Goal: Find contact information: Find contact information

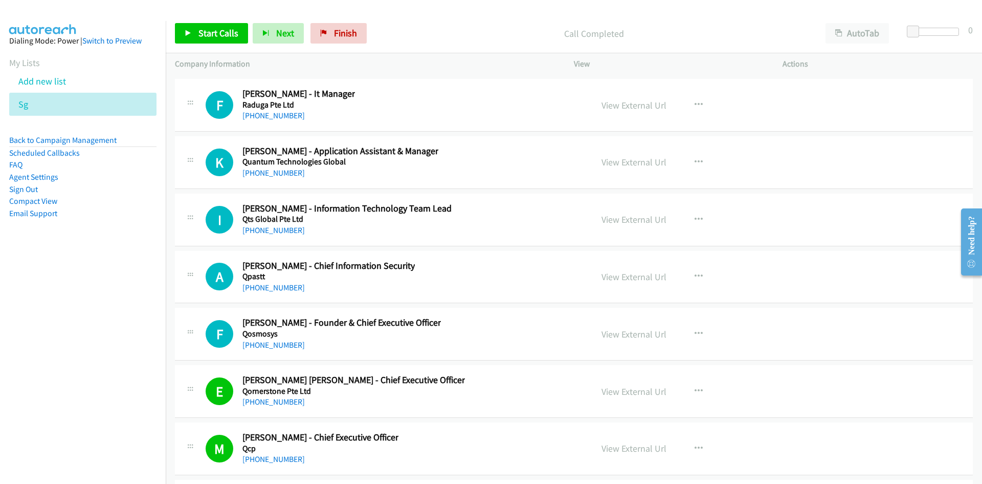
drag, startPoint x: 270, startPoint y: 346, endPoint x: 18, endPoint y: 364, distance: 252.4
click at [270, 346] on link "[PHONE_NUMBER]" at bounding box center [274, 345] width 62 height 10
drag, startPoint x: 275, startPoint y: 288, endPoint x: 149, endPoint y: 304, distance: 126.9
click at [275, 288] on link "[PHONE_NUMBER]" at bounding box center [274, 287] width 62 height 10
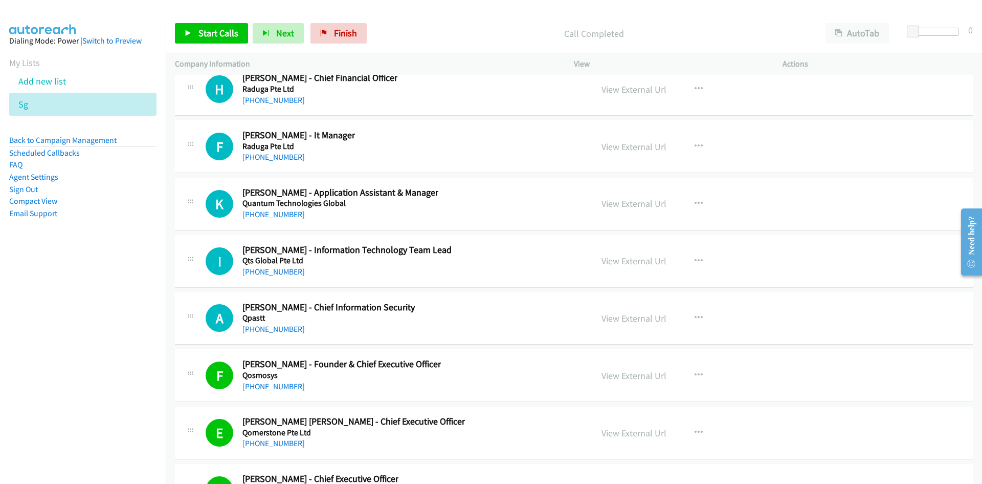
scroll to position [14740, 0]
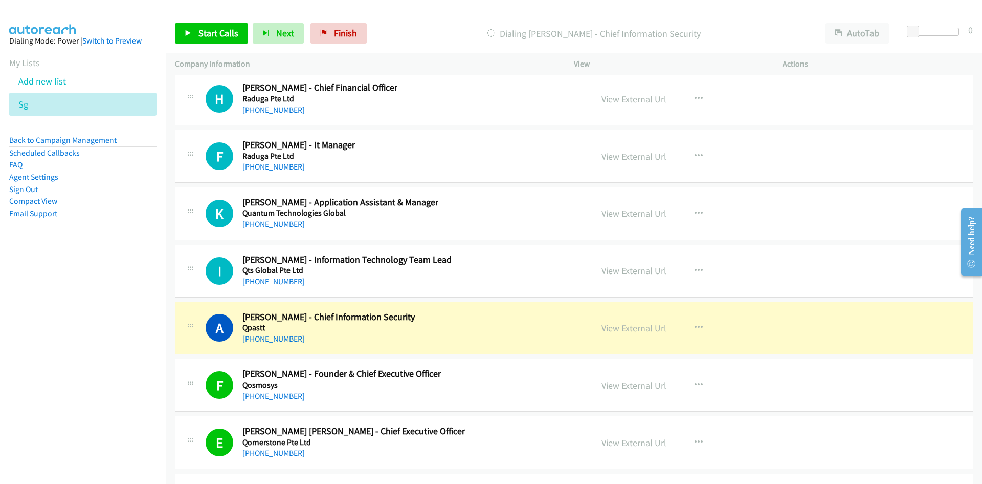
click at [643, 324] on link "View External Url" at bounding box center [634, 328] width 65 height 12
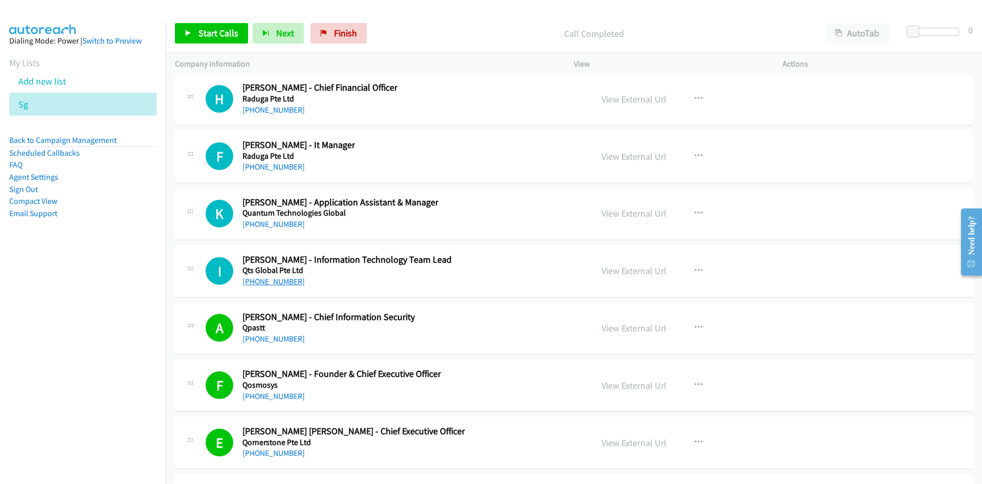
click at [271, 277] on link "[PHONE_NUMBER]" at bounding box center [274, 281] width 62 height 10
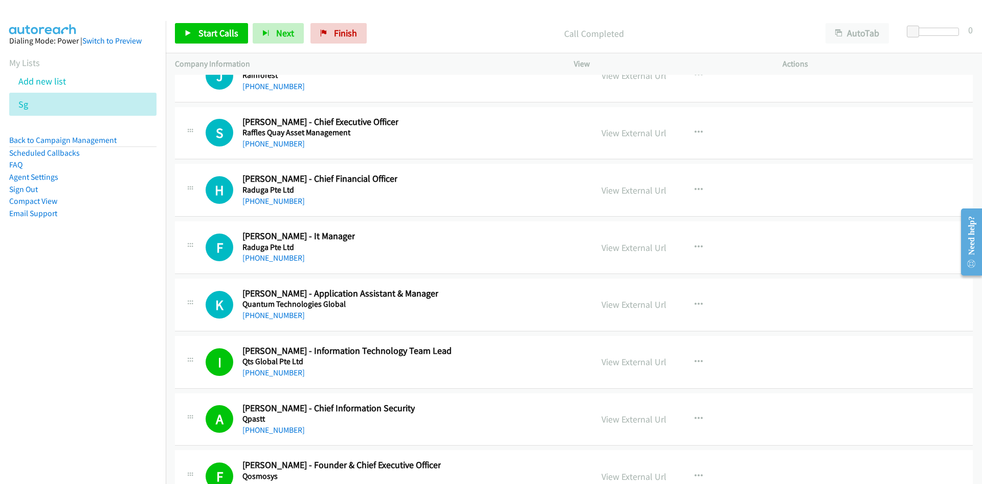
scroll to position [14638, 0]
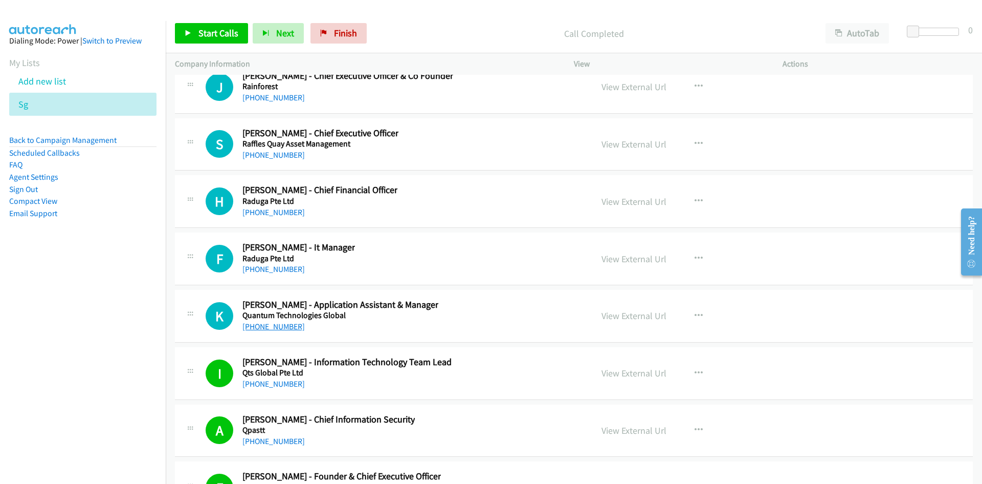
click at [284, 326] on link "[PHONE_NUMBER]" at bounding box center [274, 326] width 62 height 10
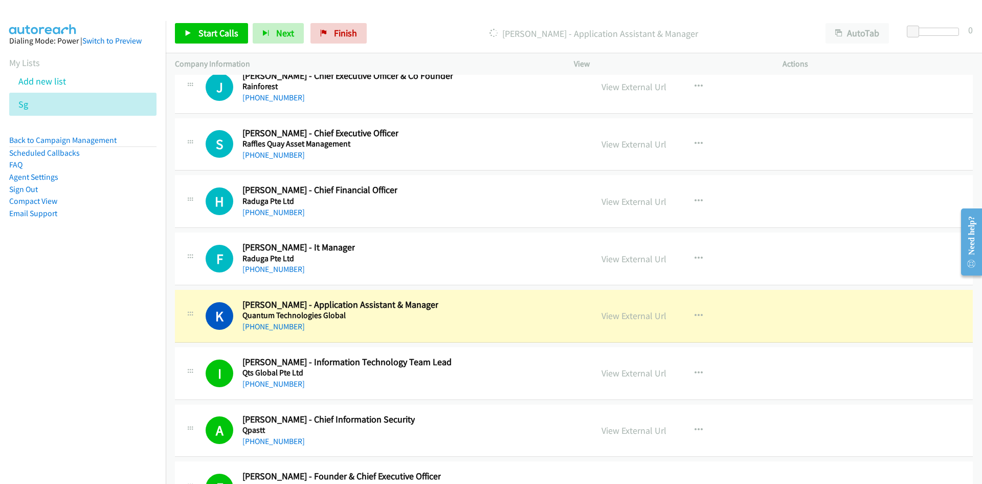
scroll to position [14587, 0]
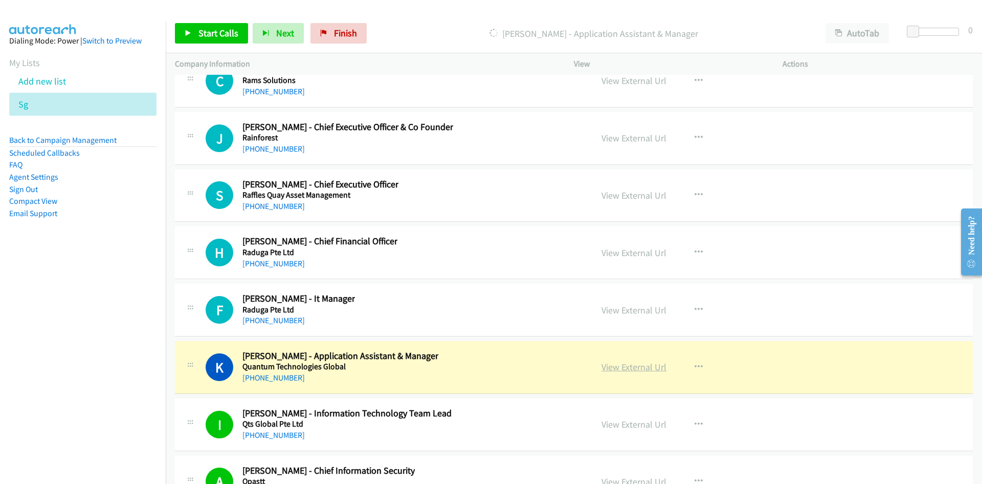
drag, startPoint x: 641, startPoint y: 365, endPoint x: 635, endPoint y: 367, distance: 5.8
click at [641, 365] on link "View External Url" at bounding box center [634, 367] width 65 height 12
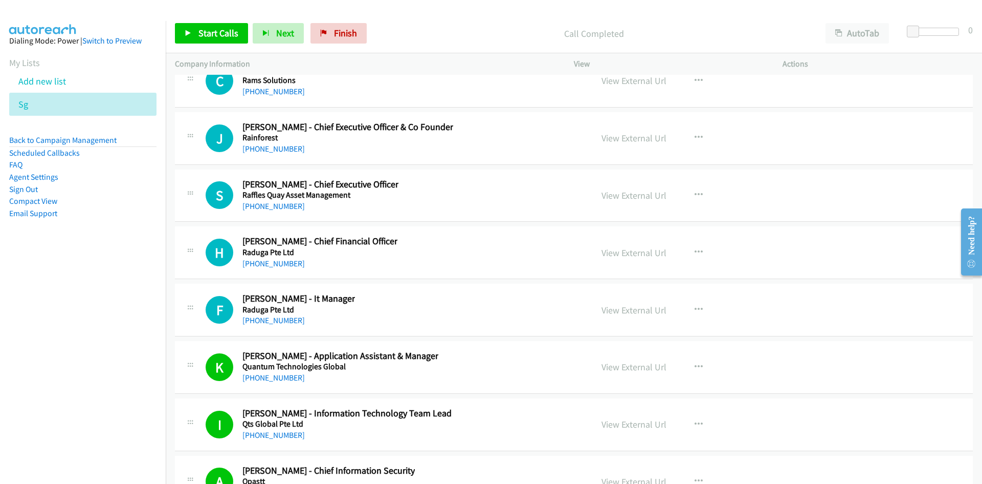
drag, startPoint x: 265, startPoint y: 320, endPoint x: 65, endPoint y: 344, distance: 200.5
click at [265, 320] on link "[PHONE_NUMBER]" at bounding box center [274, 320] width 62 height 10
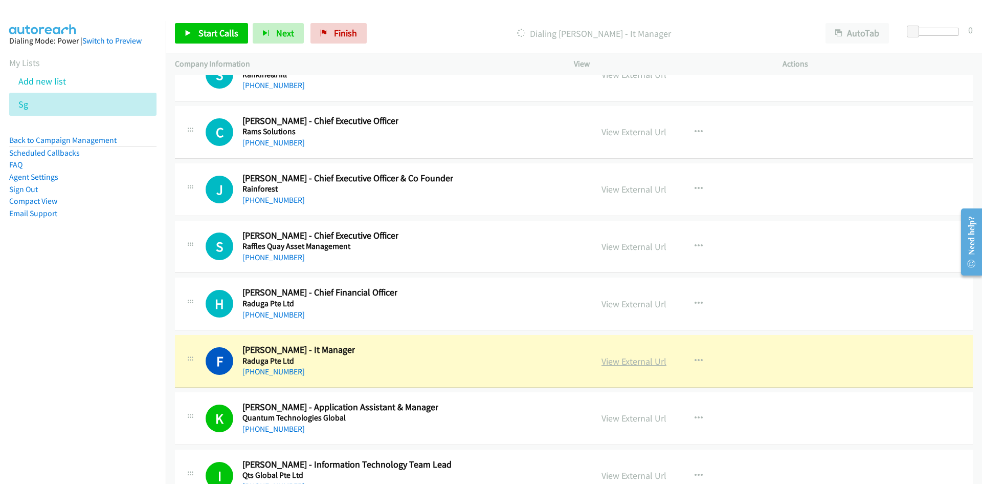
click at [636, 363] on link "View External Url" at bounding box center [634, 361] width 65 height 12
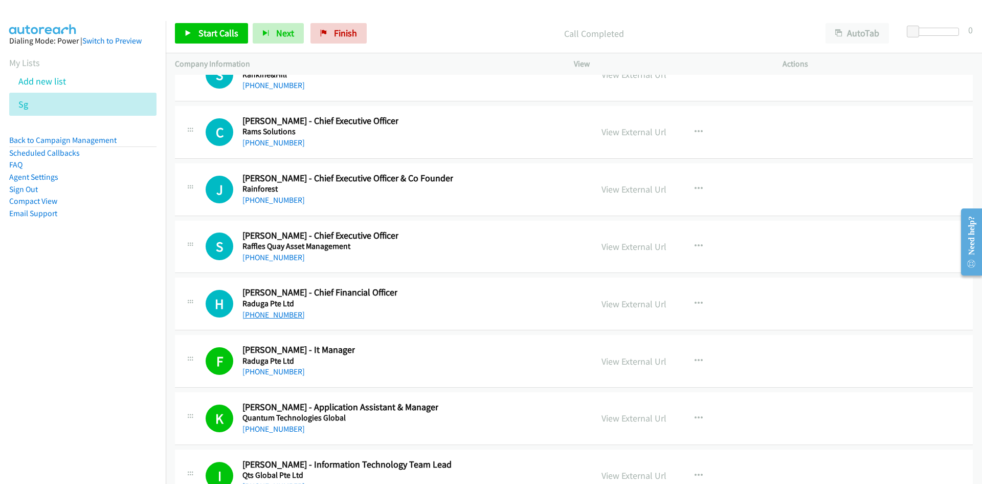
click at [275, 316] on link "[PHONE_NUMBER]" at bounding box center [274, 315] width 62 height 10
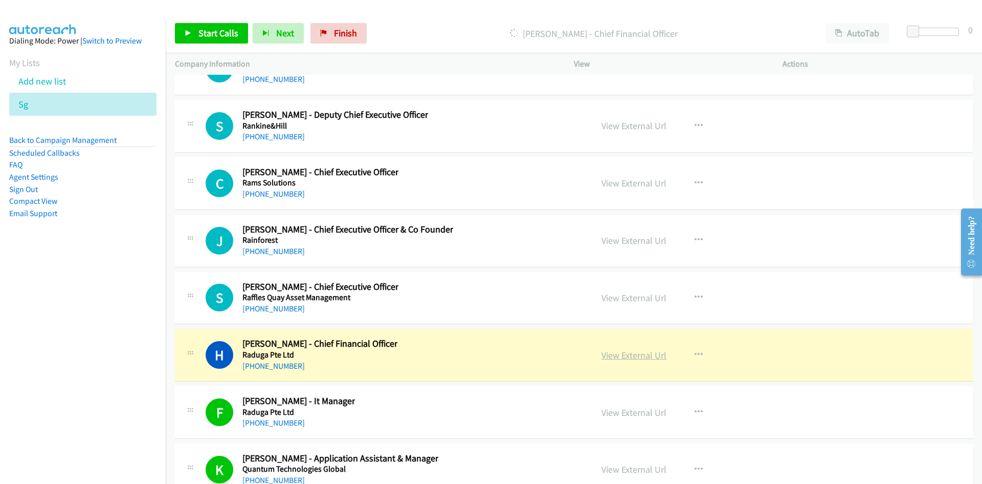
click at [634, 358] on link "View External Url" at bounding box center [634, 355] width 65 height 12
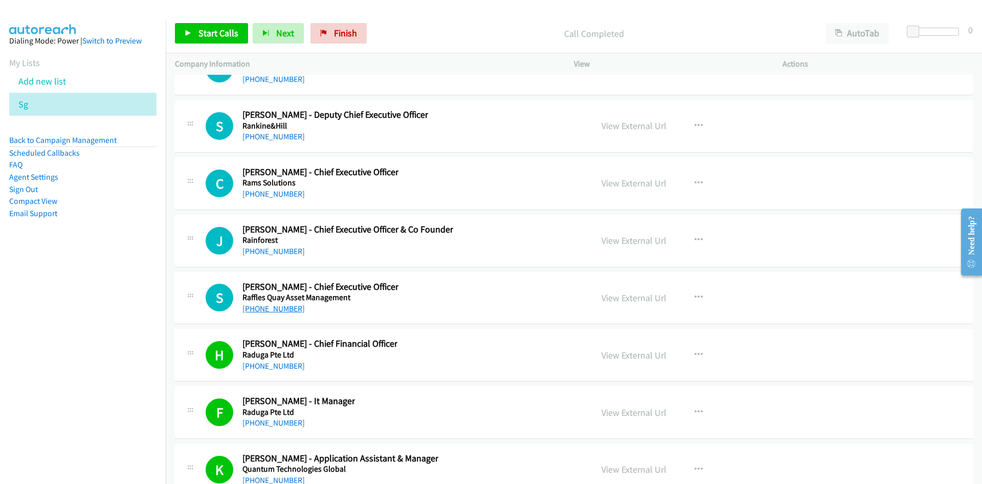
click at [279, 307] on link "[PHONE_NUMBER]" at bounding box center [274, 308] width 62 height 10
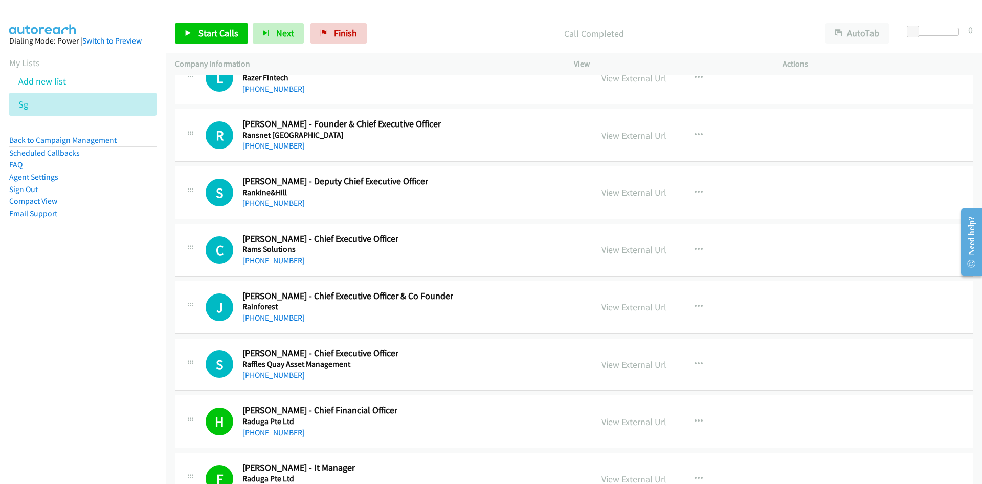
scroll to position [14382, 0]
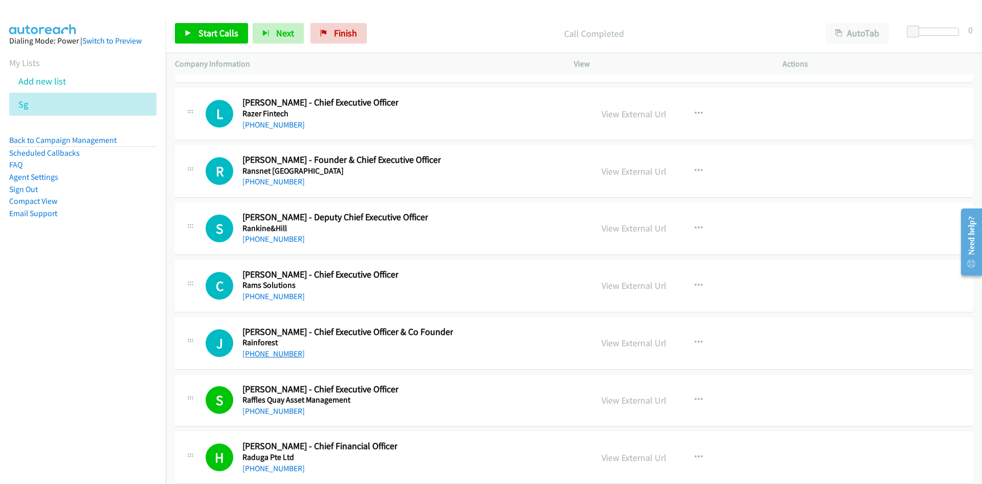
drag, startPoint x: 277, startPoint y: 353, endPoint x: 53, endPoint y: 366, distance: 224.5
click at [277, 353] on link "[PHONE_NUMBER]" at bounding box center [274, 353] width 62 height 10
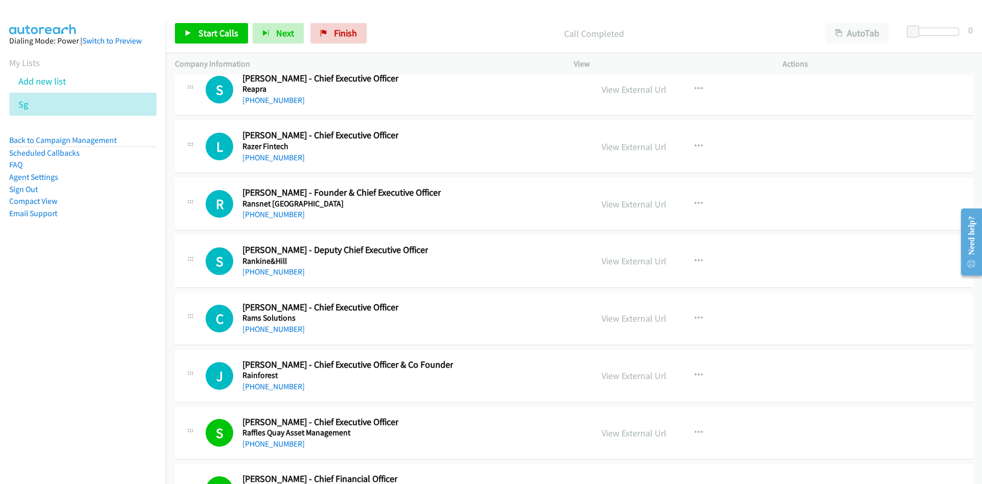
scroll to position [14331, 0]
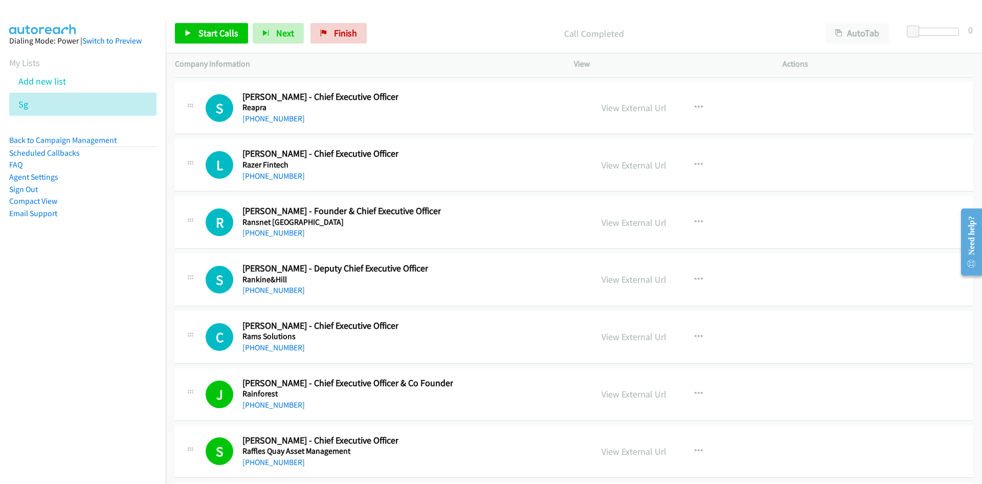
drag, startPoint x: 278, startPoint y: 345, endPoint x: 2, endPoint y: 363, distance: 276.9
click at [278, 345] on link "[PHONE_NUMBER]" at bounding box center [274, 347] width 62 height 10
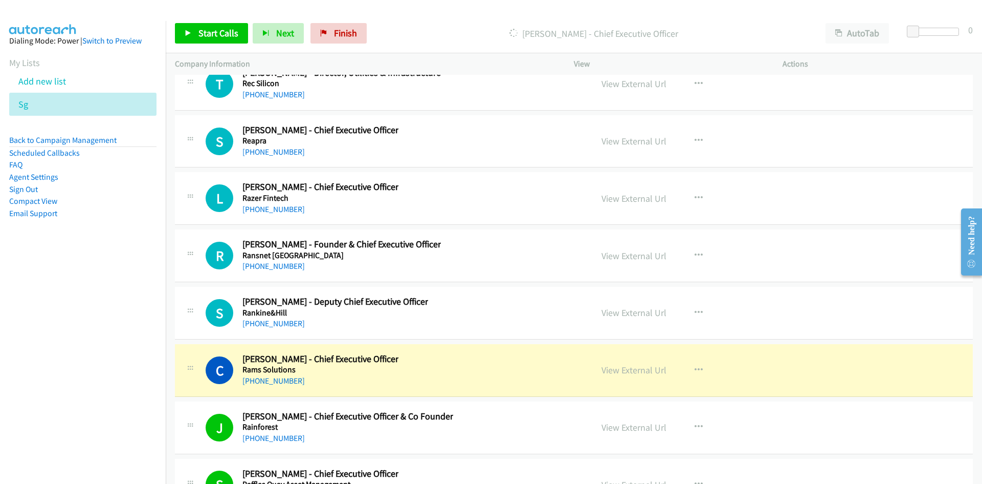
scroll to position [14280, 0]
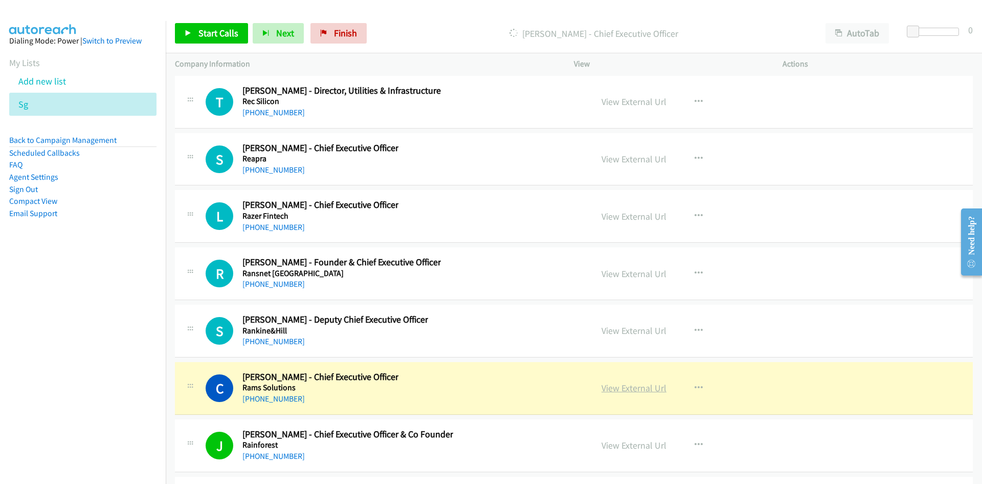
click at [630, 388] on link "View External Url" at bounding box center [634, 388] width 65 height 12
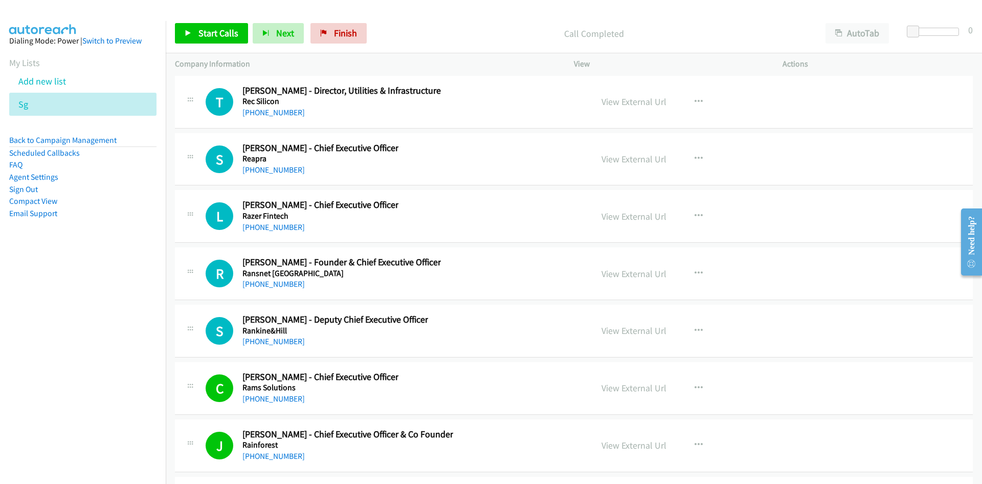
drag, startPoint x: 274, startPoint y: 340, endPoint x: 41, endPoint y: 357, distance: 233.5
click at [274, 340] on link "[PHONE_NUMBER]" at bounding box center [274, 341] width 62 height 10
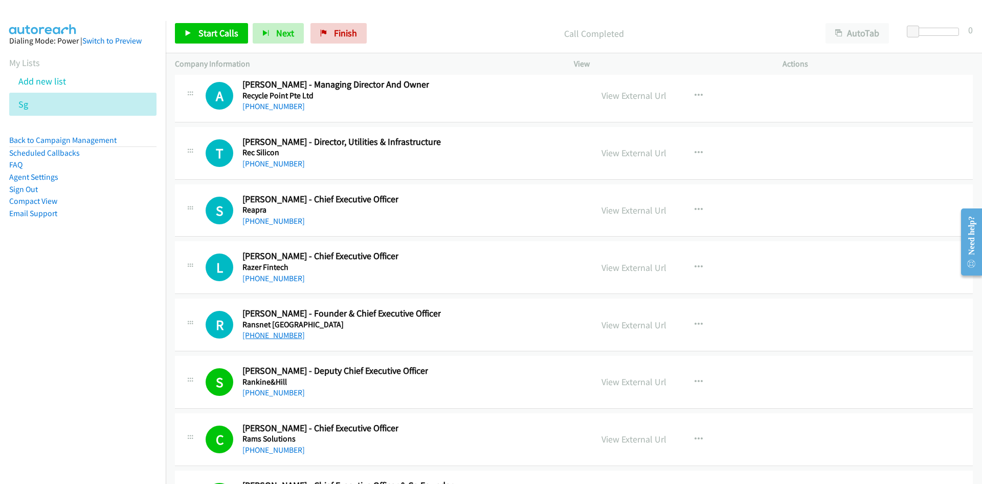
click at [262, 339] on link "[PHONE_NUMBER]" at bounding box center [274, 335] width 62 height 10
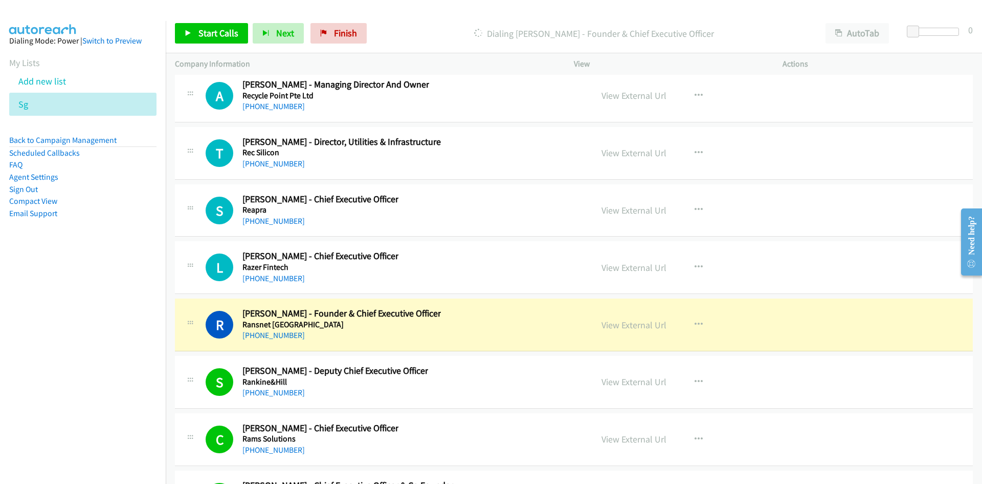
scroll to position [14177, 0]
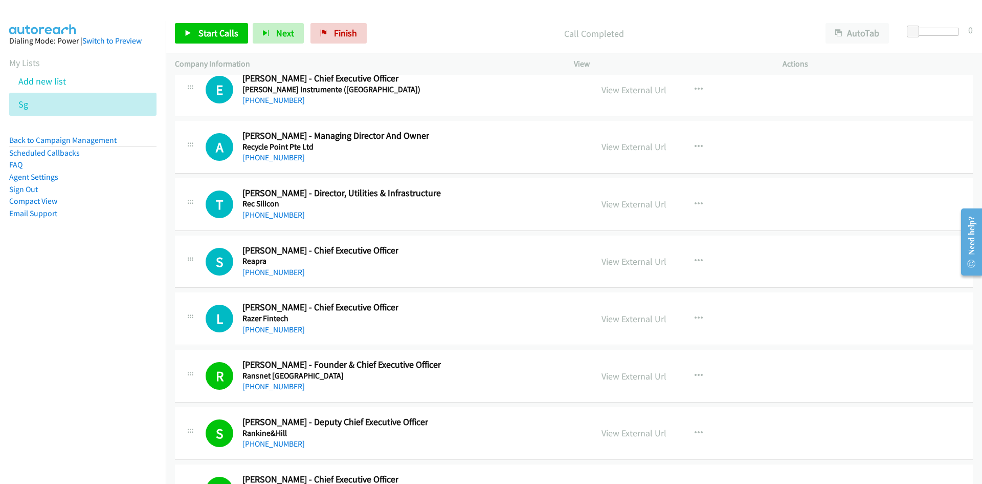
drag, startPoint x: 271, startPoint y: 325, endPoint x: 69, endPoint y: 352, distance: 204.3
click at [271, 325] on link "[PHONE_NUMBER]" at bounding box center [274, 329] width 62 height 10
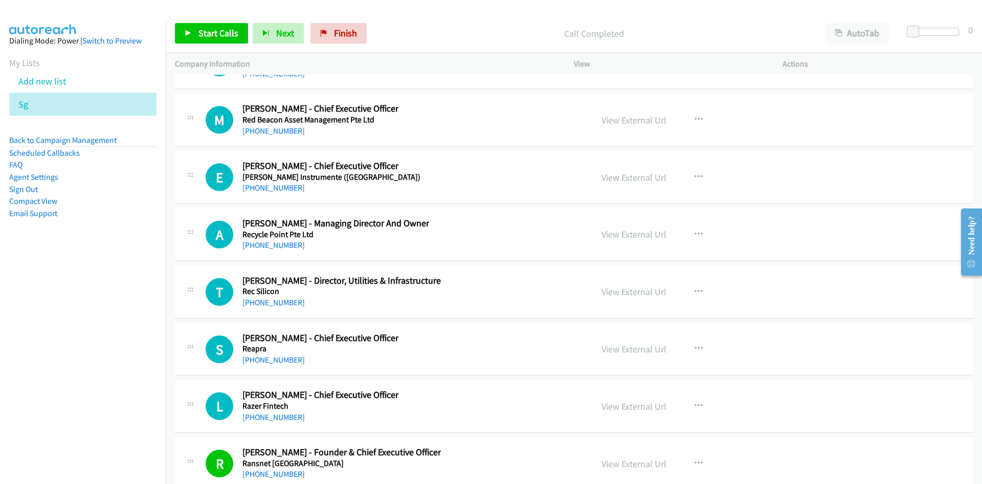
scroll to position [14075, 0]
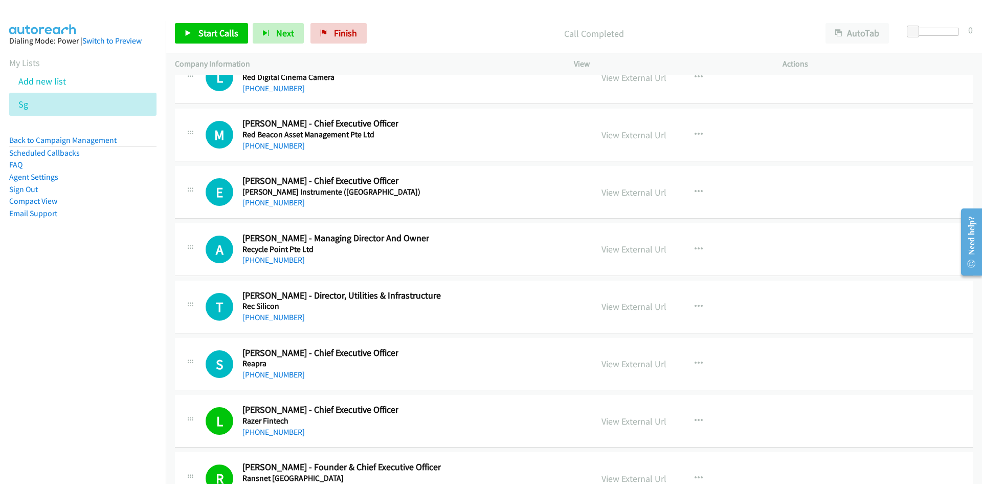
drag, startPoint x: 266, startPoint y: 372, endPoint x: 65, endPoint y: 394, distance: 202.3
click at [266, 372] on link "[PHONE_NUMBER]" at bounding box center [274, 374] width 62 height 10
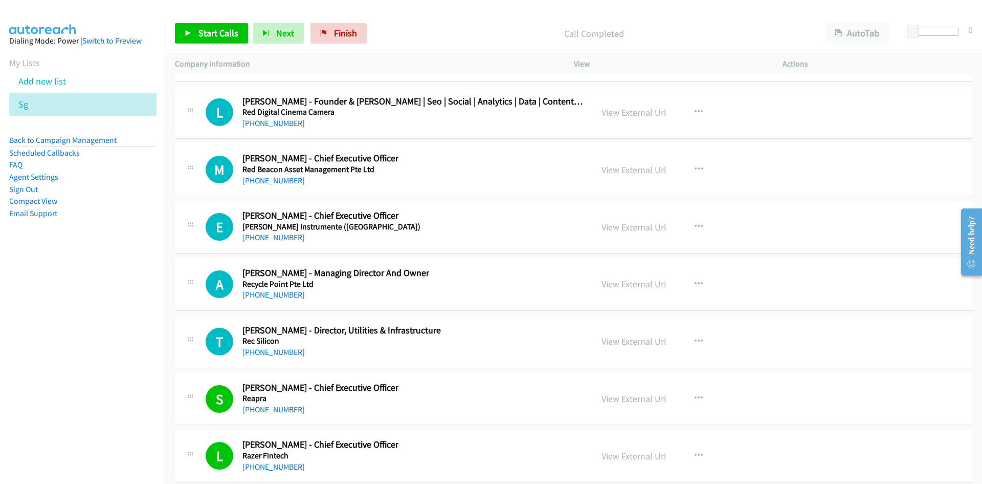
scroll to position [14024, 0]
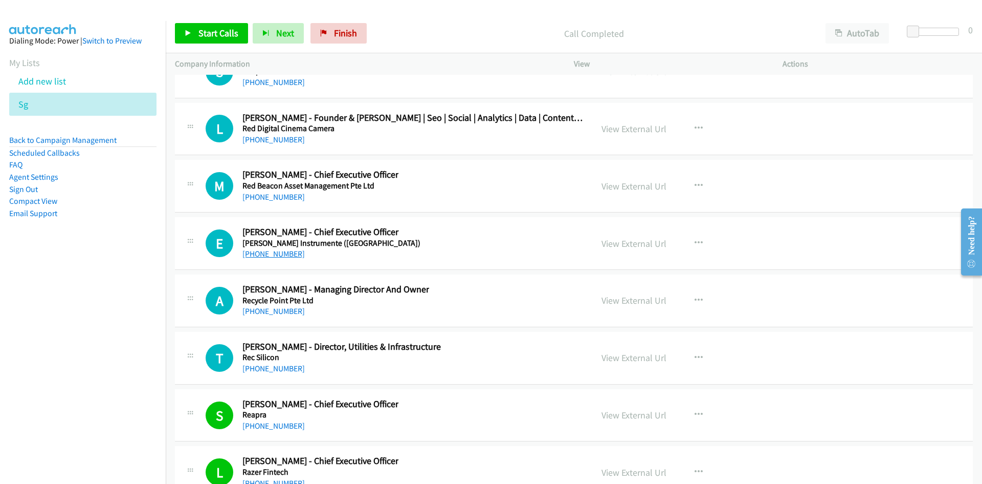
click at [278, 254] on link "[PHONE_NUMBER]" at bounding box center [274, 254] width 62 height 10
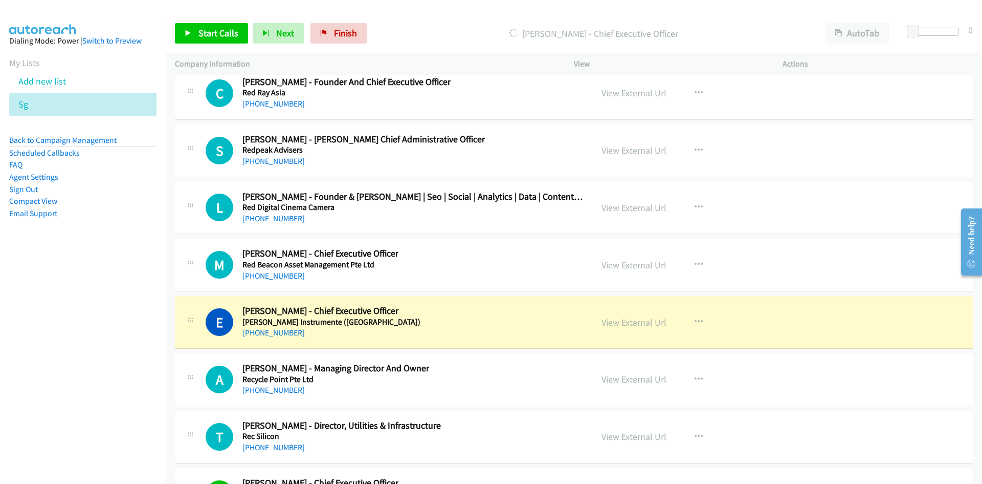
scroll to position [13921, 0]
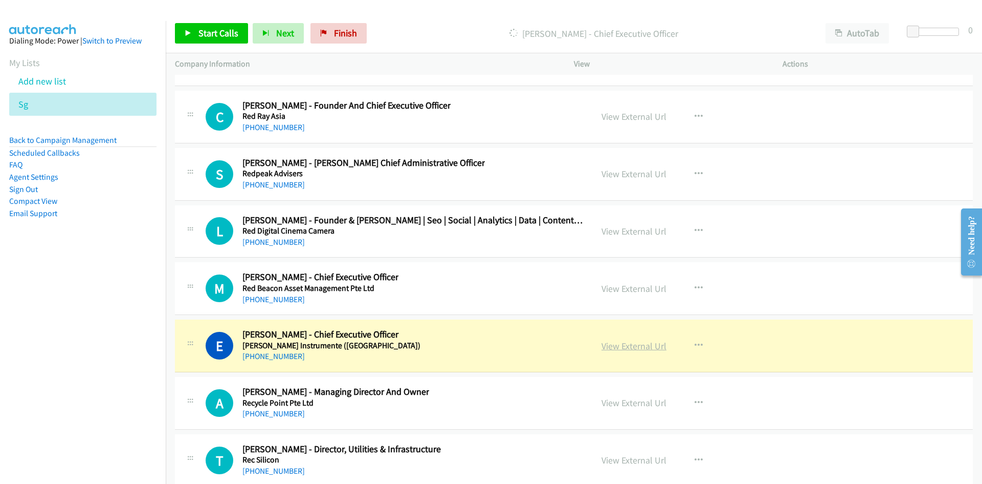
click at [635, 348] on link "View External Url" at bounding box center [634, 346] width 65 height 12
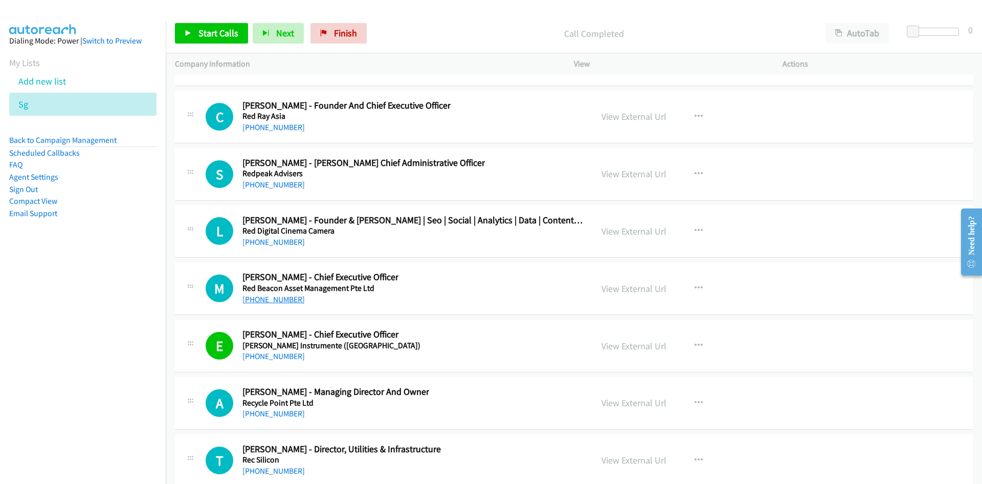
drag, startPoint x: 270, startPoint y: 295, endPoint x: 257, endPoint y: 298, distance: 12.8
click at [270, 295] on link "[PHONE_NUMBER]" at bounding box center [274, 299] width 62 height 10
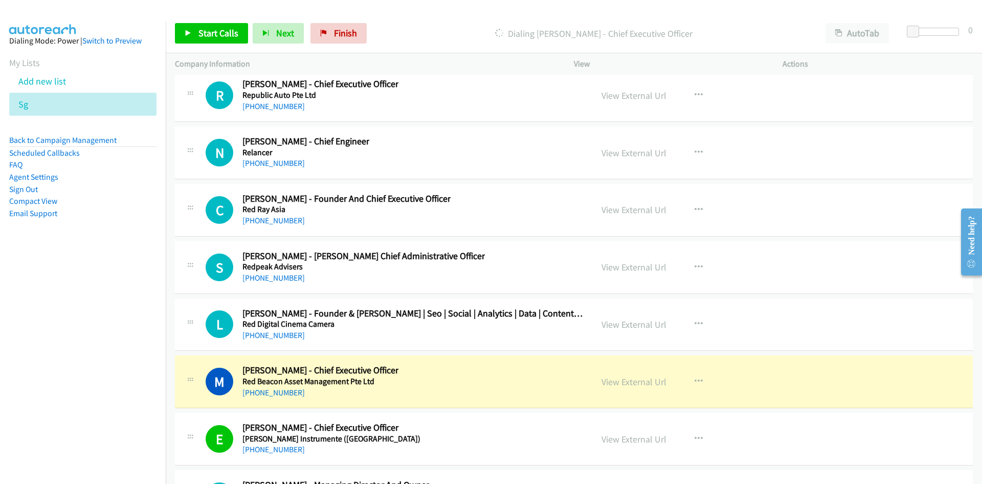
scroll to position [13768, 0]
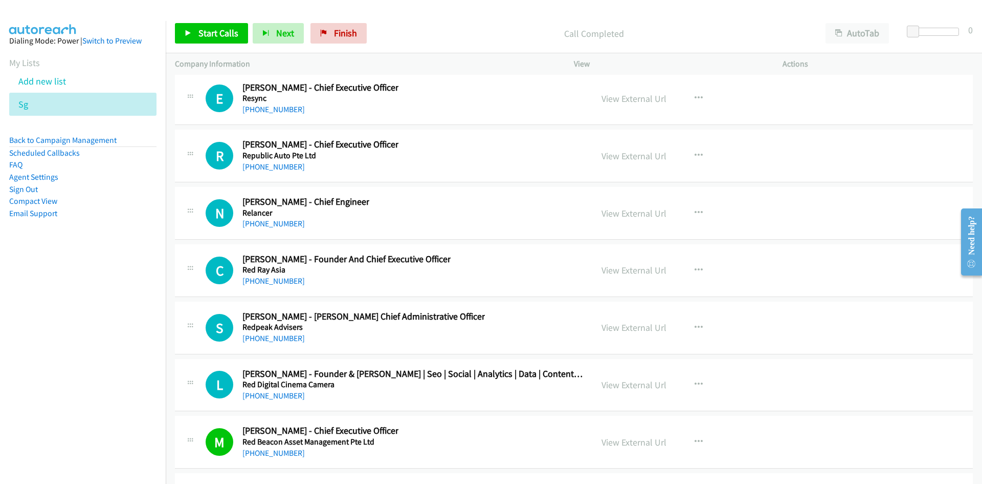
drag, startPoint x: 278, startPoint y: 397, endPoint x: 61, endPoint y: 404, distance: 217.1
click at [278, 397] on link "[PHONE_NUMBER]" at bounding box center [274, 395] width 62 height 10
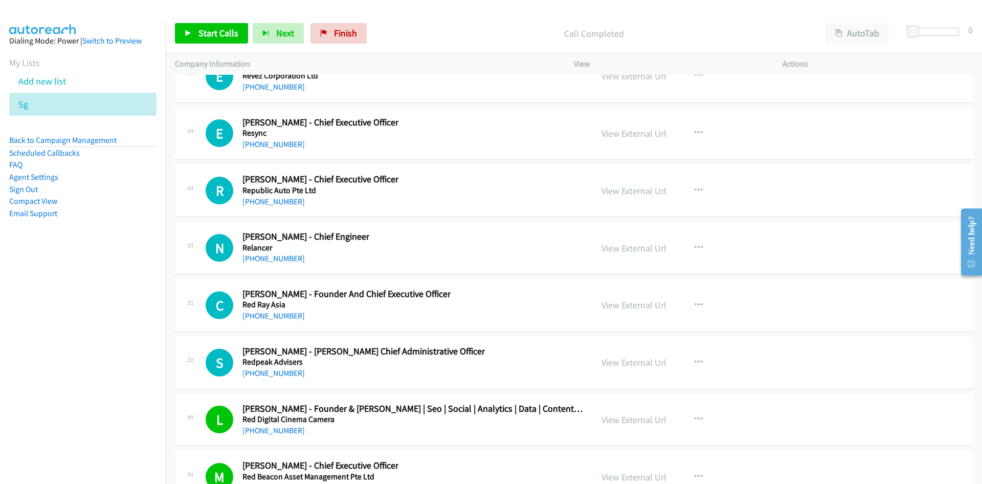
scroll to position [13717, 0]
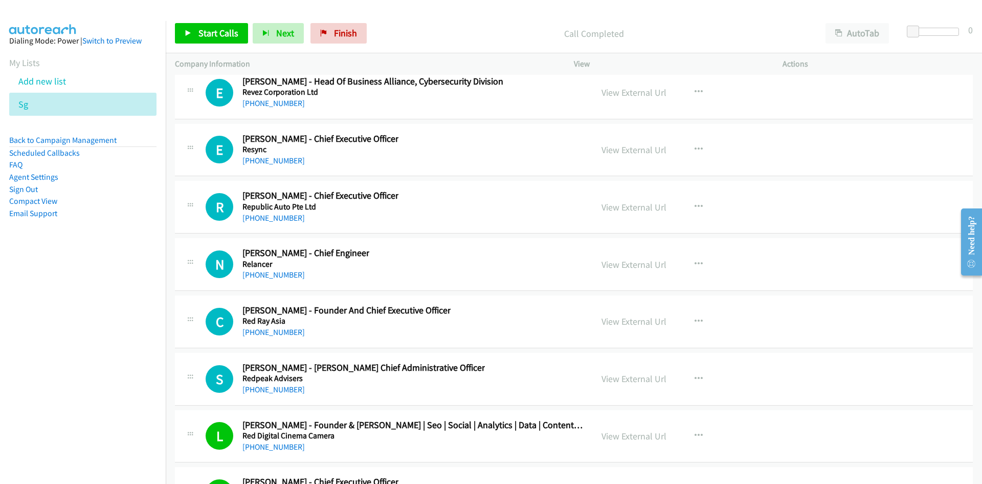
drag, startPoint x: 284, startPoint y: 333, endPoint x: 32, endPoint y: 355, distance: 253.2
click at [284, 333] on link "[PHONE_NUMBER]" at bounding box center [274, 332] width 62 height 10
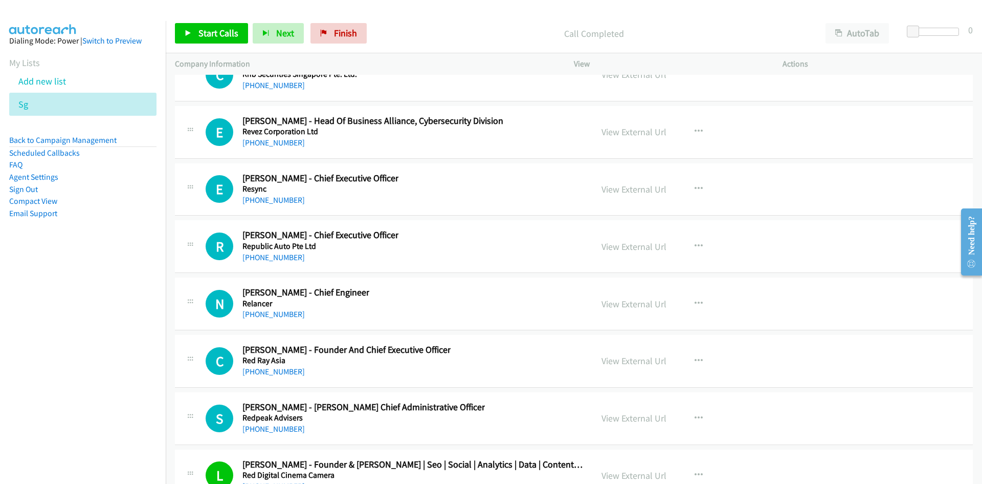
scroll to position [13666, 0]
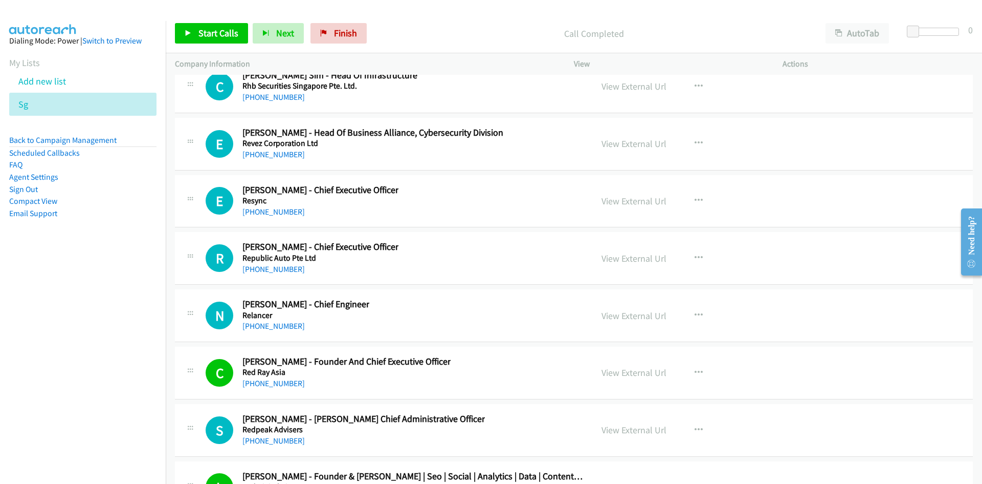
click at [266, 325] on link "[PHONE_NUMBER]" at bounding box center [274, 326] width 62 height 10
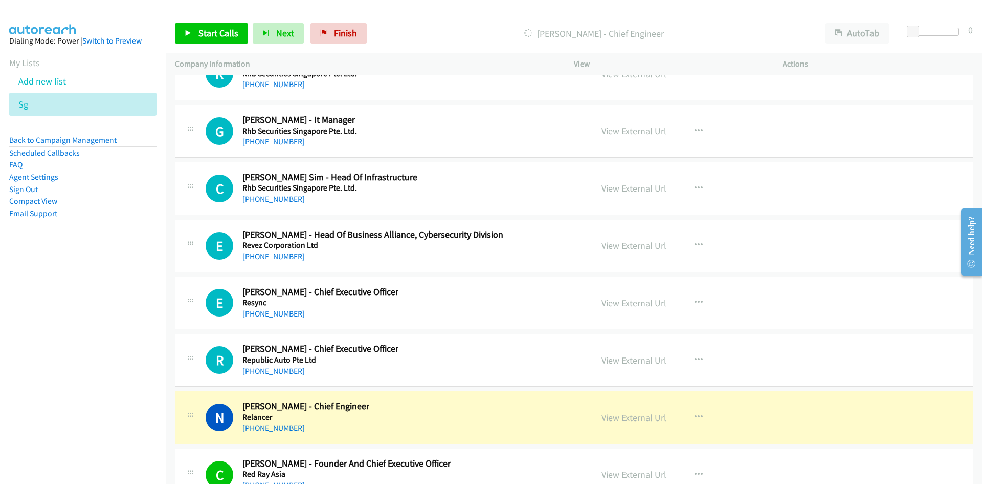
scroll to position [13563, 0]
click at [640, 417] on link "View External Url" at bounding box center [634, 418] width 65 height 12
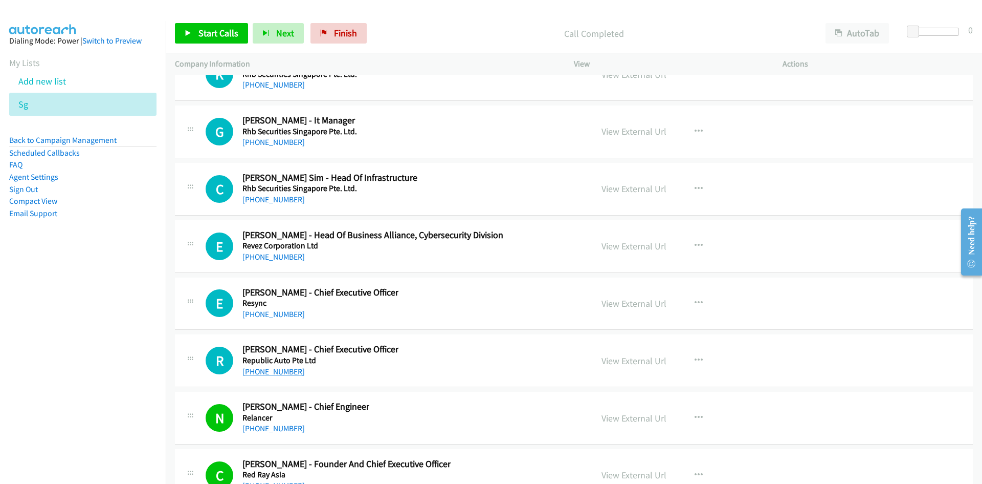
click at [277, 368] on link "[PHONE_NUMBER]" at bounding box center [274, 371] width 62 height 10
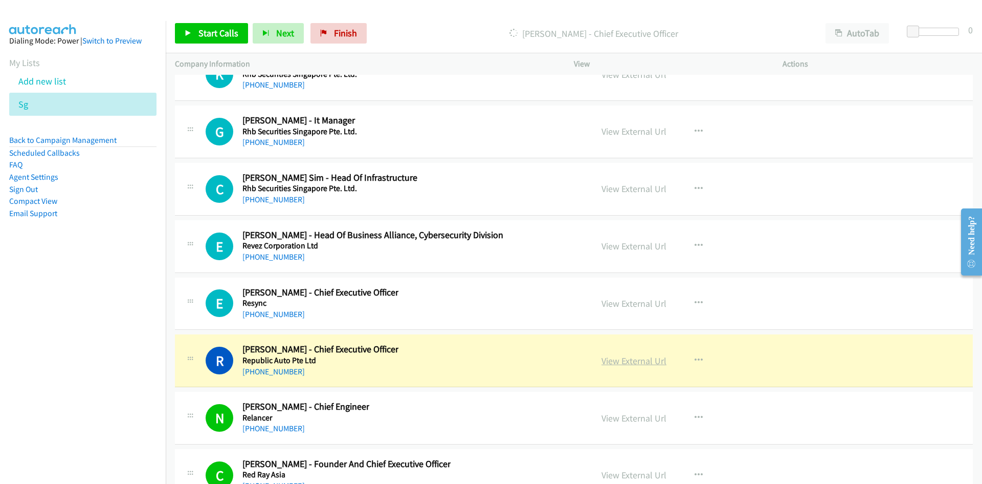
click at [619, 363] on link "View External Url" at bounding box center [634, 361] width 65 height 12
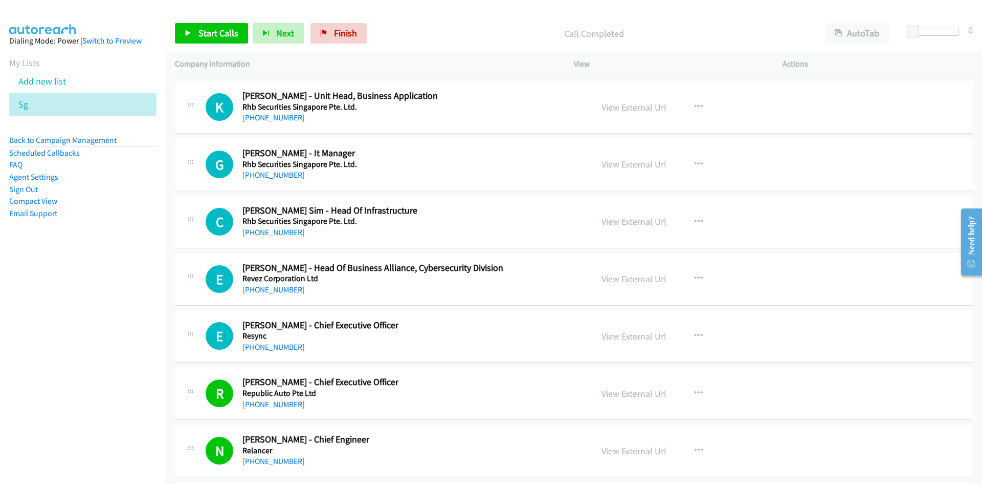
scroll to position [13512, 0]
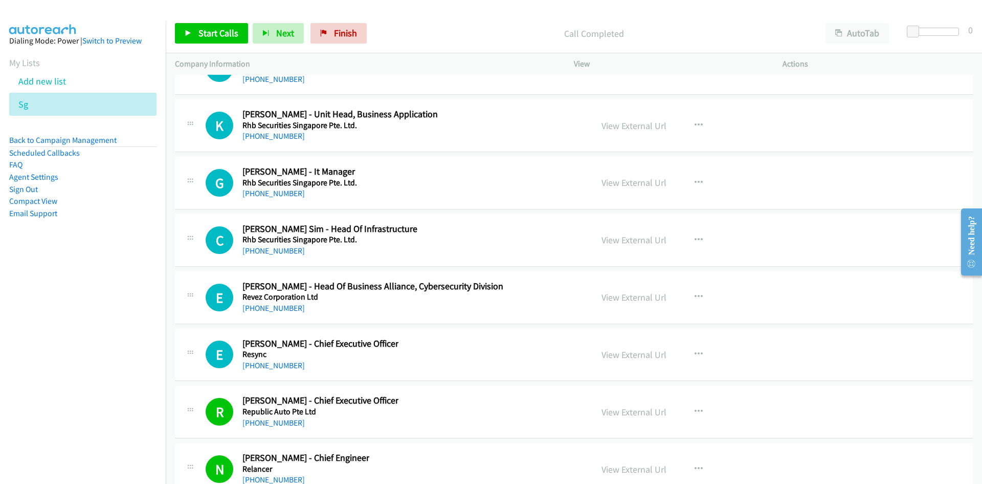
drag, startPoint x: 283, startPoint y: 366, endPoint x: 9, endPoint y: 353, distance: 275.1
click at [283, 366] on link "[PHONE_NUMBER]" at bounding box center [274, 365] width 62 height 10
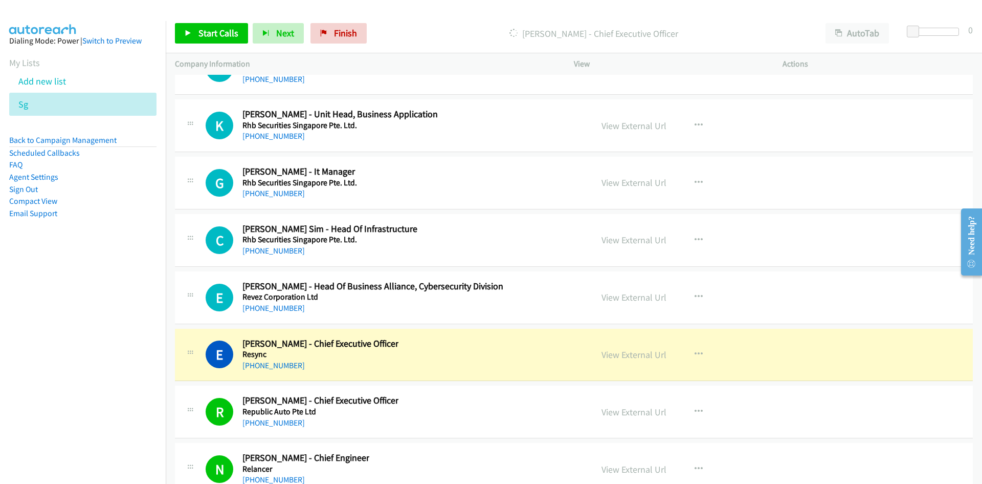
scroll to position [13461, 0]
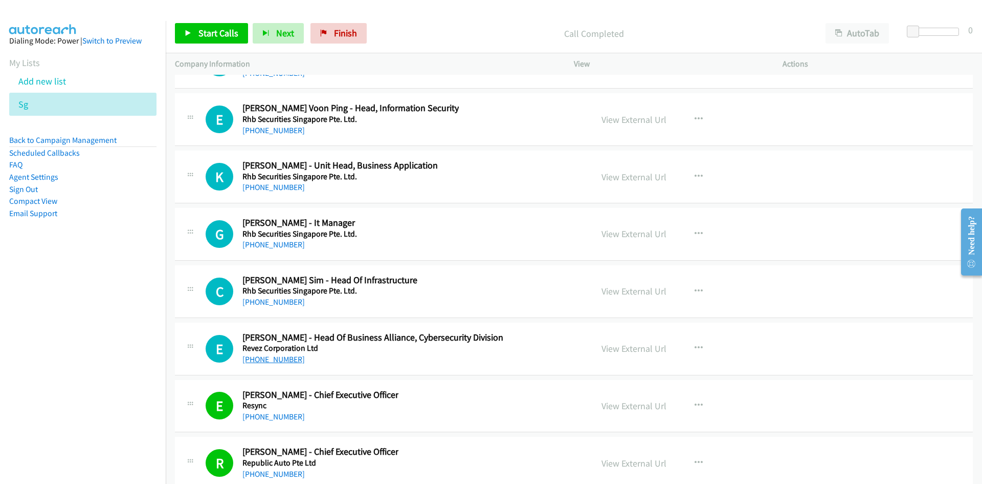
click at [286, 362] on link "[PHONE_NUMBER]" at bounding box center [274, 359] width 62 height 10
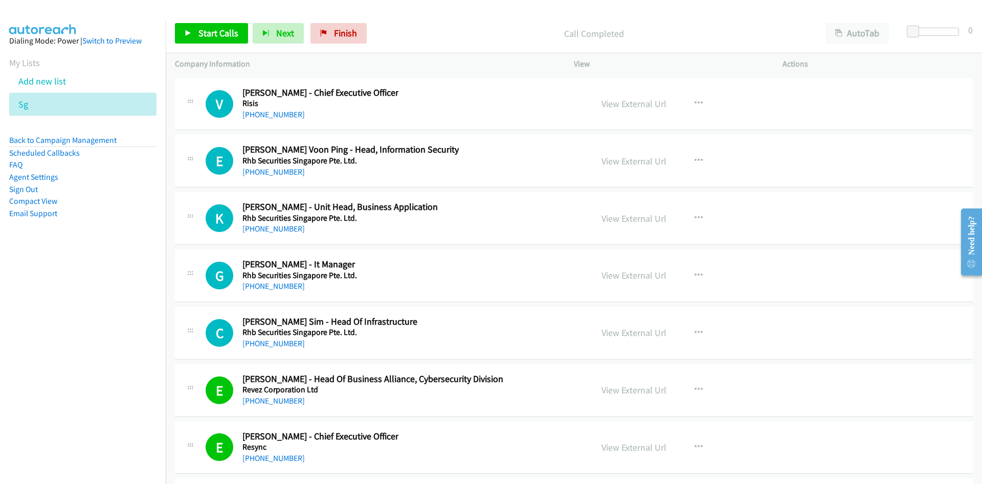
scroll to position [13410, 0]
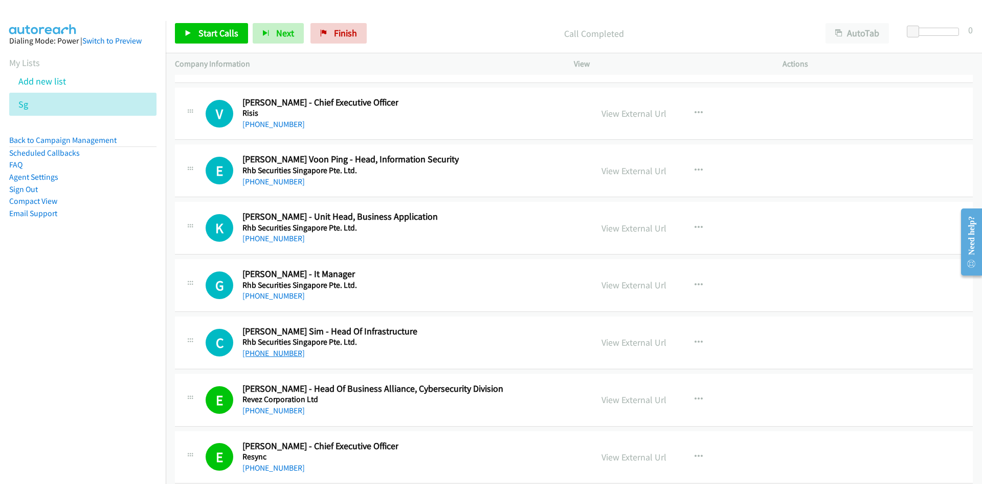
click at [279, 350] on link "[PHONE_NUMBER]" at bounding box center [274, 353] width 62 height 10
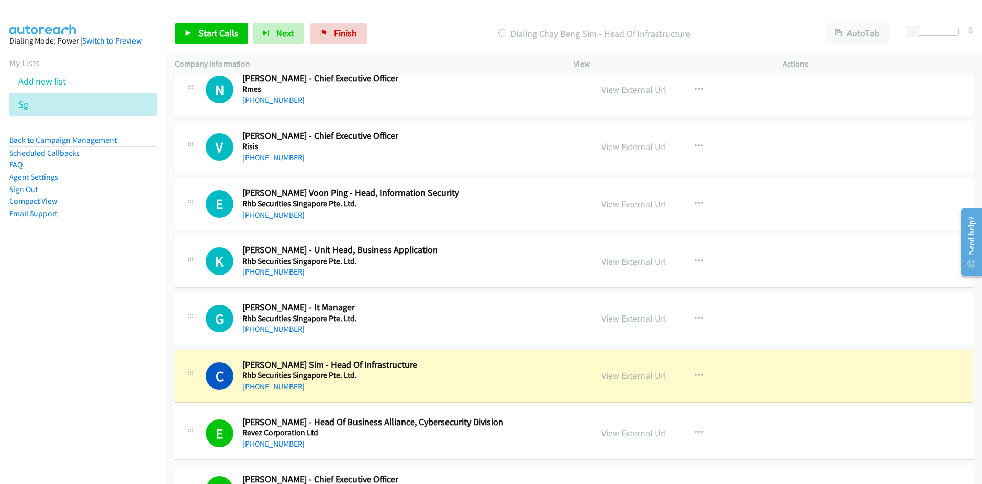
scroll to position [13359, 0]
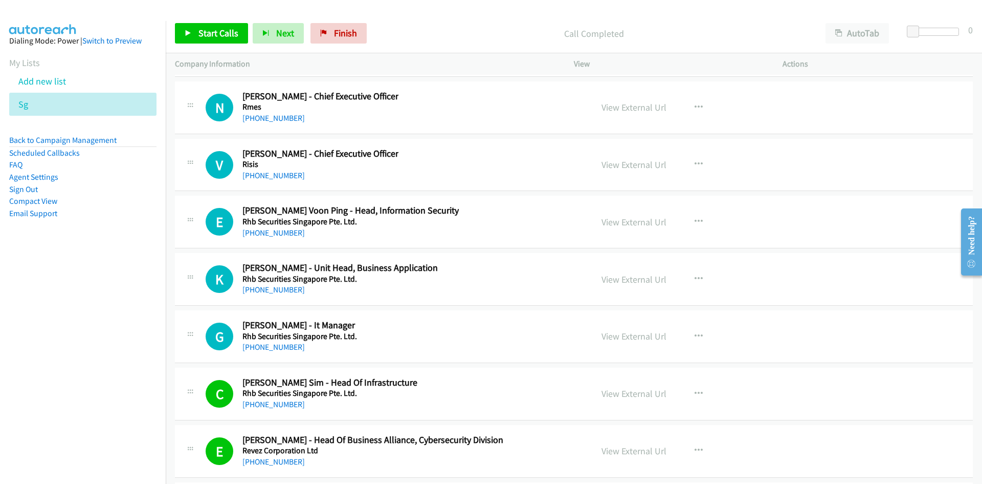
drag, startPoint x: 280, startPoint y: 348, endPoint x: 38, endPoint y: 347, distance: 242.5
click at [280, 348] on link "[PHONE_NUMBER]" at bounding box center [274, 347] width 62 height 10
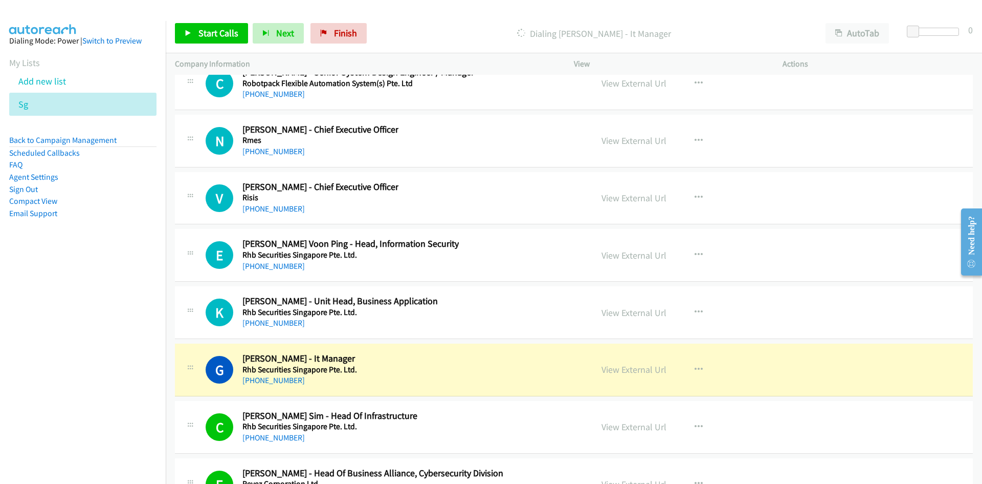
scroll to position [13307, 0]
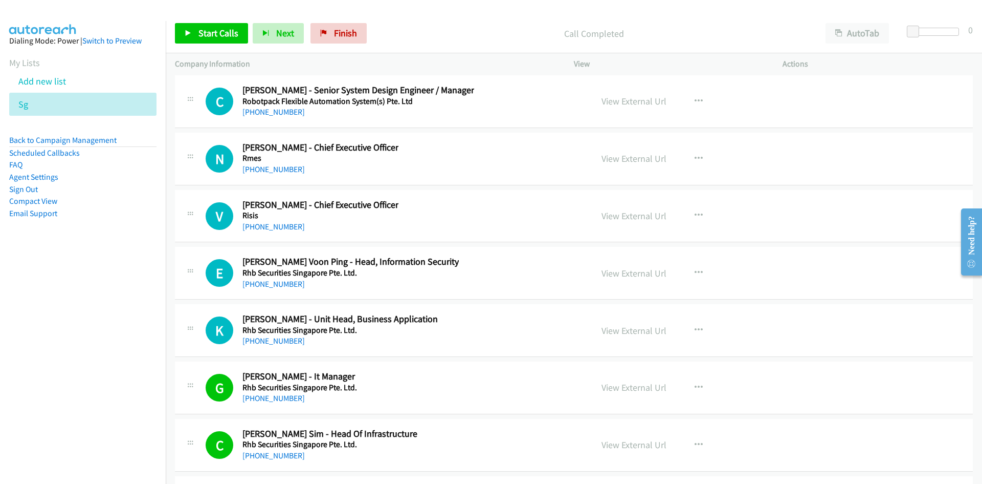
drag, startPoint x: 277, startPoint y: 283, endPoint x: 43, endPoint y: 327, distance: 237.3
click at [277, 283] on link "[PHONE_NUMBER]" at bounding box center [274, 284] width 62 height 10
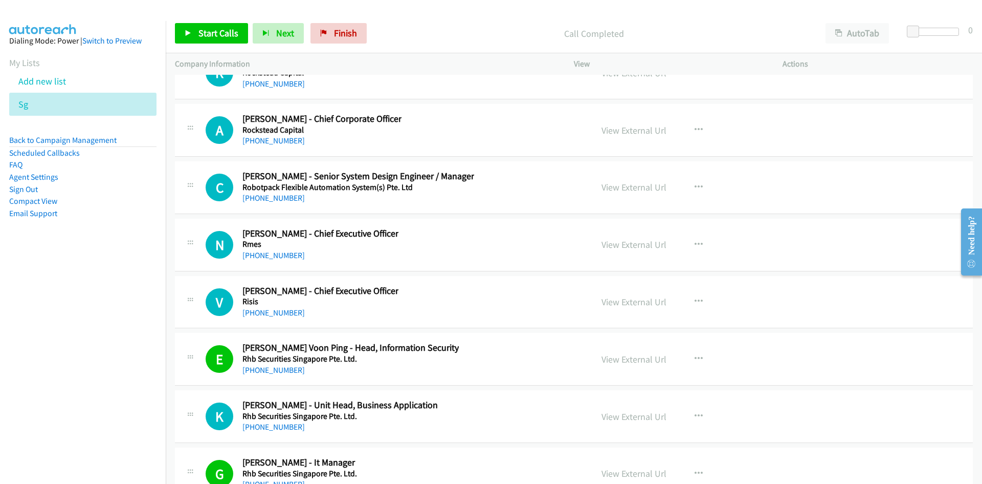
scroll to position [13205, 0]
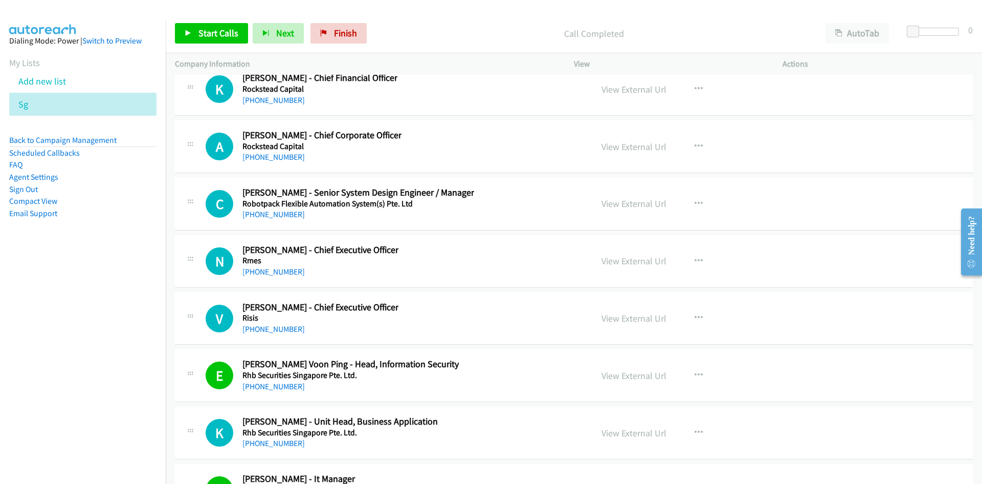
drag, startPoint x: 263, startPoint y: 332, endPoint x: 6, endPoint y: 376, distance: 260.5
click at [263, 332] on link "[PHONE_NUMBER]" at bounding box center [274, 329] width 62 height 10
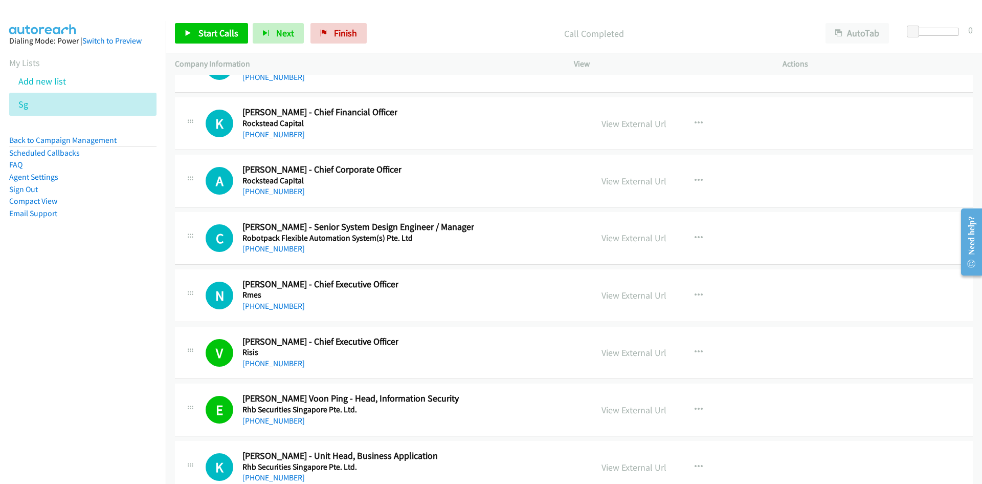
scroll to position [13154, 0]
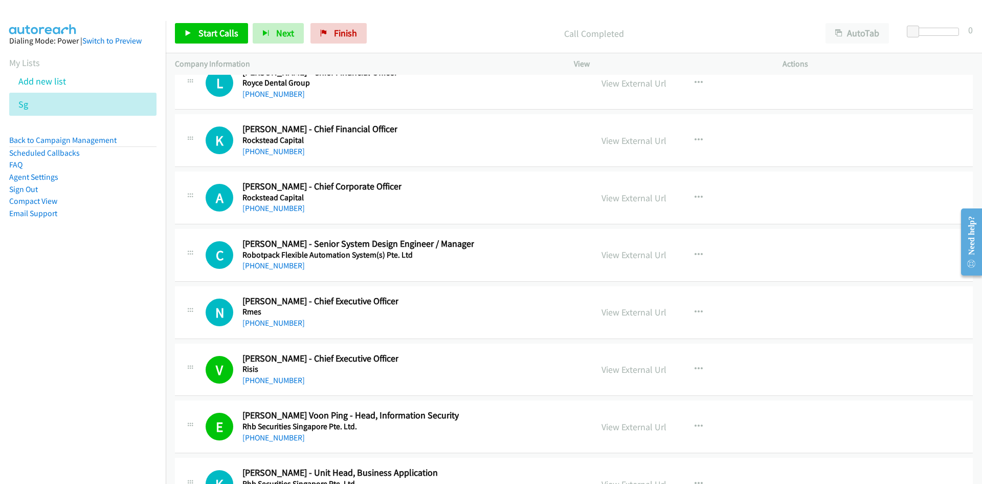
click at [265, 311] on h5 "Rmes" at bounding box center [321, 311] width 156 height 10
click at [265, 320] on link "[PHONE_NUMBER]" at bounding box center [274, 323] width 62 height 10
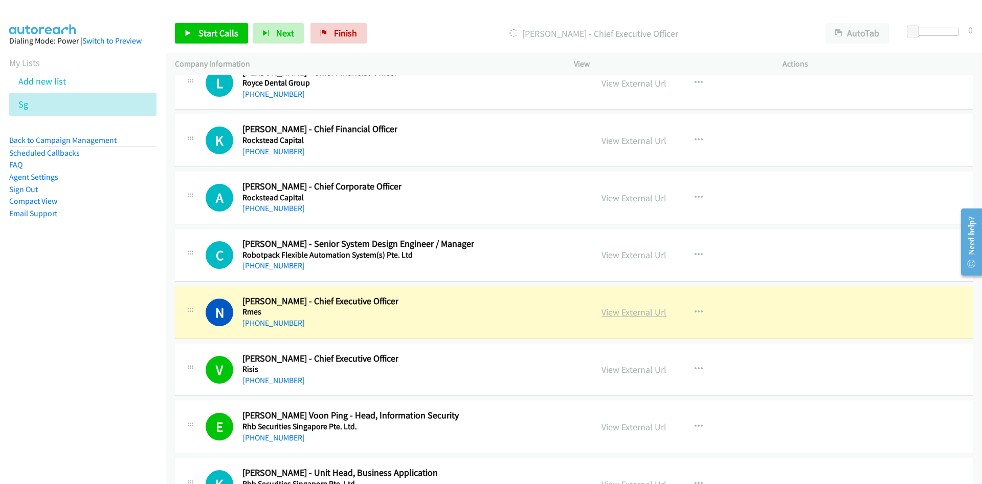
click at [617, 312] on link "View External Url" at bounding box center [634, 312] width 65 height 12
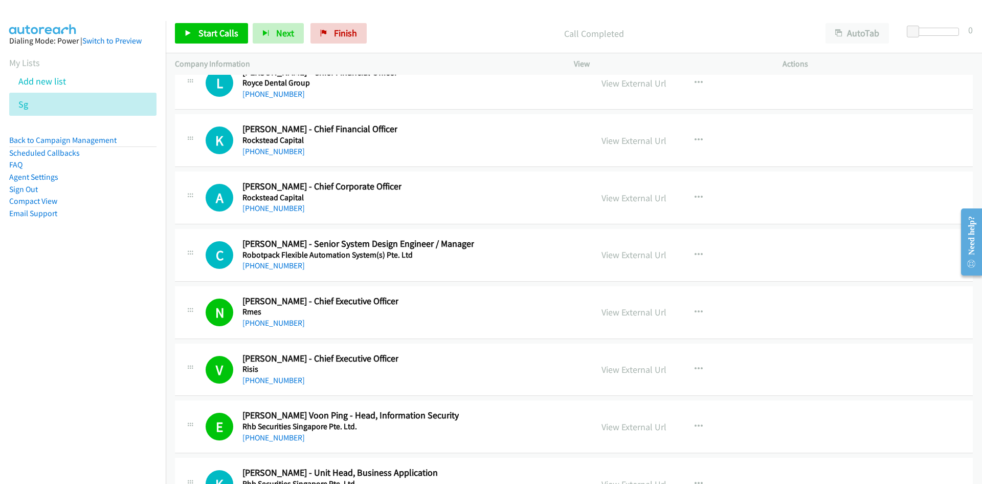
scroll to position [13103, 0]
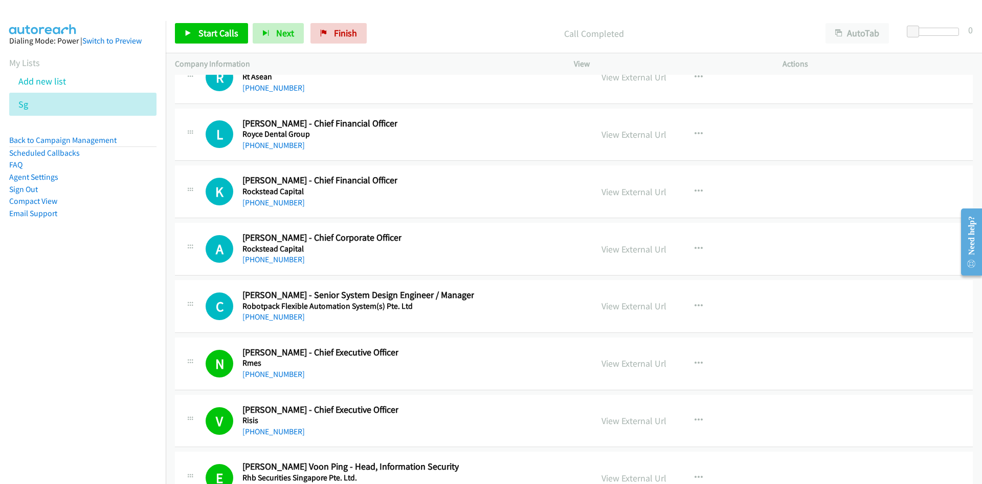
drag, startPoint x: 270, startPoint y: 321, endPoint x: 21, endPoint y: 290, distance: 250.6
click at [270, 321] on link "[PHONE_NUMBER]" at bounding box center [274, 317] width 62 height 10
click at [269, 319] on link "[PHONE_NUMBER]" at bounding box center [274, 317] width 62 height 10
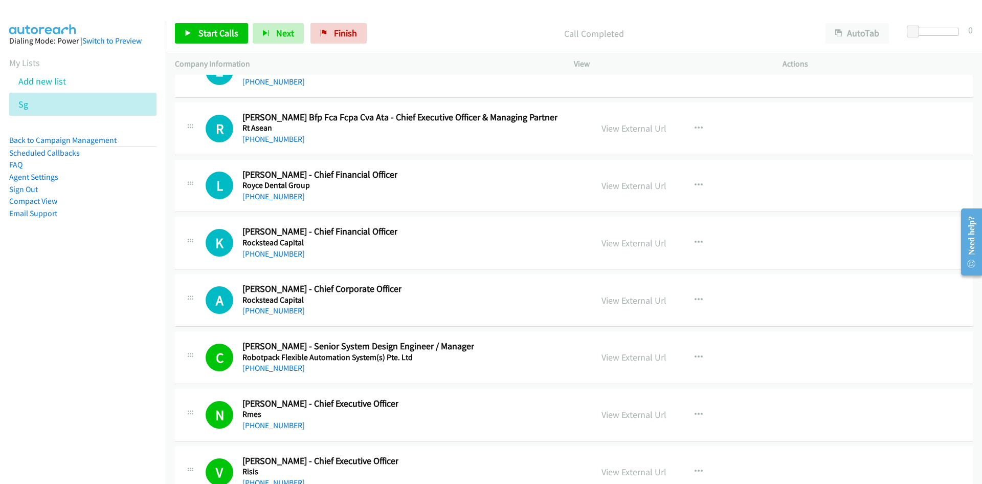
scroll to position [13000, 0]
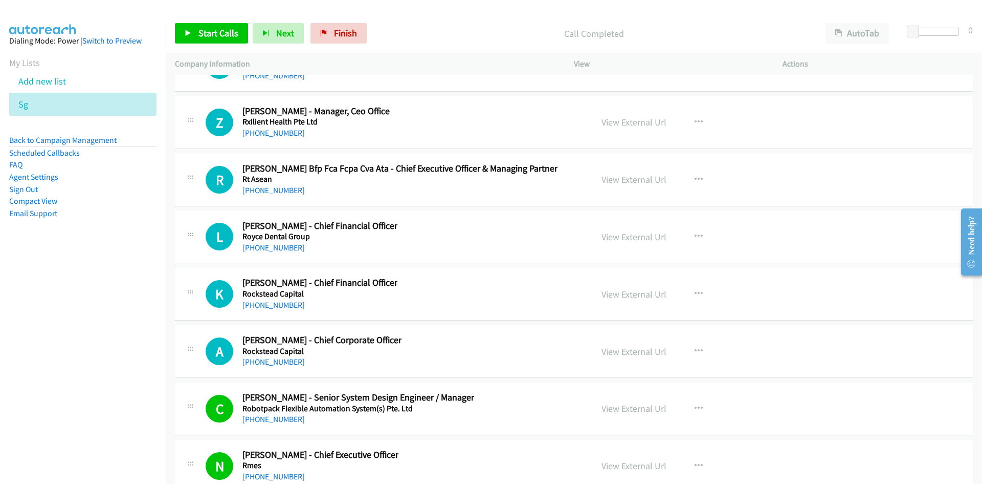
drag, startPoint x: 257, startPoint y: 360, endPoint x: 16, endPoint y: 405, distance: 245.8
click at [257, 360] on link "[PHONE_NUMBER]" at bounding box center [274, 362] width 62 height 10
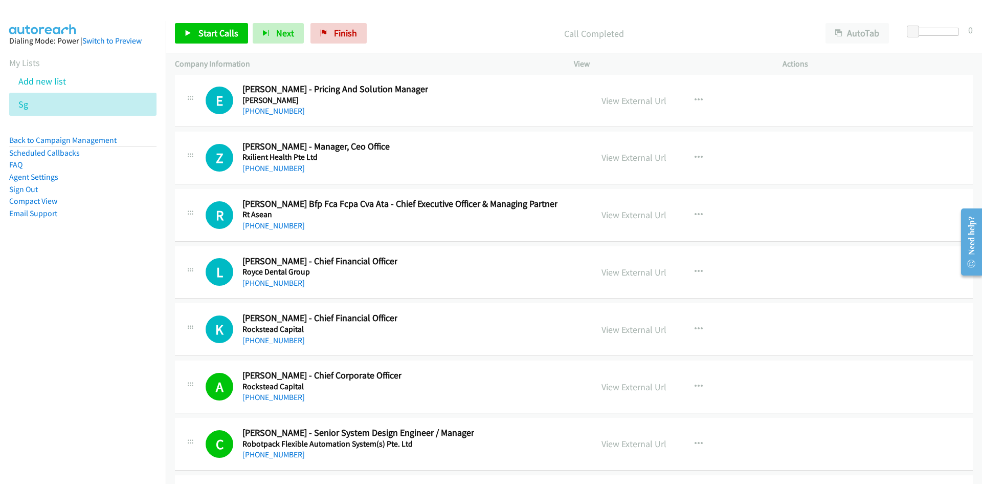
scroll to position [12949, 0]
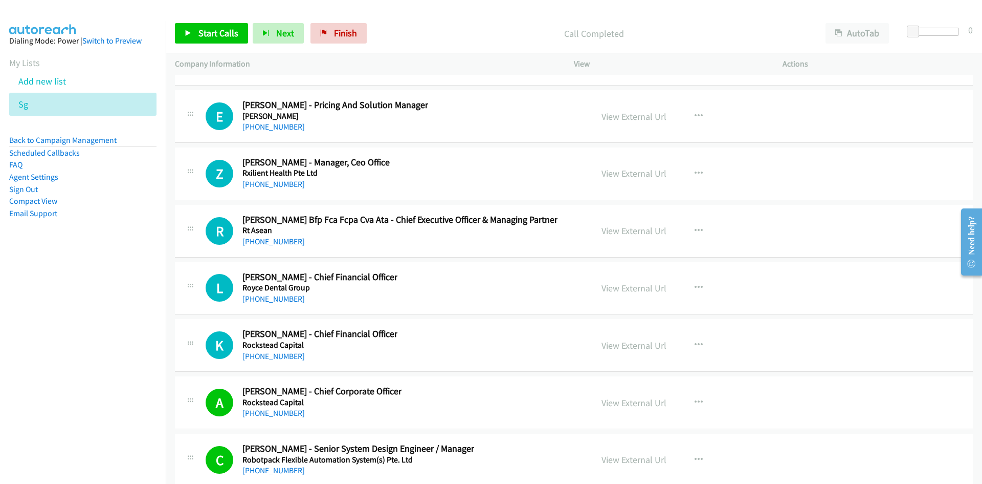
drag, startPoint x: 280, startPoint y: 358, endPoint x: 35, endPoint y: 393, distance: 247.7
click at [280, 358] on link "[PHONE_NUMBER]" at bounding box center [274, 356] width 62 height 10
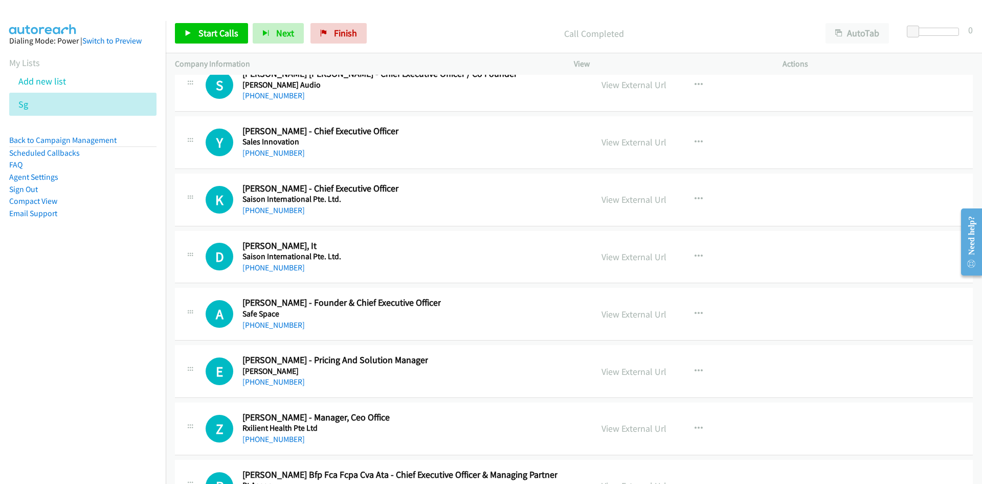
scroll to position [12693, 0]
click at [276, 324] on link "[PHONE_NUMBER]" at bounding box center [274, 326] width 62 height 10
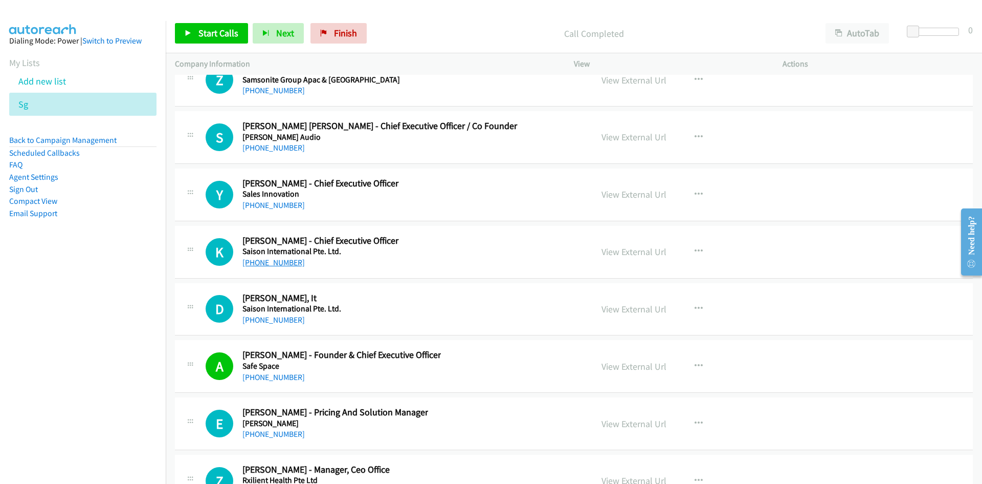
click at [282, 266] on link "[PHONE_NUMBER]" at bounding box center [274, 262] width 62 height 10
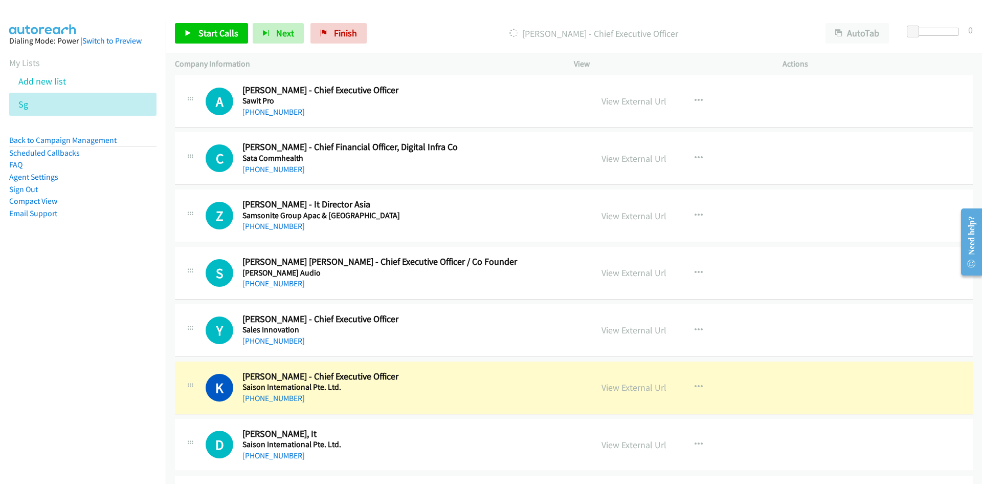
scroll to position [12489, 0]
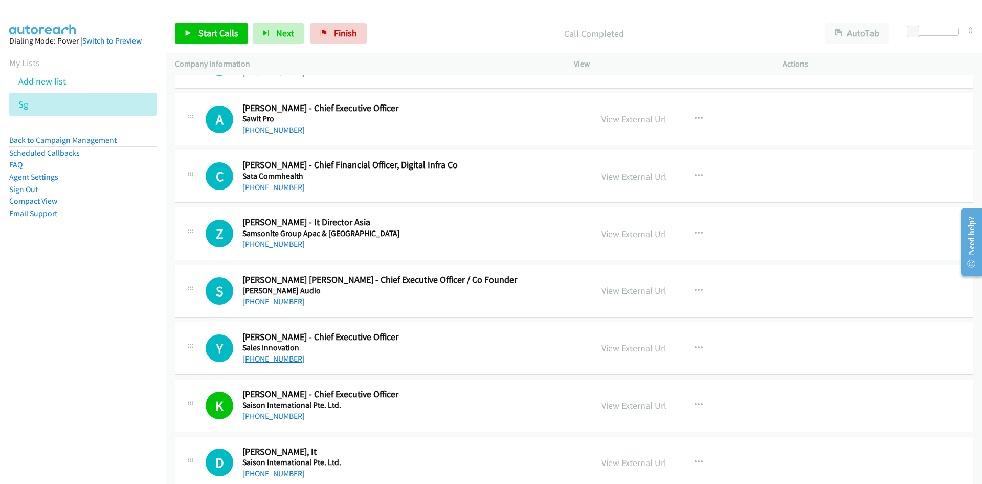
click at [264, 357] on link "[PHONE_NUMBER]" at bounding box center [274, 359] width 62 height 10
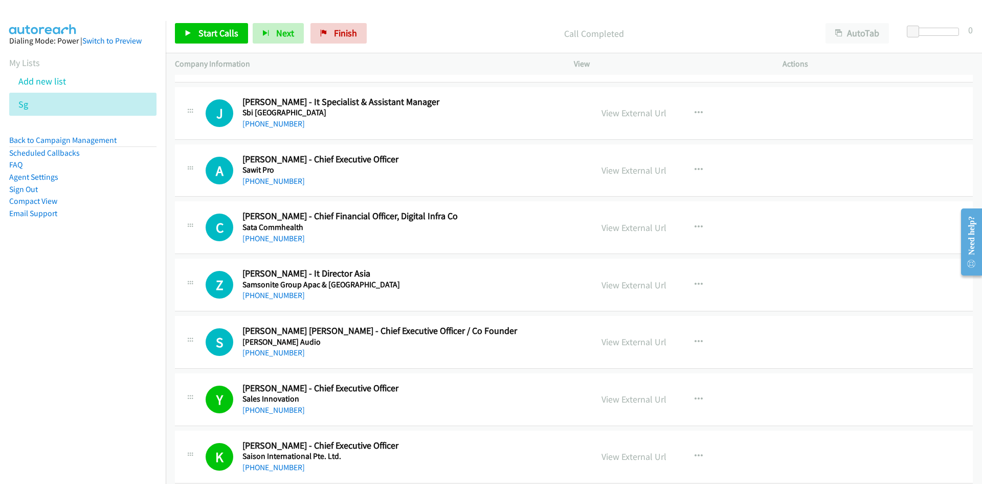
drag, startPoint x: 268, startPoint y: 354, endPoint x: 7, endPoint y: 361, distance: 261.0
click at [268, 354] on link "[PHONE_NUMBER]" at bounding box center [274, 352] width 62 height 10
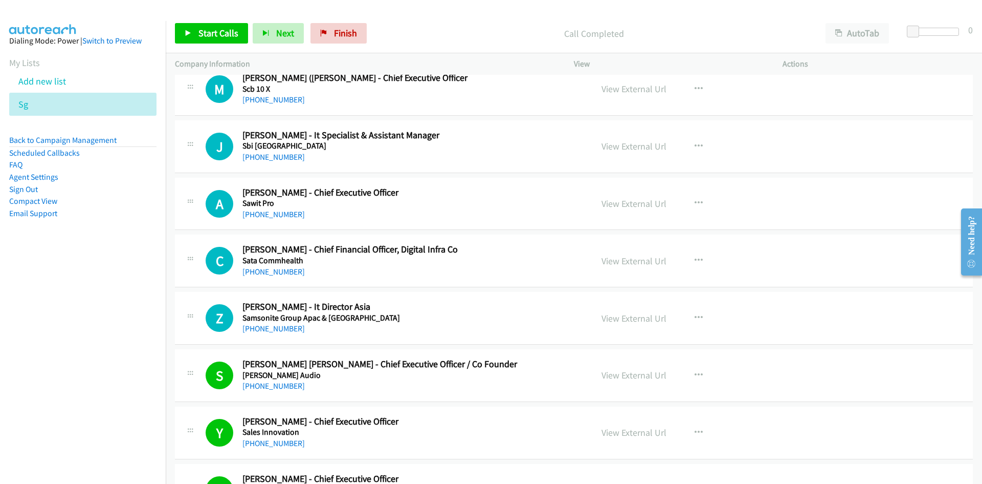
scroll to position [12386, 0]
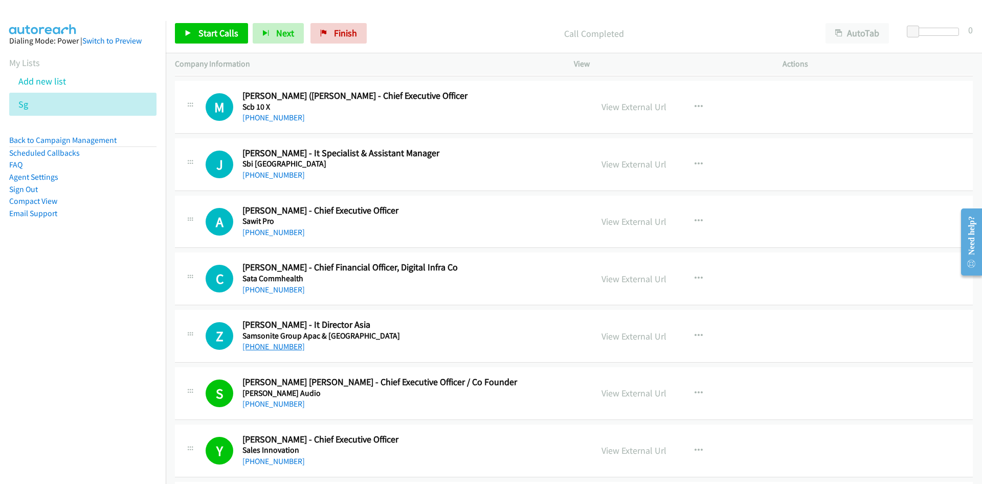
drag, startPoint x: 260, startPoint y: 345, endPoint x: 6, endPoint y: 333, distance: 254.1
click at [260, 345] on link "[PHONE_NUMBER]" at bounding box center [274, 346] width 62 height 10
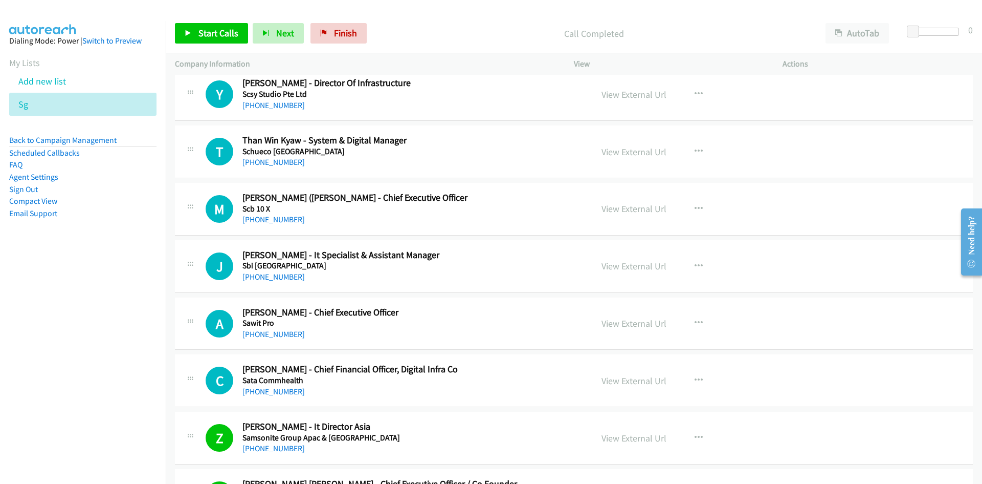
scroll to position [12284, 0]
click at [289, 333] on link "[PHONE_NUMBER]" at bounding box center [274, 335] width 62 height 10
click at [256, 274] on link "[PHONE_NUMBER]" at bounding box center [274, 277] width 62 height 10
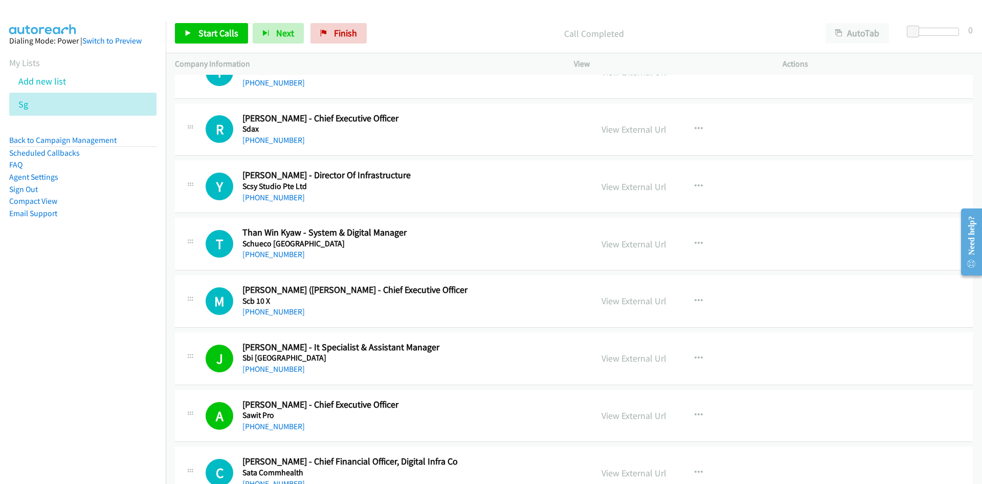
scroll to position [12182, 0]
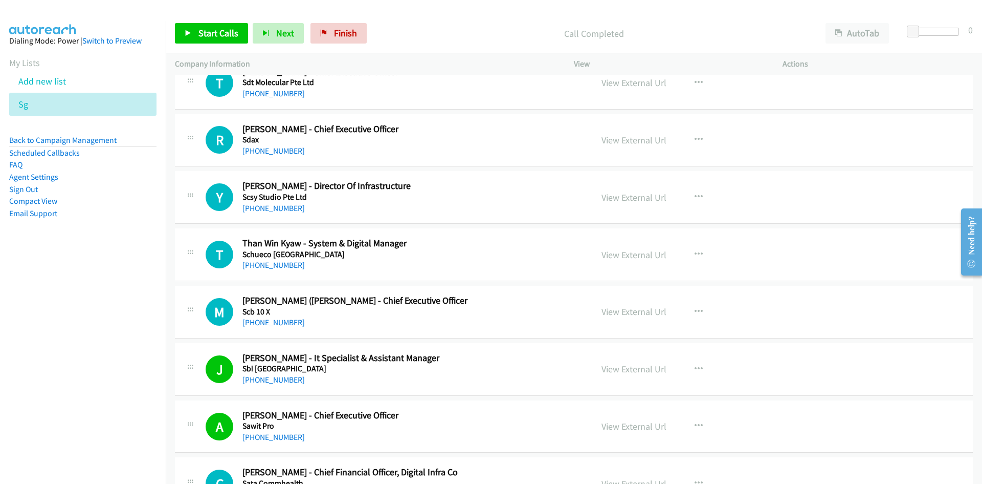
drag, startPoint x: 268, startPoint y: 323, endPoint x: 107, endPoint y: 358, distance: 164.9
click at [268, 323] on link "[PHONE_NUMBER]" at bounding box center [274, 322] width 62 height 10
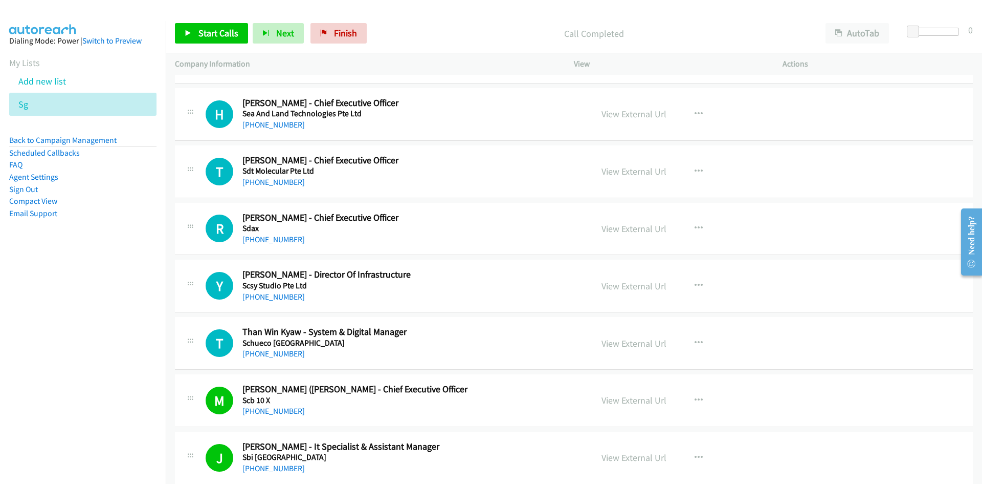
scroll to position [12079, 0]
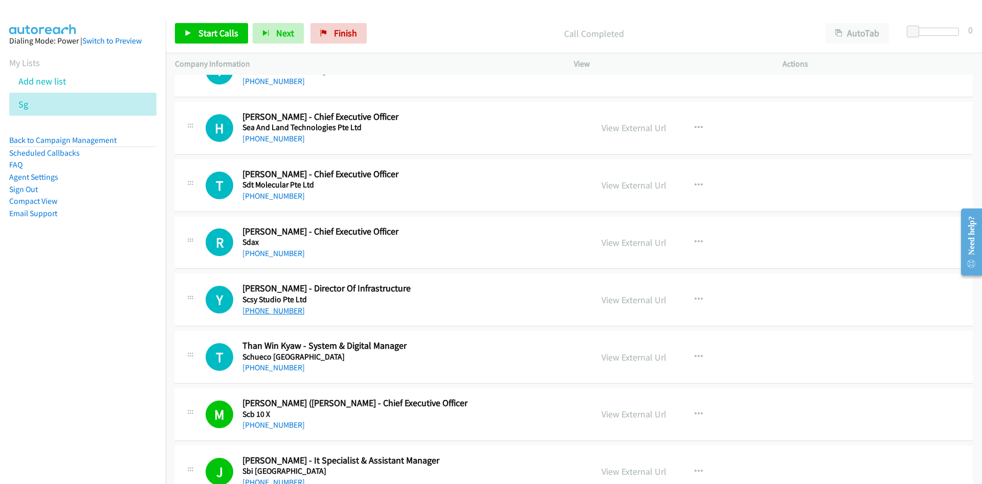
click at [278, 308] on link "[PHONE_NUMBER]" at bounding box center [274, 310] width 62 height 10
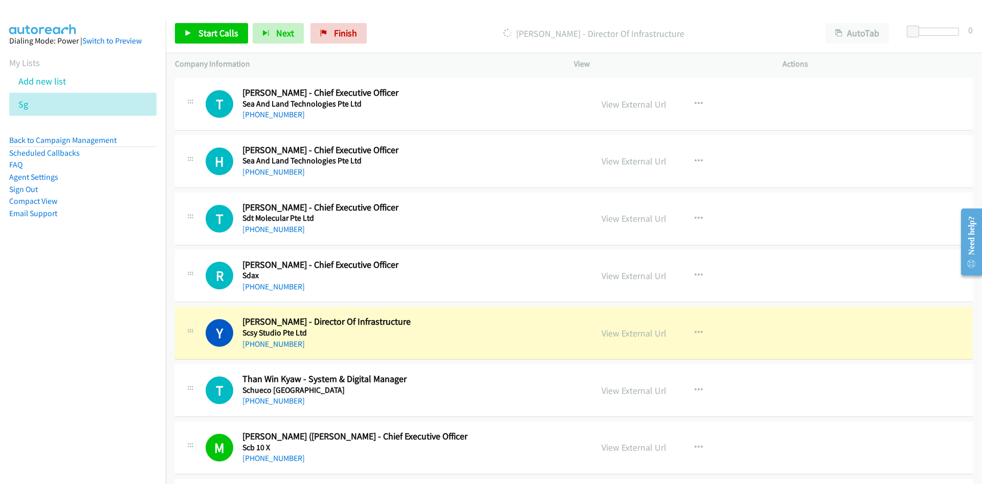
scroll to position [12028, 0]
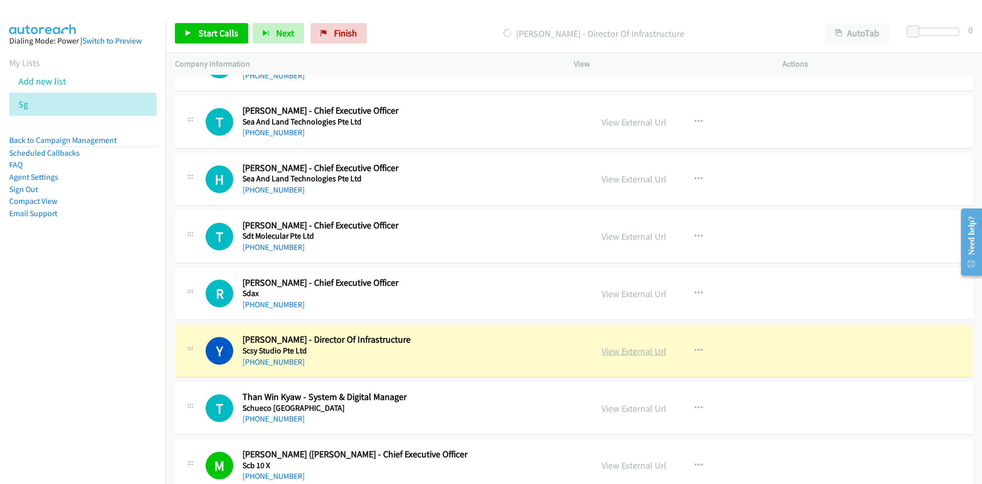
click at [627, 346] on link "View External Url" at bounding box center [634, 351] width 65 height 12
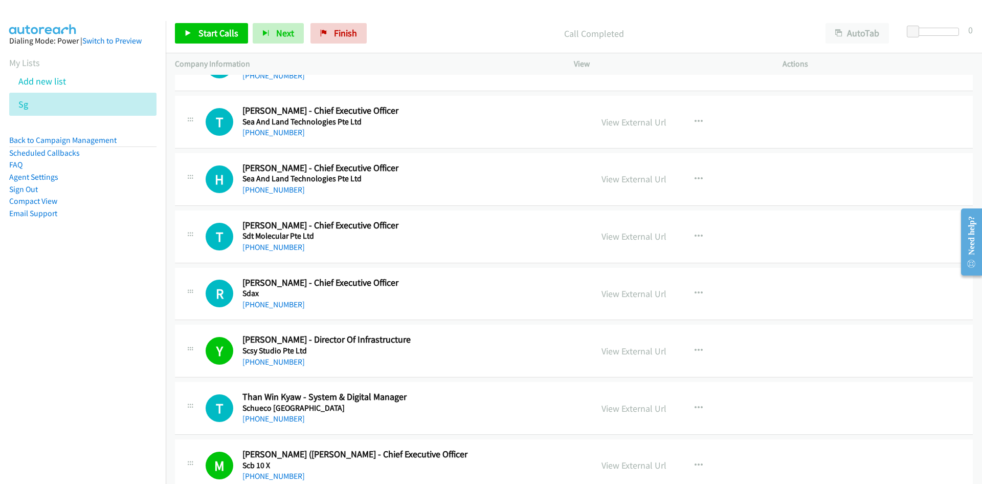
drag, startPoint x: 265, startPoint y: 303, endPoint x: 0, endPoint y: 324, distance: 265.4
click at [265, 303] on link "[PHONE_NUMBER]" at bounding box center [274, 304] width 62 height 10
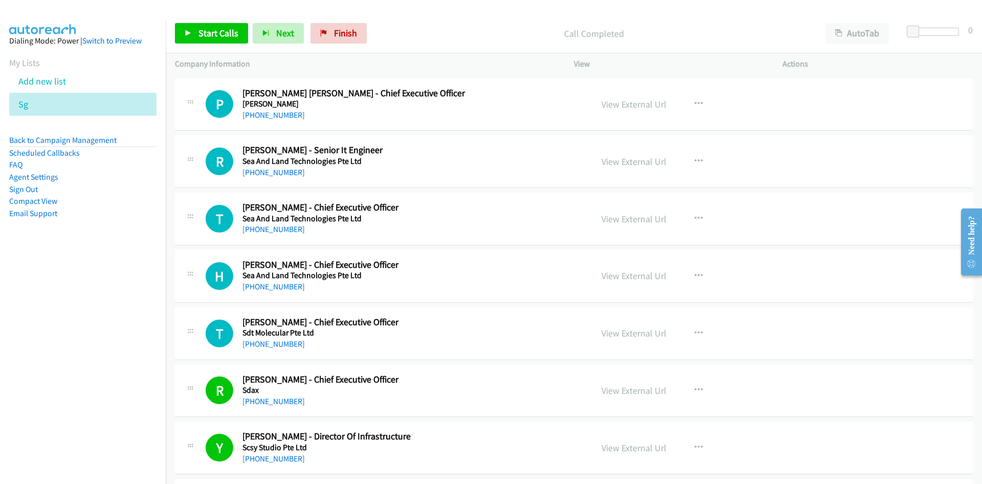
scroll to position [11926, 0]
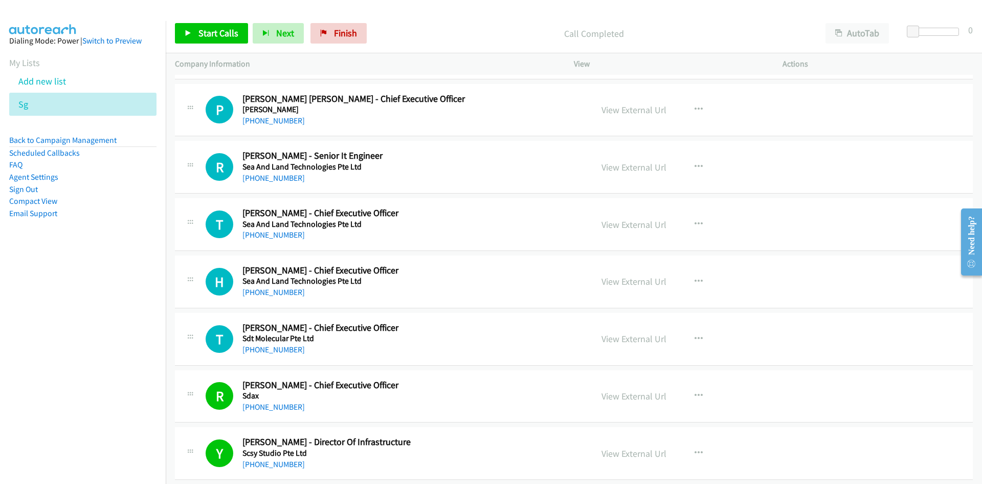
drag, startPoint x: 266, startPoint y: 348, endPoint x: 49, endPoint y: 394, distance: 221.9
click at [266, 348] on link "[PHONE_NUMBER]" at bounding box center [274, 349] width 62 height 10
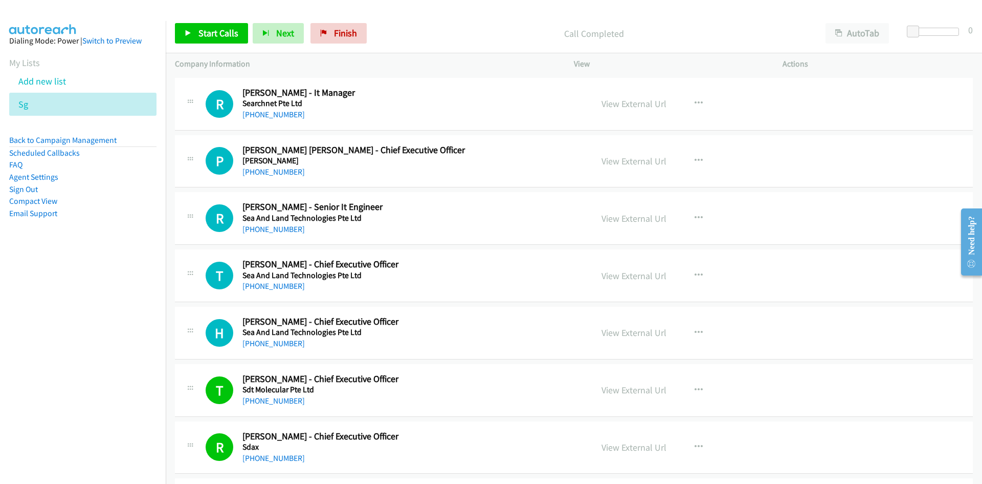
scroll to position [11824, 0]
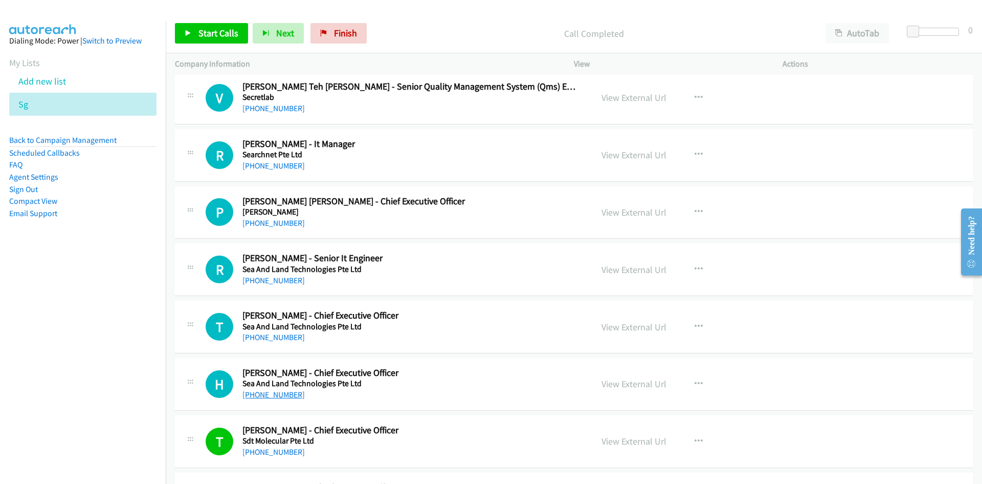
drag, startPoint x: 260, startPoint y: 392, endPoint x: 41, endPoint y: 372, distance: 219.9
click at [260, 392] on link "[PHONE_NUMBER]" at bounding box center [274, 394] width 62 height 10
drag, startPoint x: 268, startPoint y: 335, endPoint x: 263, endPoint y: 365, distance: 31.1
click at [268, 335] on link "[PHONE_NUMBER]" at bounding box center [274, 337] width 62 height 10
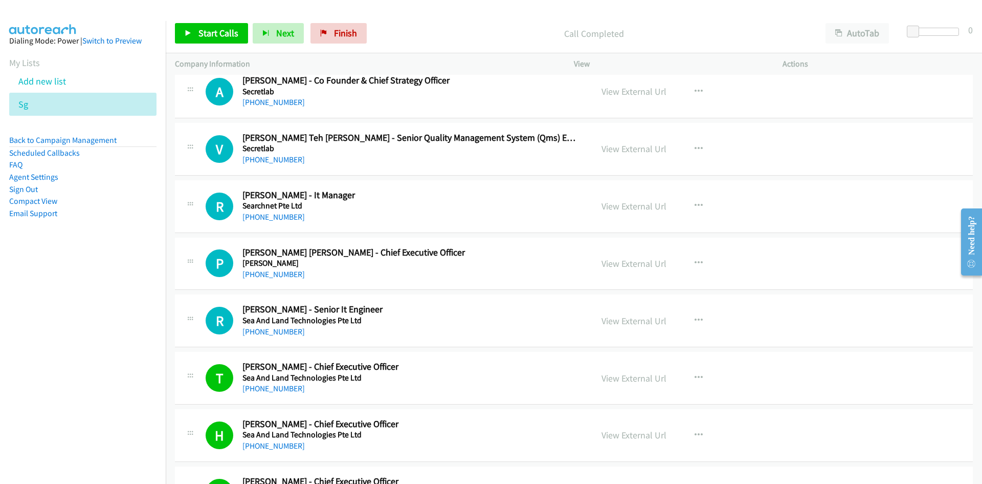
drag, startPoint x: 251, startPoint y: 331, endPoint x: 19, endPoint y: 372, distance: 234.9
click at [251, 331] on link "[PHONE_NUMBER]" at bounding box center [274, 331] width 62 height 10
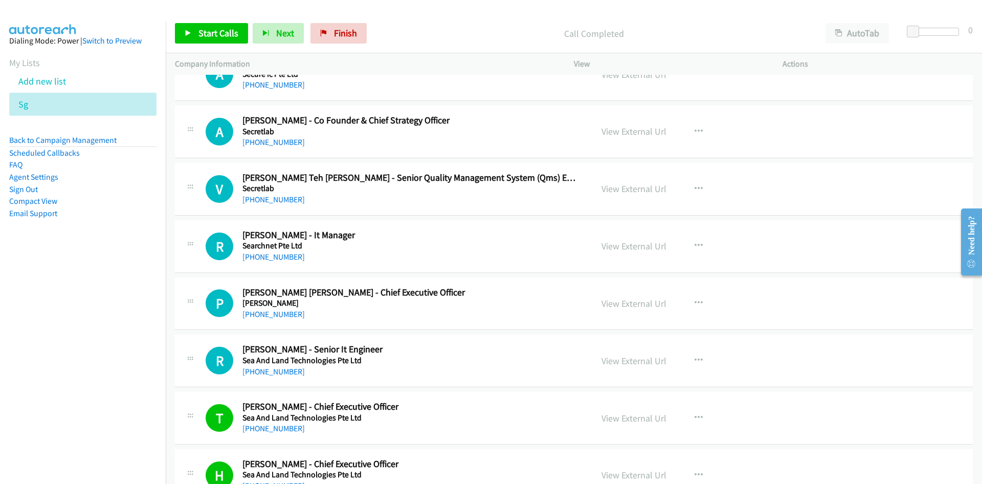
scroll to position [11721, 0]
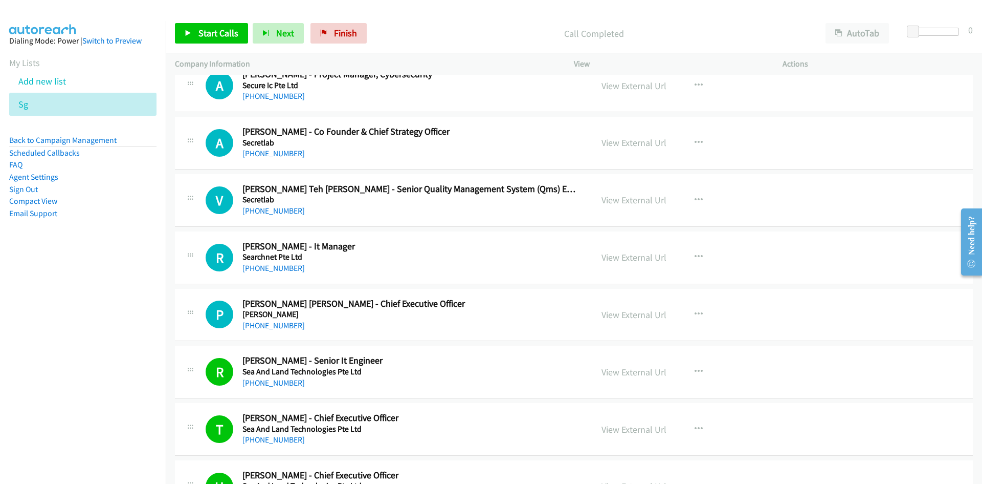
drag, startPoint x: 283, startPoint y: 326, endPoint x: 11, endPoint y: 349, distance: 273.2
click at [283, 326] on link "[PHONE_NUMBER]" at bounding box center [274, 325] width 62 height 10
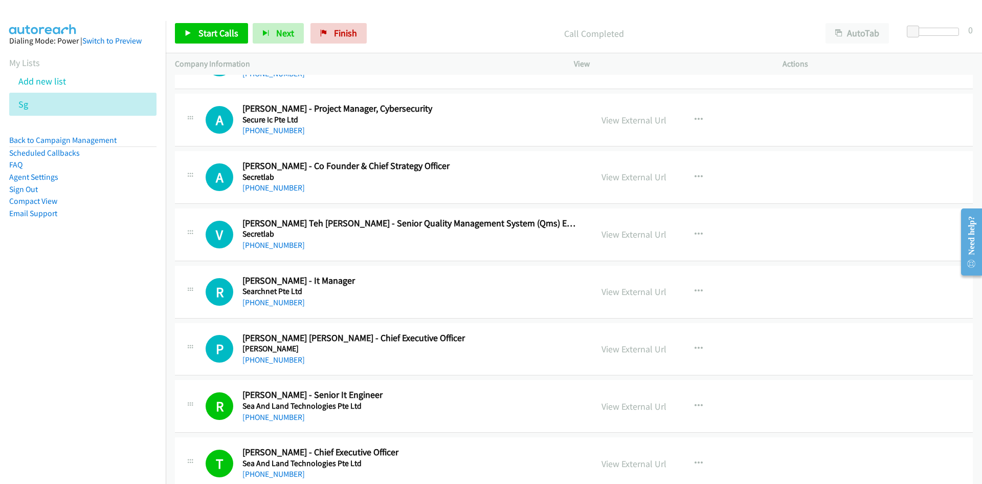
scroll to position [11670, 0]
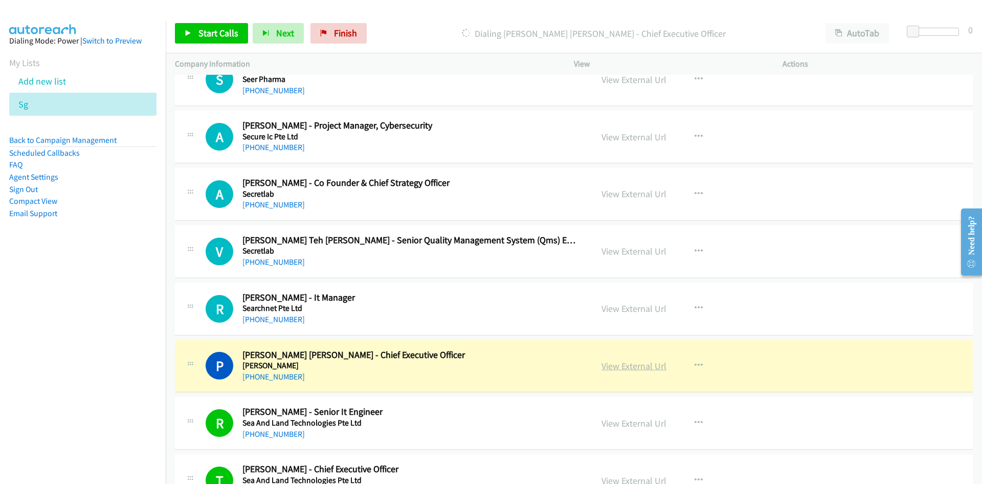
click at [656, 365] on link "View External Url" at bounding box center [634, 366] width 65 height 12
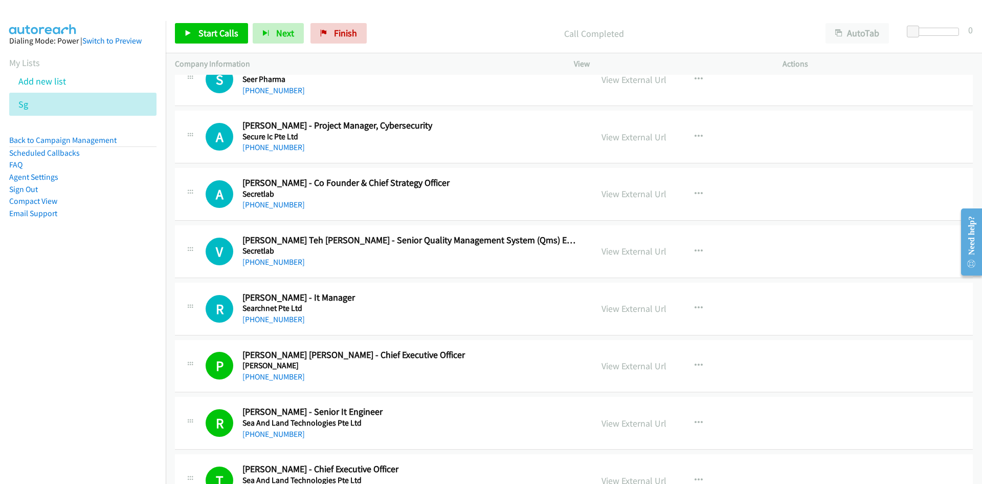
drag, startPoint x: 278, startPoint y: 317, endPoint x: 37, endPoint y: 385, distance: 250.4
click at [278, 317] on link "[PHONE_NUMBER]" at bounding box center [274, 319] width 62 height 10
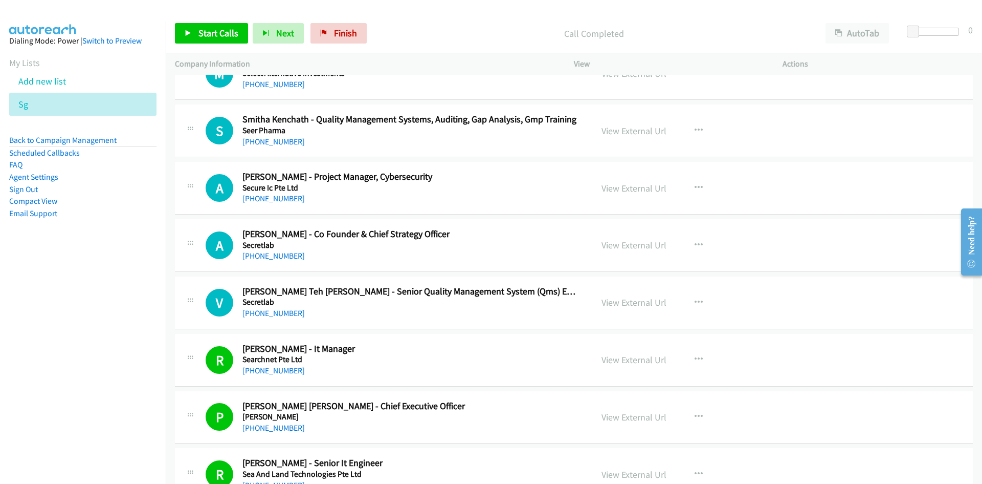
scroll to position [11568, 0]
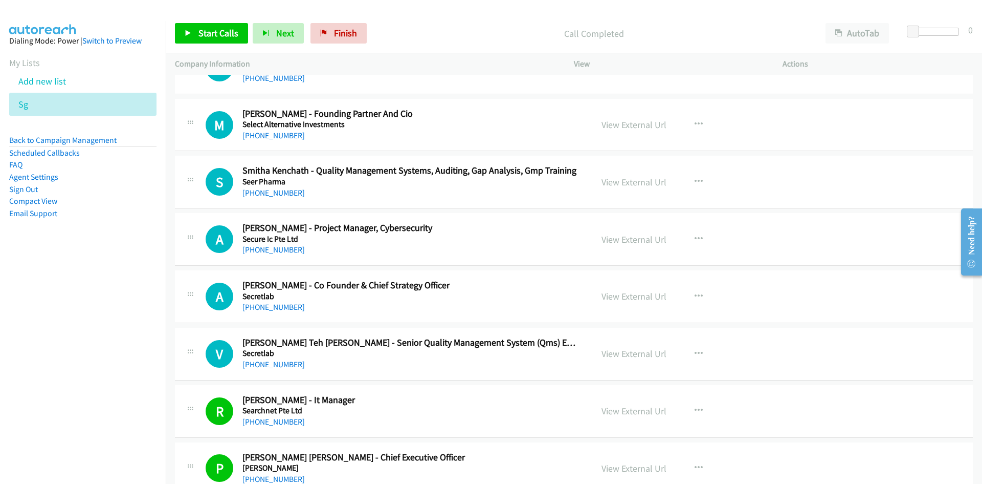
drag, startPoint x: 277, startPoint y: 303, endPoint x: 174, endPoint y: 305, distance: 102.4
click at [277, 303] on link "[PHONE_NUMBER]" at bounding box center [274, 307] width 62 height 10
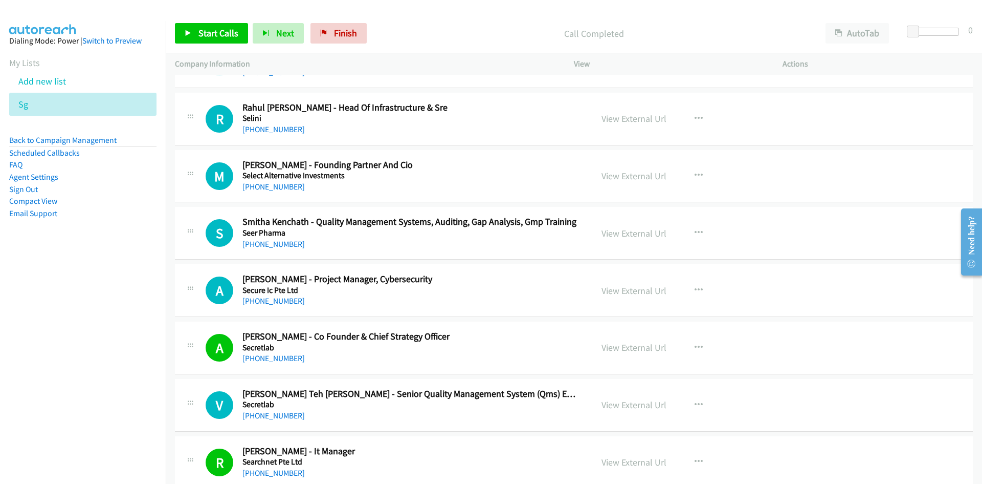
drag, startPoint x: 263, startPoint y: 301, endPoint x: 7, endPoint y: 342, distance: 259.7
click at [263, 301] on link "[PHONE_NUMBER]" at bounding box center [274, 301] width 62 height 10
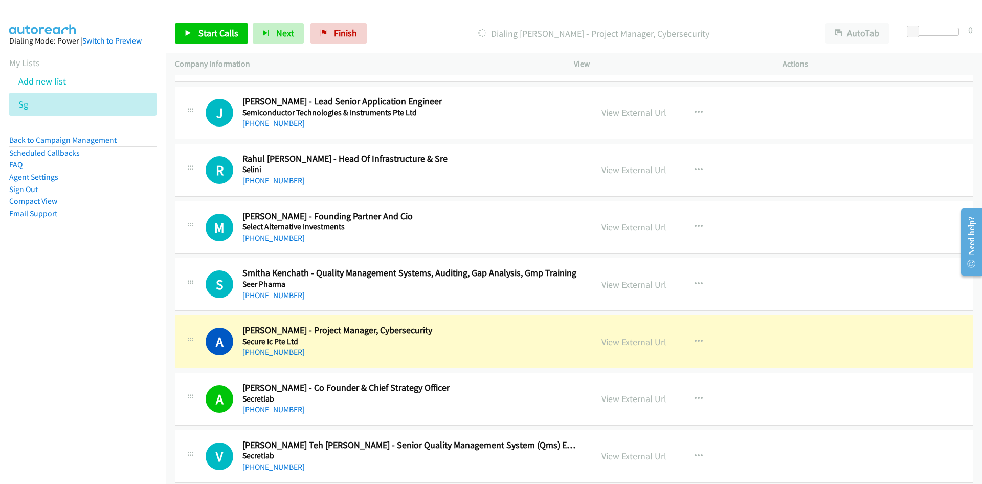
scroll to position [11414, 0]
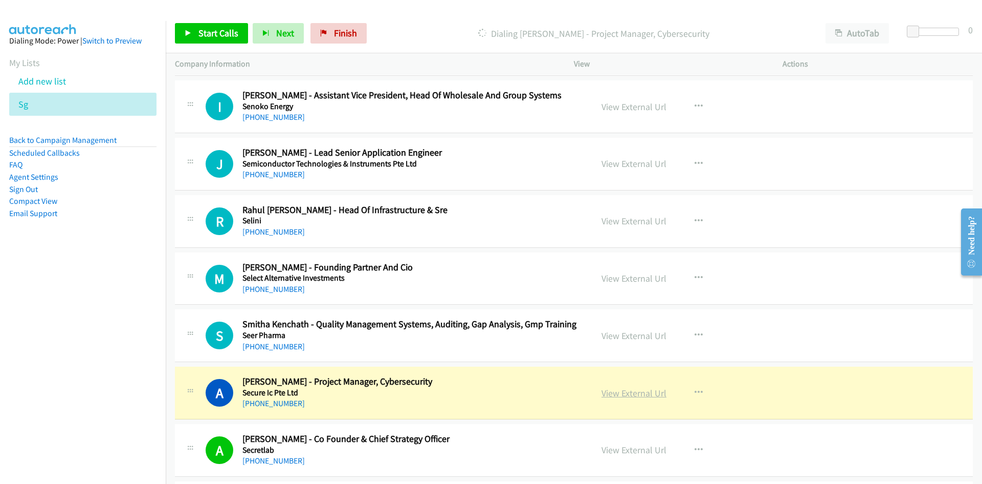
click at [648, 388] on link "View External Url" at bounding box center [634, 393] width 65 height 12
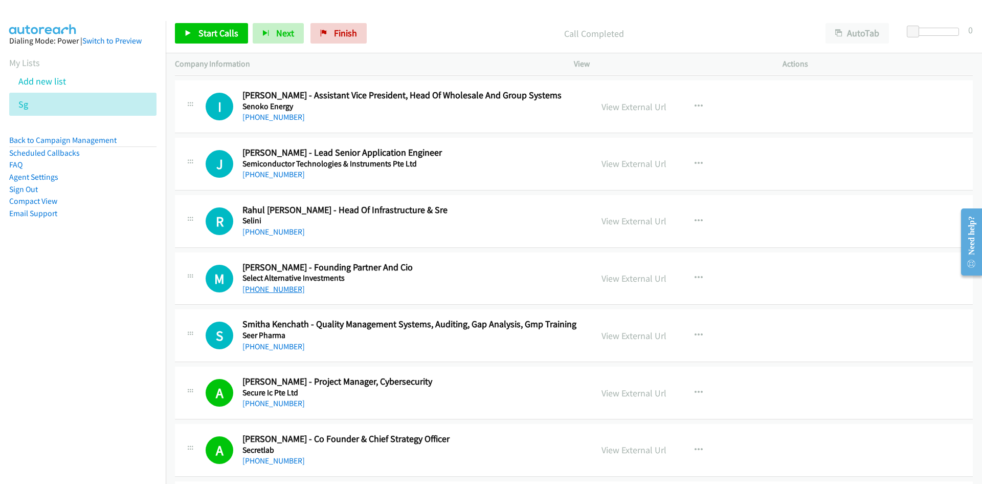
click at [286, 286] on link "[PHONE_NUMBER]" at bounding box center [274, 289] width 62 height 10
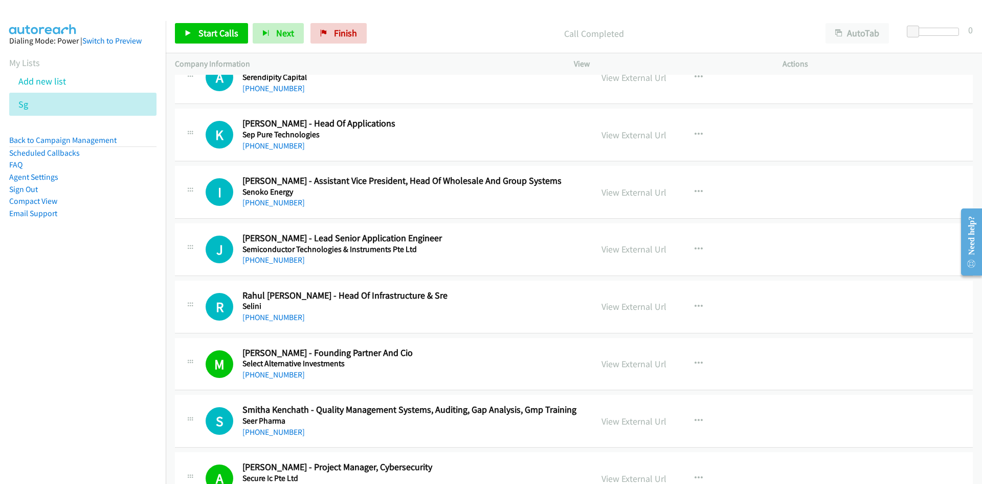
scroll to position [11312, 0]
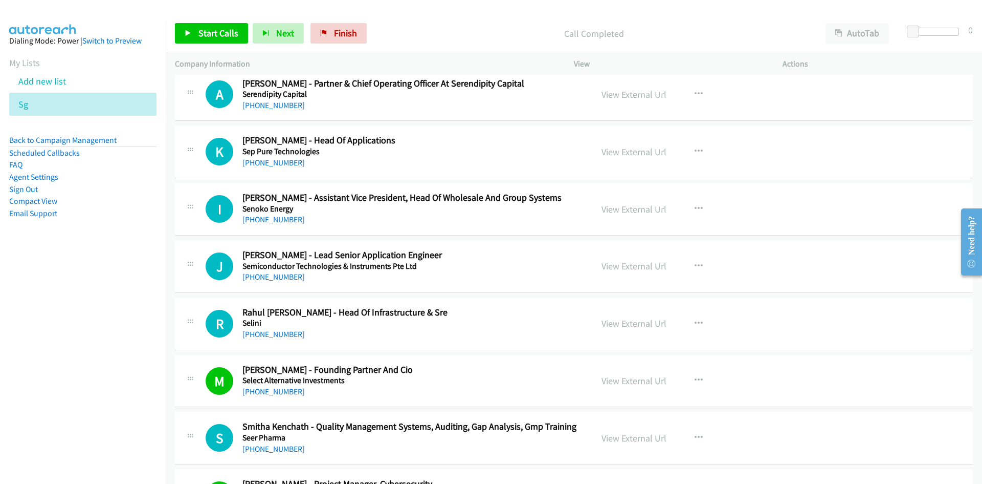
drag, startPoint x: 263, startPoint y: 332, endPoint x: 76, endPoint y: 342, distance: 187.6
click at [263, 332] on link "[PHONE_NUMBER]" at bounding box center [274, 334] width 62 height 10
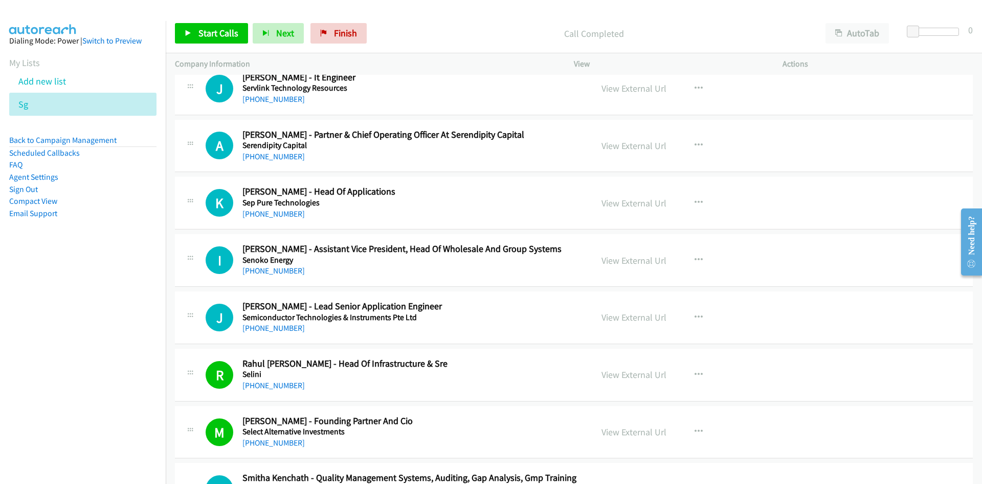
scroll to position [11210, 0]
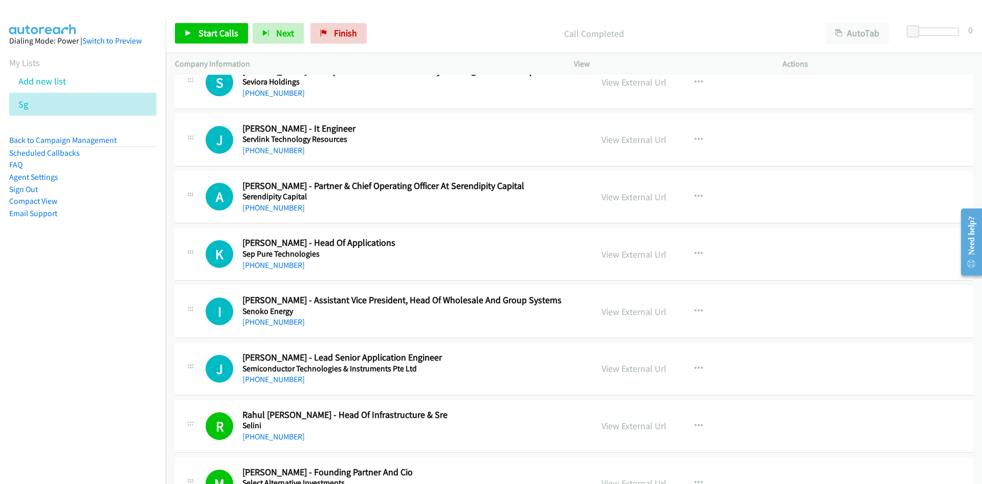
drag, startPoint x: 282, startPoint y: 375, endPoint x: 30, endPoint y: 376, distance: 252.3
click at [282, 375] on link "[PHONE_NUMBER]" at bounding box center [274, 379] width 62 height 10
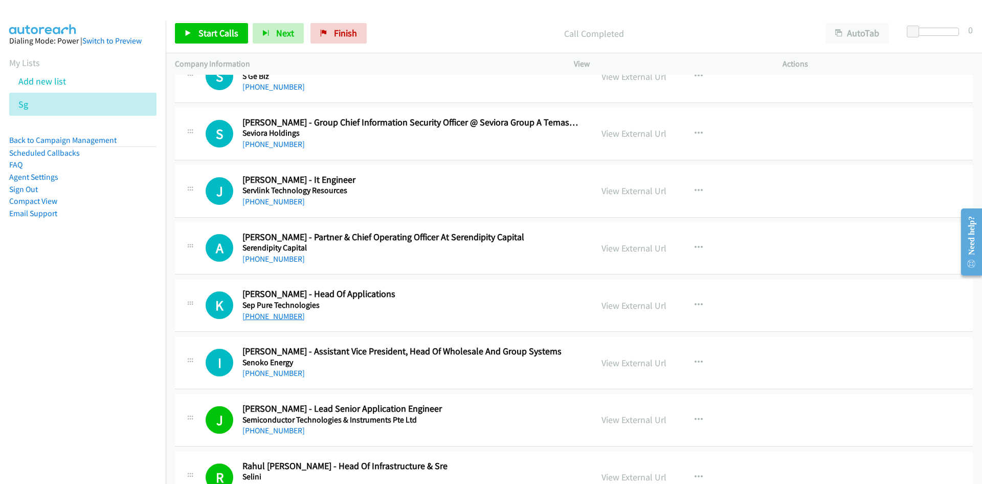
click at [262, 312] on link "[PHONE_NUMBER]" at bounding box center [274, 316] width 62 height 10
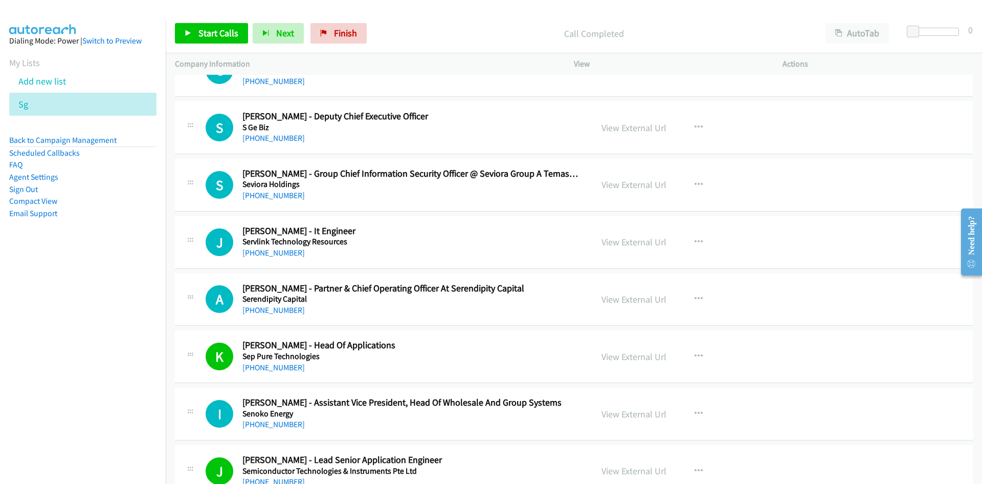
scroll to position [11056, 0]
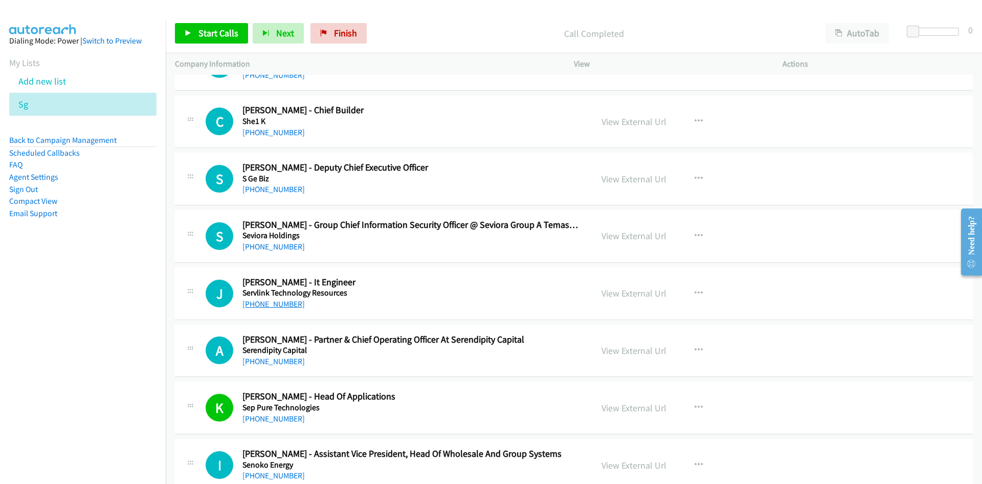
drag, startPoint x: 280, startPoint y: 306, endPoint x: 170, endPoint y: 313, distance: 110.7
click at [280, 306] on link "[PHONE_NUMBER]" at bounding box center [274, 304] width 62 height 10
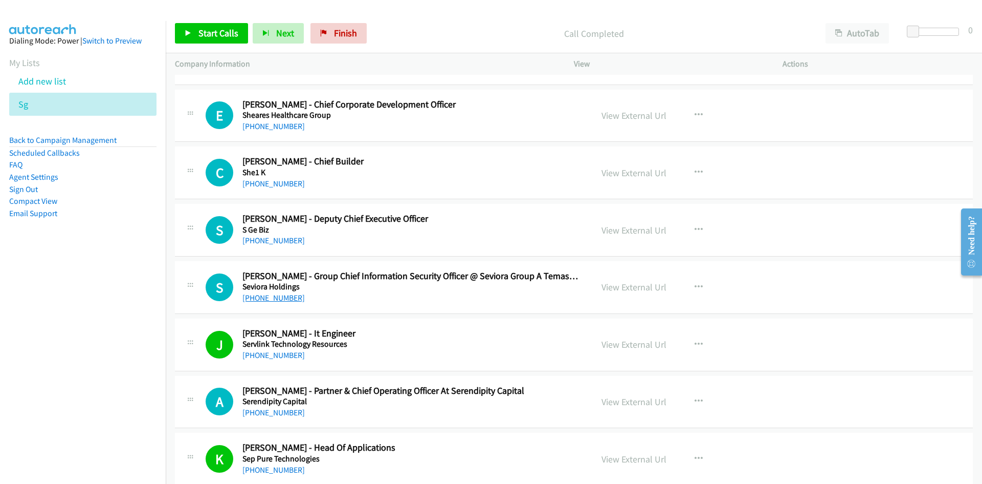
click at [279, 299] on link "[PHONE_NUMBER]" at bounding box center [274, 298] width 62 height 10
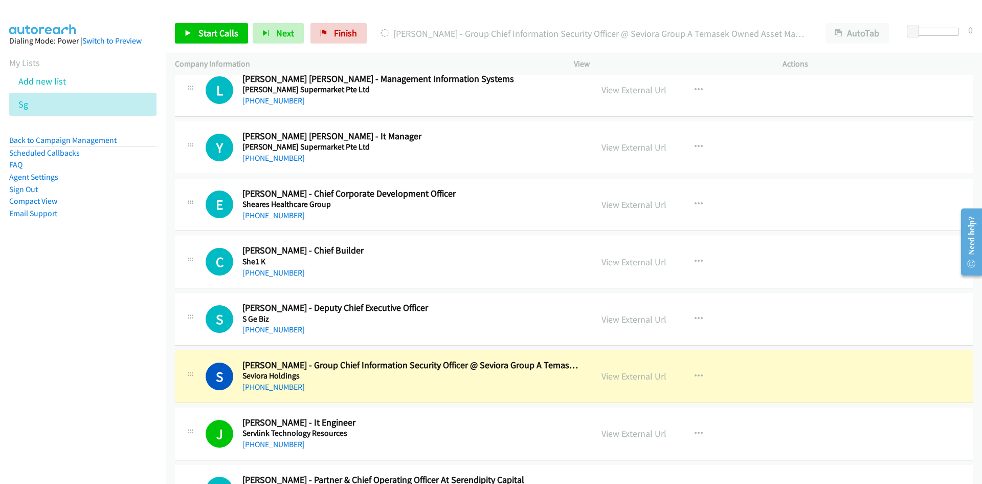
scroll to position [10903, 0]
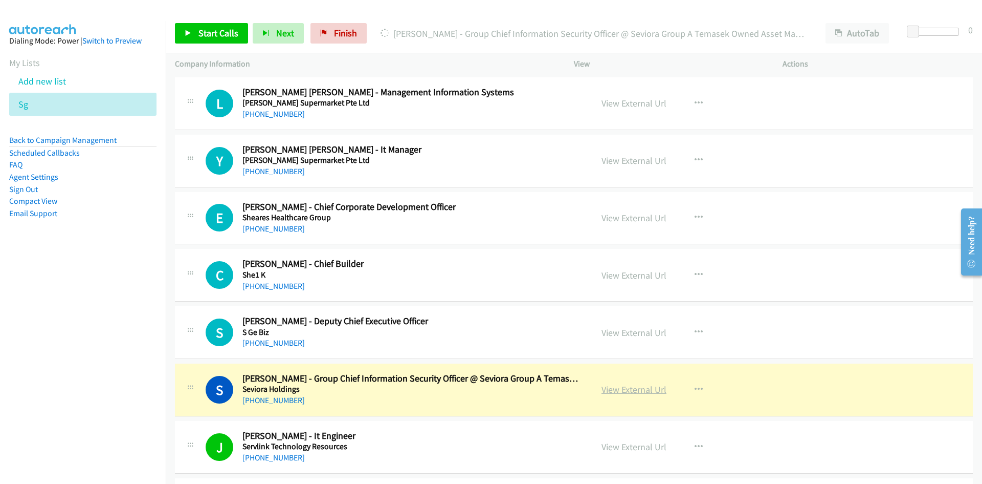
click at [632, 390] on link "View External Url" at bounding box center [634, 389] width 65 height 12
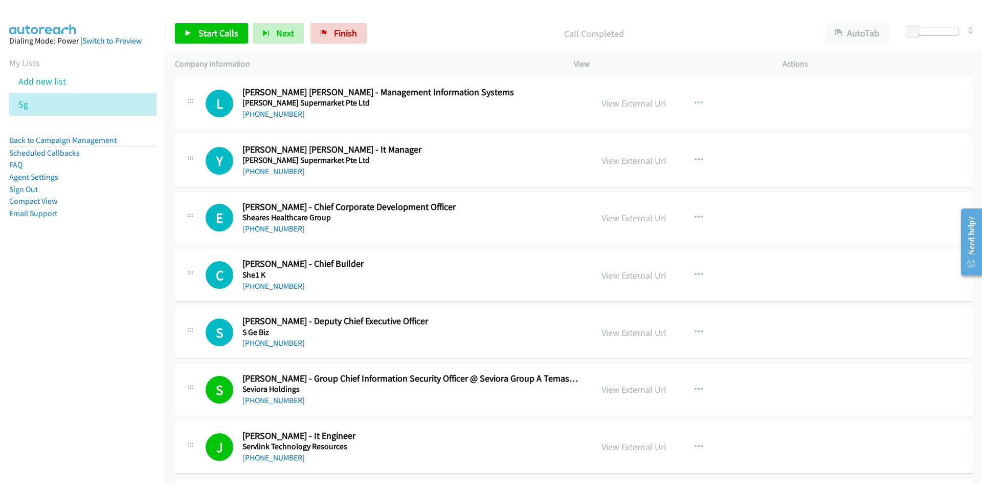
drag, startPoint x: 270, startPoint y: 341, endPoint x: 109, endPoint y: 367, distance: 162.7
click at [270, 341] on link "[PHONE_NUMBER]" at bounding box center [274, 343] width 62 height 10
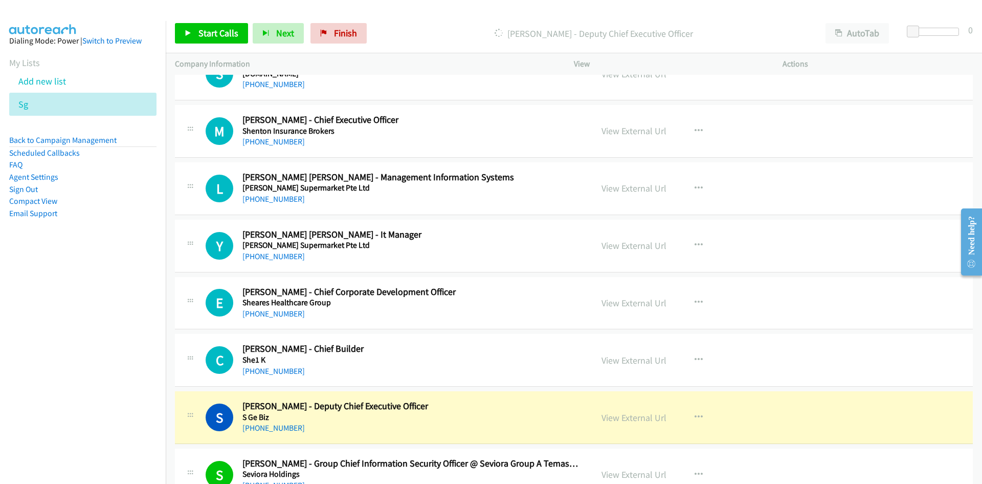
scroll to position [10800, 0]
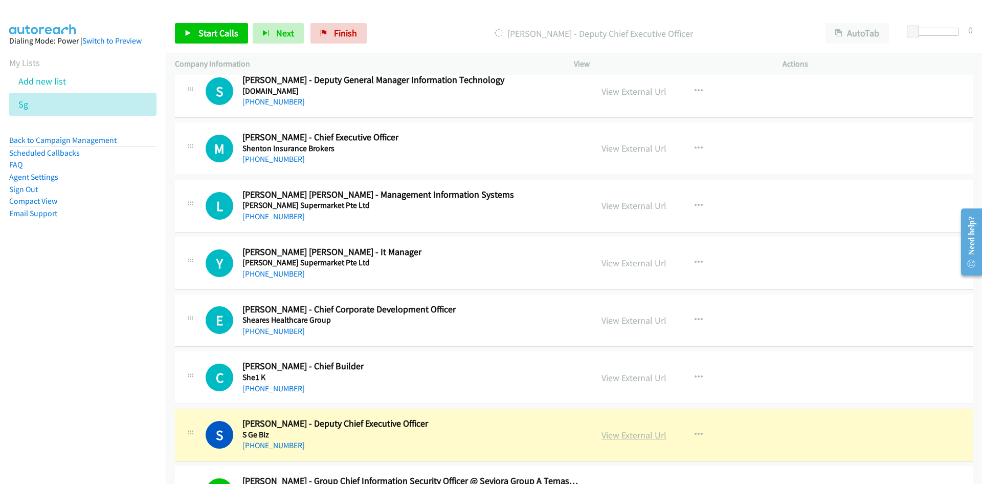
click at [632, 434] on link "View External Url" at bounding box center [634, 435] width 65 height 12
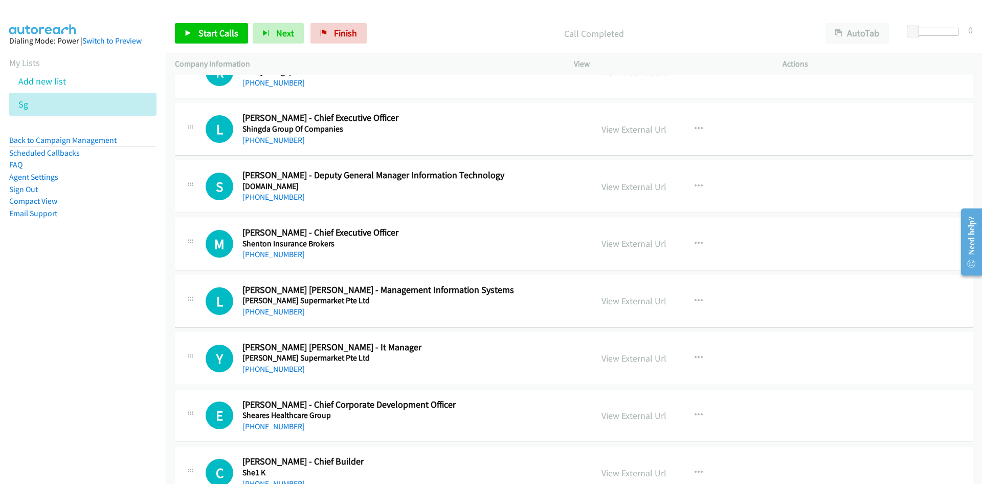
scroll to position [10698, 0]
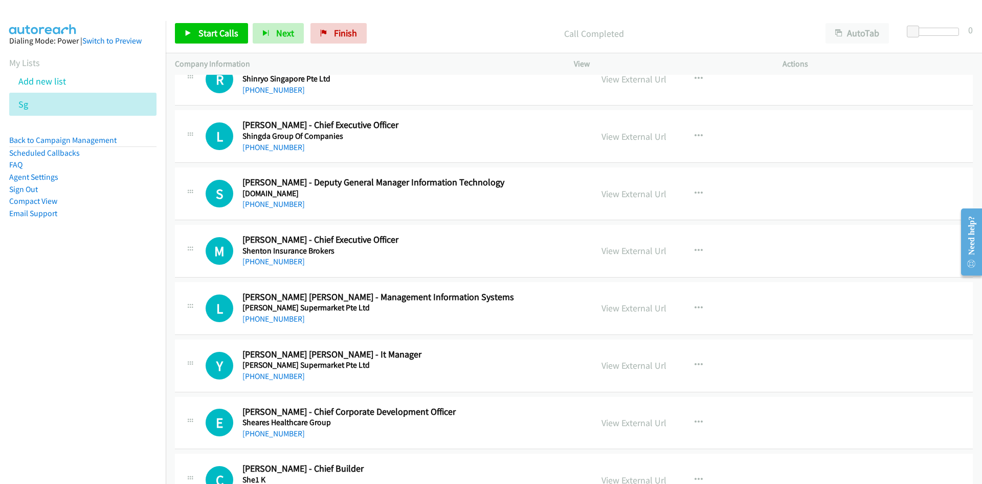
drag, startPoint x: 276, startPoint y: 378, endPoint x: 6, endPoint y: 342, distance: 272.5
click at [276, 378] on link "[PHONE_NUMBER]" at bounding box center [274, 376] width 62 height 10
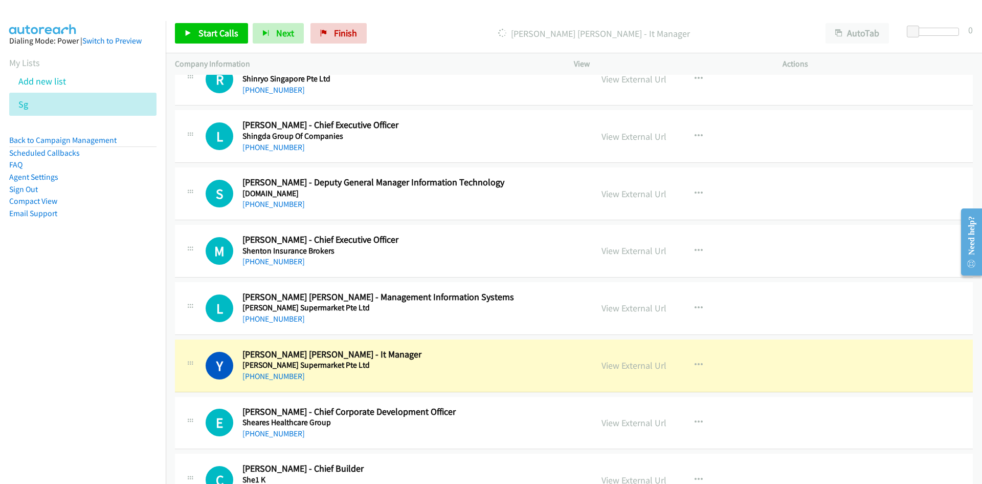
scroll to position [10647, 0]
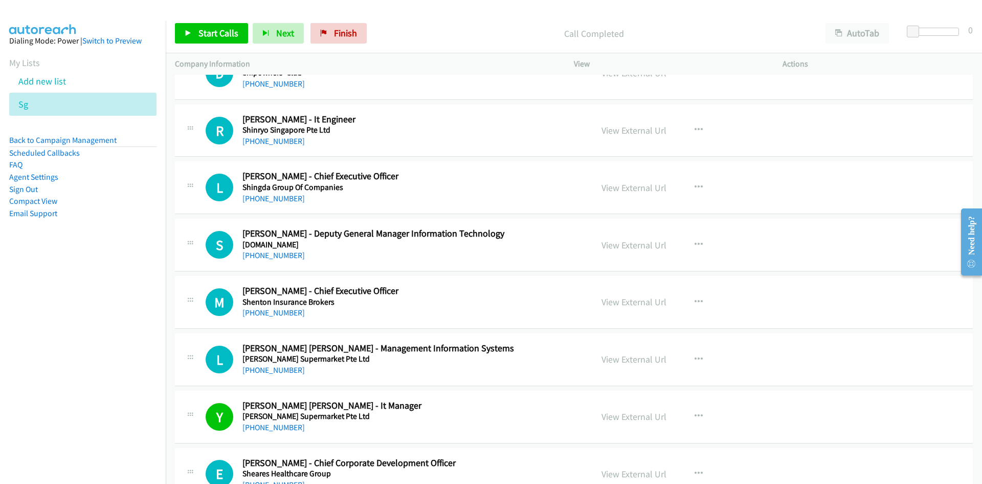
click at [271, 312] on link "[PHONE_NUMBER]" at bounding box center [274, 313] width 62 height 10
drag, startPoint x: 283, startPoint y: 372, endPoint x: 0, endPoint y: 360, distance: 283.2
click at [283, 372] on link "[PHONE_NUMBER]" at bounding box center [274, 370] width 62 height 10
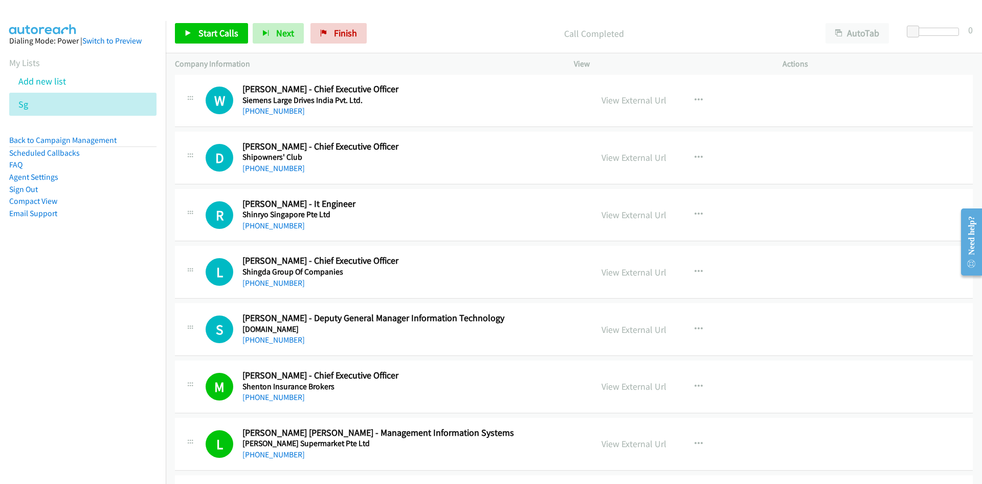
scroll to position [10544, 0]
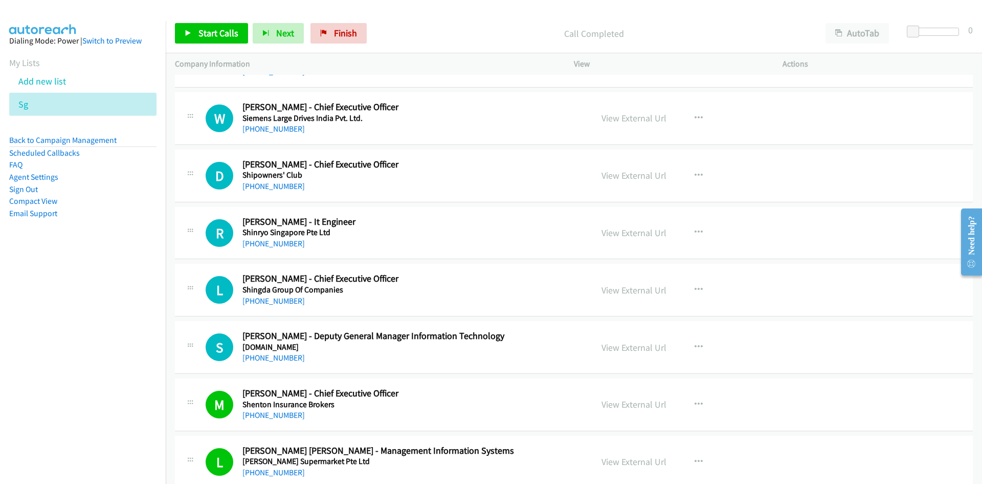
drag, startPoint x: 281, startPoint y: 357, endPoint x: 166, endPoint y: 369, distance: 115.8
click at [281, 357] on link "[PHONE_NUMBER]" at bounding box center [274, 358] width 62 height 10
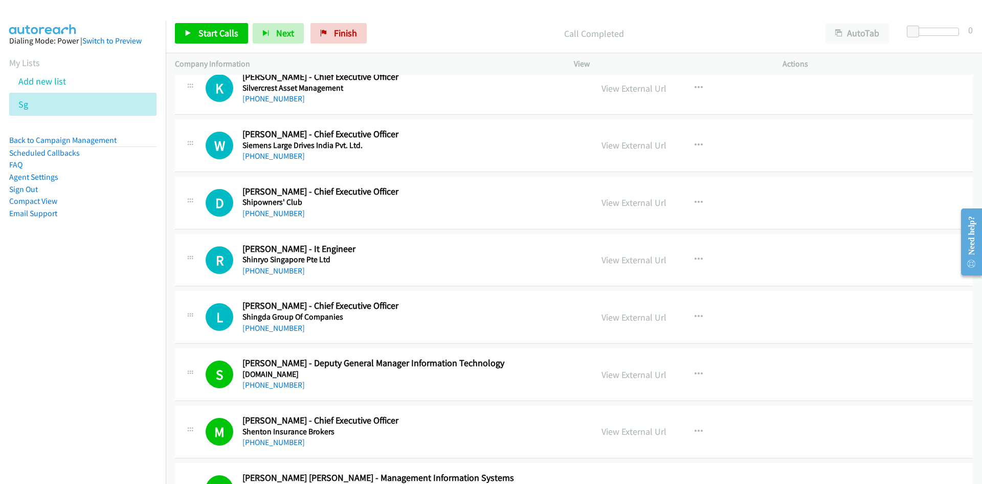
scroll to position [10493, 0]
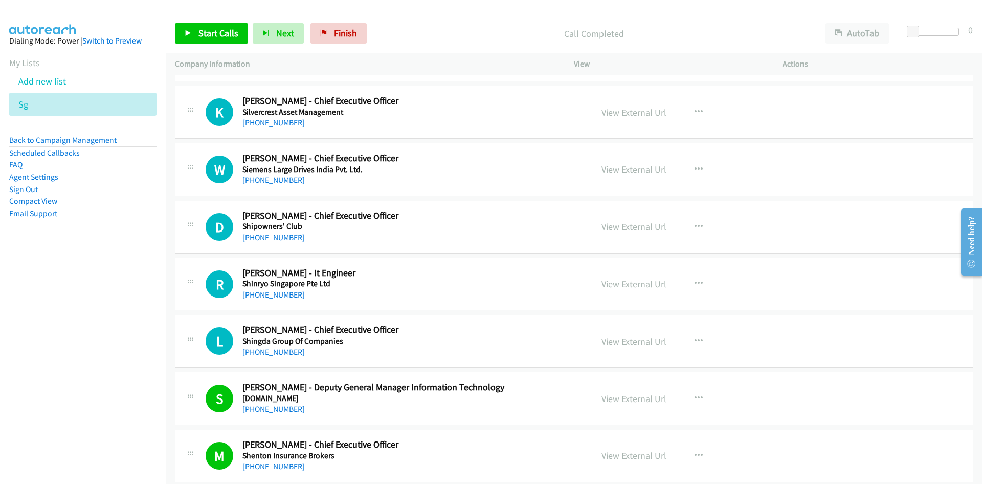
drag, startPoint x: 282, startPoint y: 348, endPoint x: 3, endPoint y: 364, distance: 280.3
click at [282, 348] on link "[PHONE_NUMBER]" at bounding box center [274, 352] width 62 height 10
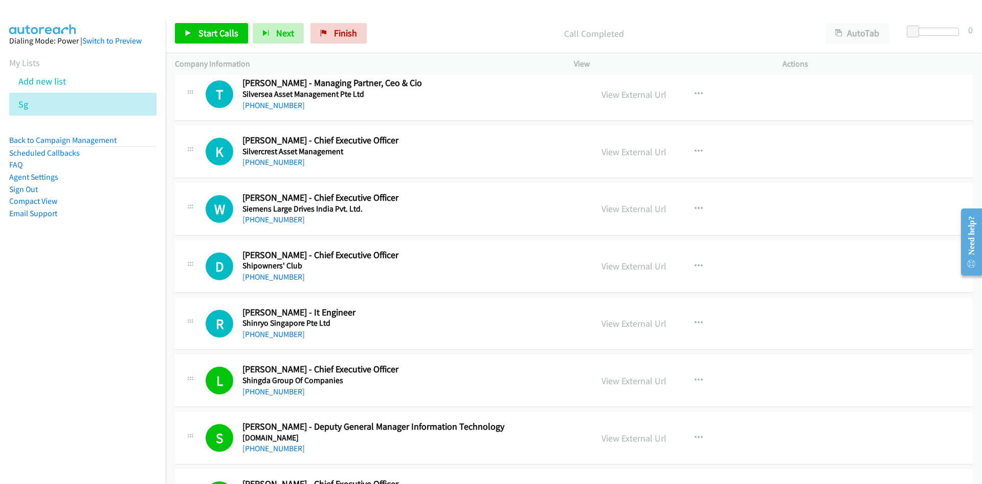
scroll to position [10442, 0]
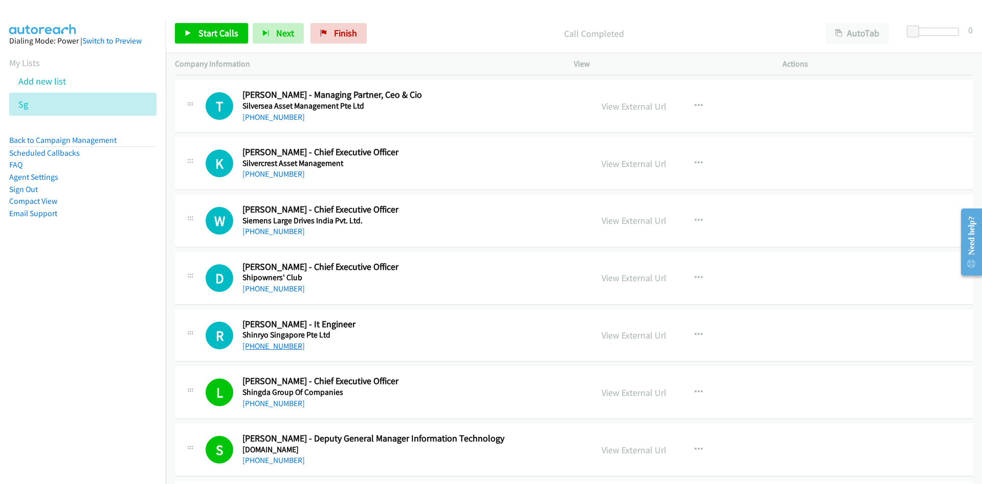
click at [280, 347] on link "[PHONE_NUMBER]" at bounding box center [274, 346] width 62 height 10
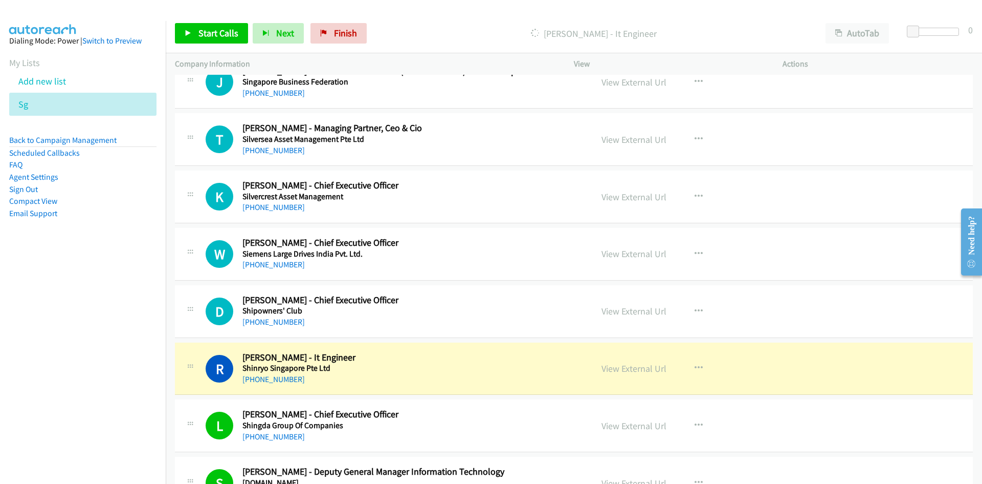
scroll to position [10391, 0]
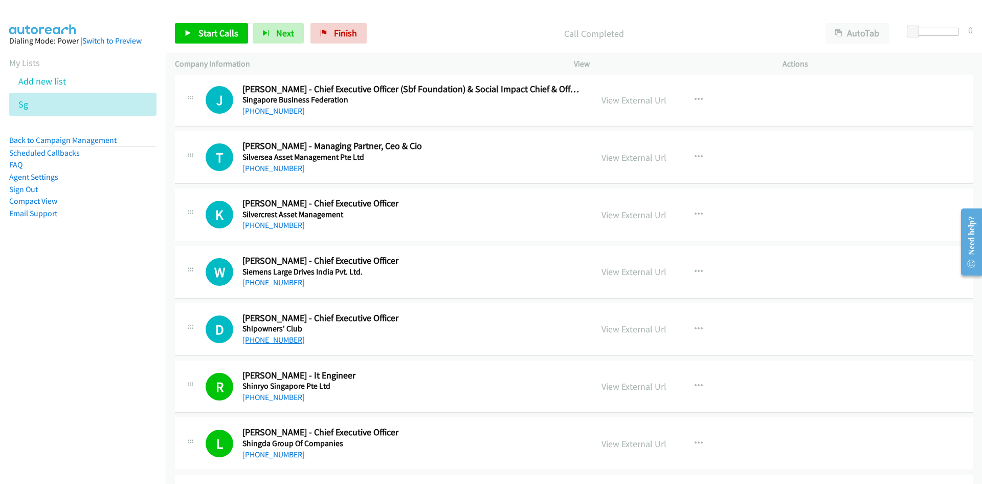
click at [272, 341] on link "[PHONE_NUMBER]" at bounding box center [274, 340] width 62 height 10
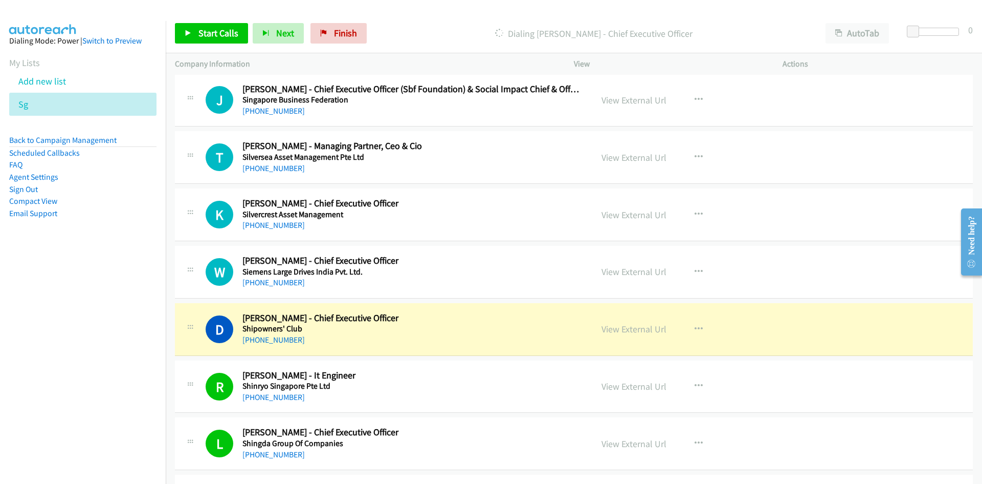
scroll to position [10340, 0]
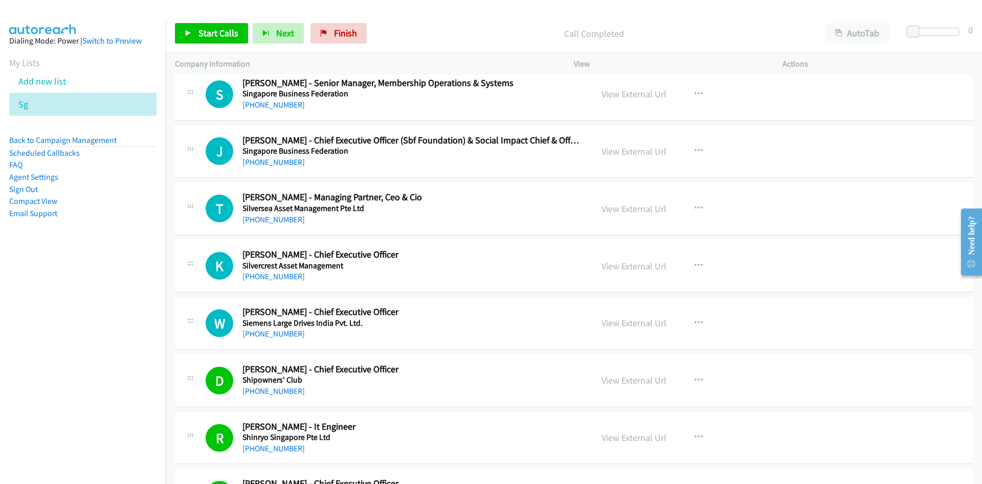
drag, startPoint x: 273, startPoint y: 330, endPoint x: 3, endPoint y: 315, distance: 270.0
click at [273, 330] on link "[PHONE_NUMBER]" at bounding box center [274, 333] width 62 height 10
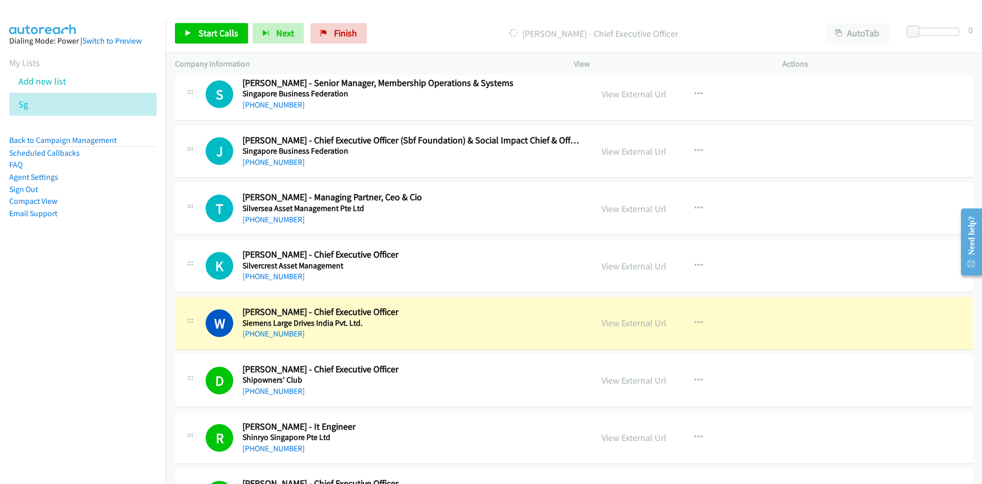
scroll to position [10289, 0]
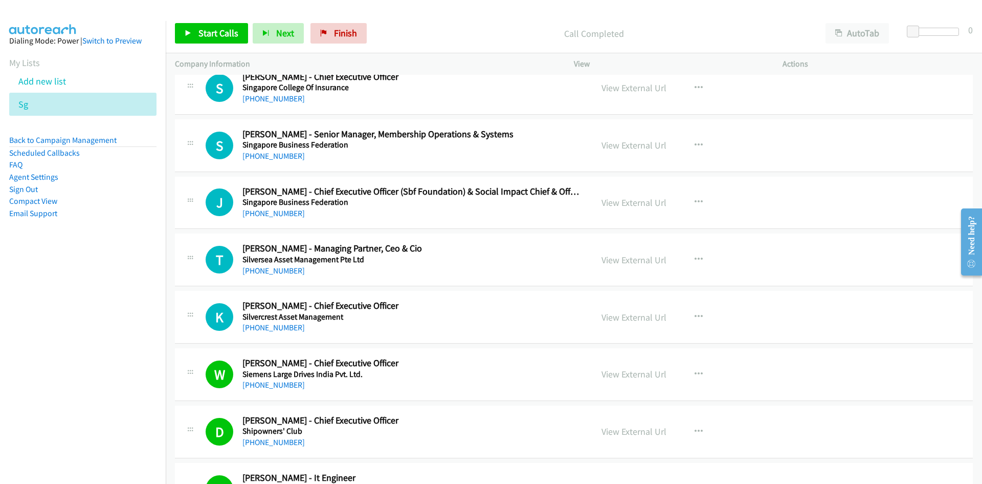
drag, startPoint x: 265, startPoint y: 323, endPoint x: 137, endPoint y: 342, distance: 128.7
click at [265, 323] on link "[PHONE_NUMBER]" at bounding box center [274, 327] width 62 height 10
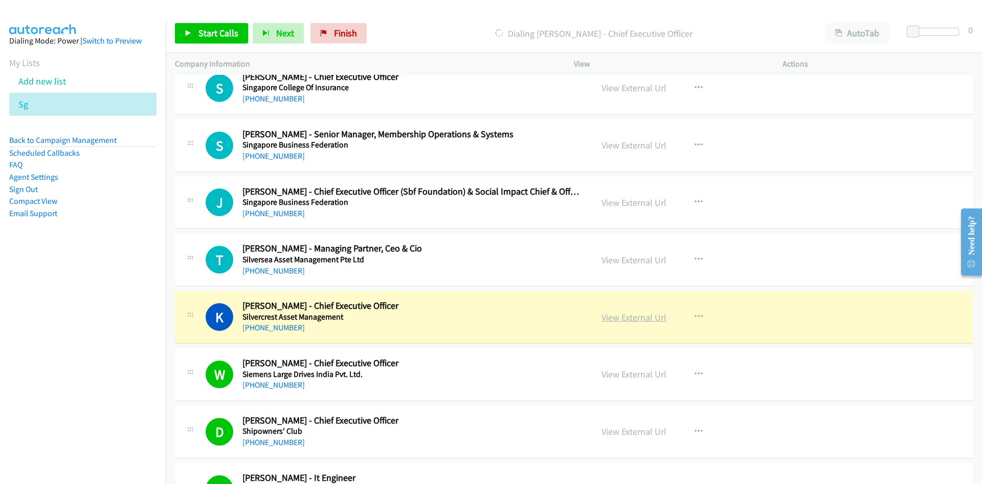
click at [635, 318] on link "View External Url" at bounding box center [634, 317] width 65 height 12
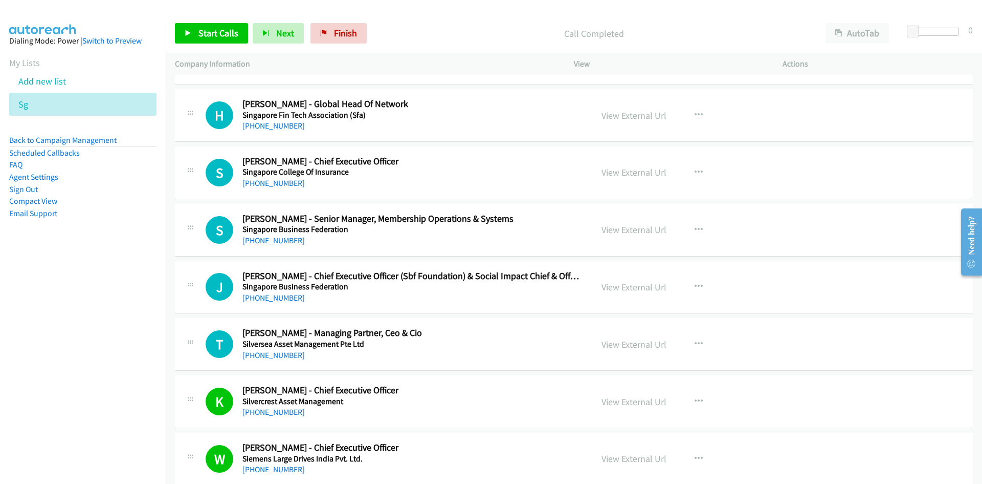
scroll to position [10186, 0]
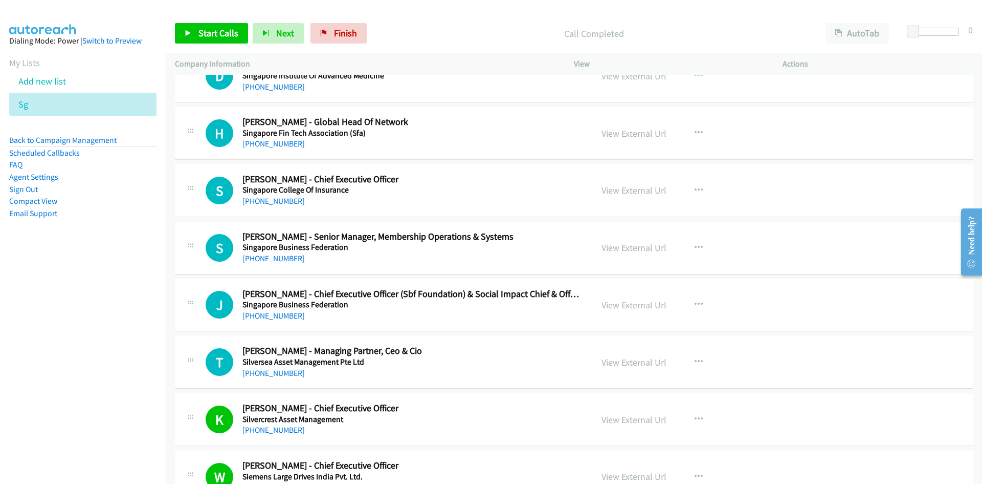
drag, startPoint x: 270, startPoint y: 376, endPoint x: 87, endPoint y: 391, distance: 183.3
click at [270, 376] on link "[PHONE_NUMBER]" at bounding box center [274, 373] width 62 height 10
click at [286, 314] on link "[PHONE_NUMBER]" at bounding box center [274, 316] width 62 height 10
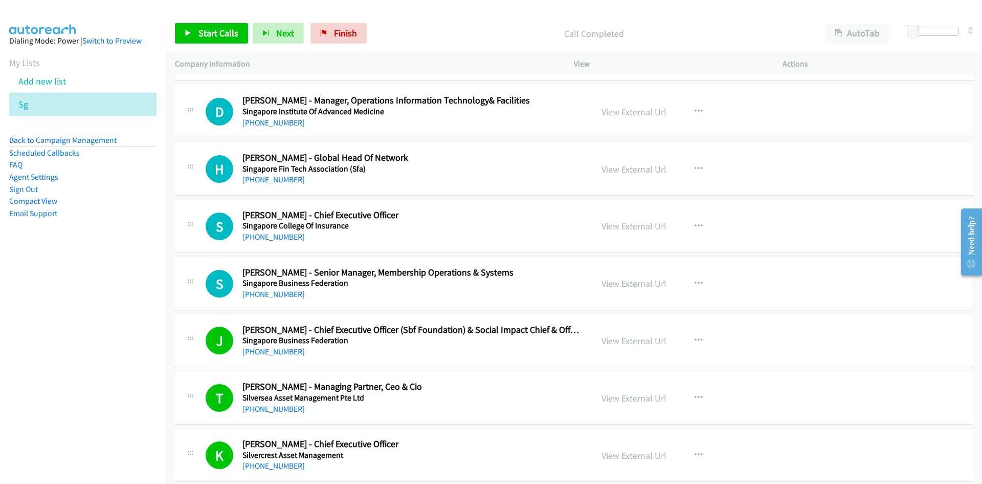
scroll to position [10135, 0]
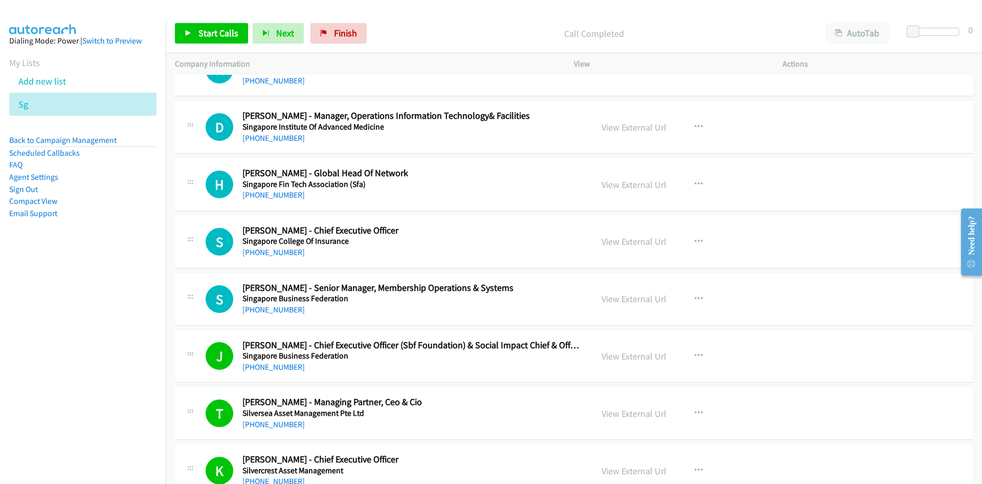
drag, startPoint x: 265, startPoint y: 249, endPoint x: 35, endPoint y: 309, distance: 237.0
click at [265, 249] on link "[PHONE_NUMBER]" at bounding box center [274, 252] width 62 height 10
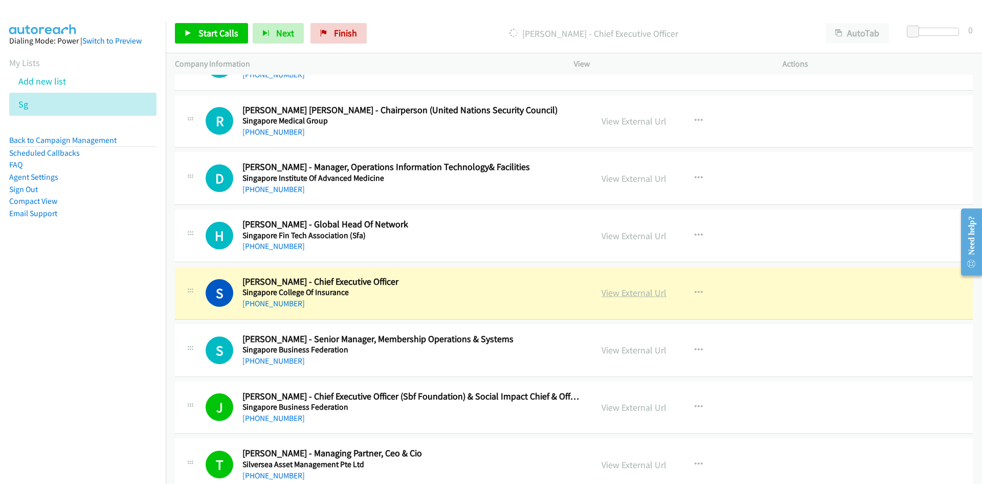
click at [629, 288] on link "View External Url" at bounding box center [634, 293] width 65 height 12
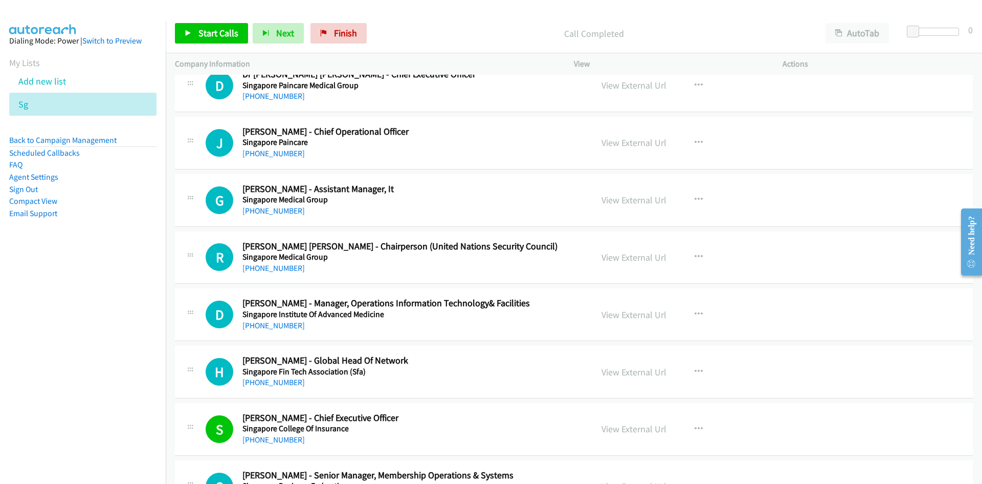
scroll to position [9930, 0]
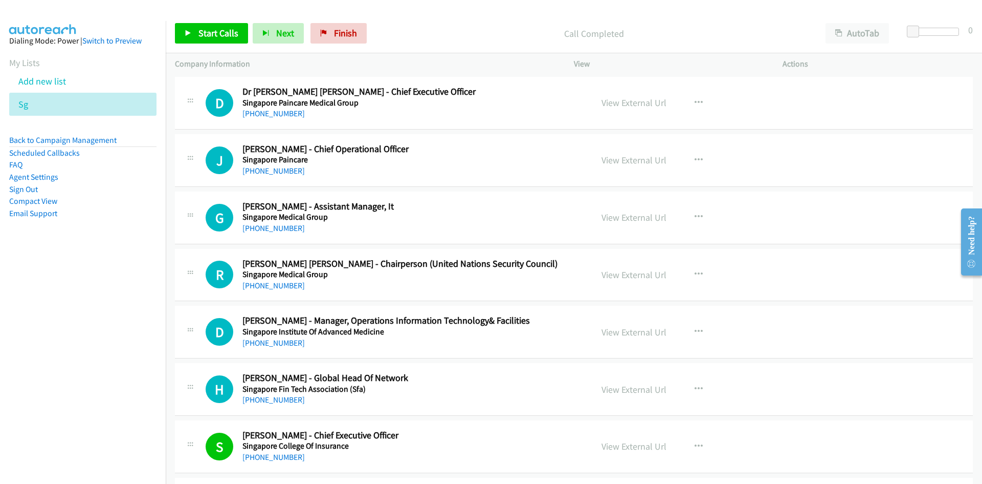
drag, startPoint x: 252, startPoint y: 342, endPoint x: 47, endPoint y: 349, distance: 205.3
click at [252, 342] on link "[PHONE_NUMBER]" at bounding box center [274, 343] width 62 height 10
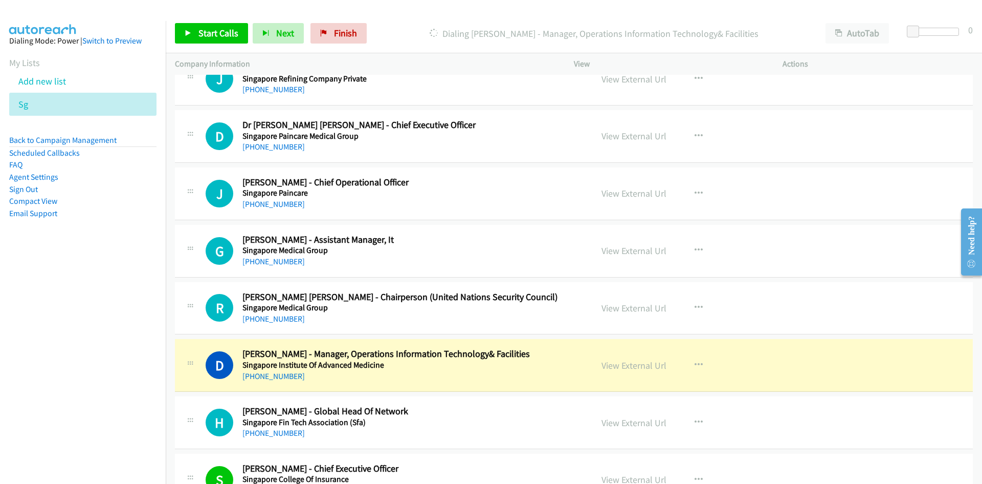
scroll to position [9879, 0]
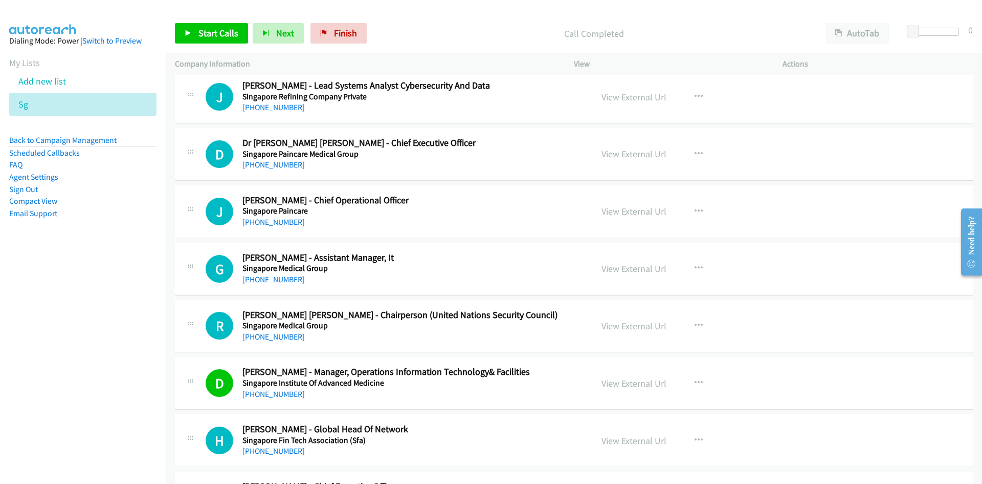
click at [259, 278] on link "[PHONE_NUMBER]" at bounding box center [274, 279] width 62 height 10
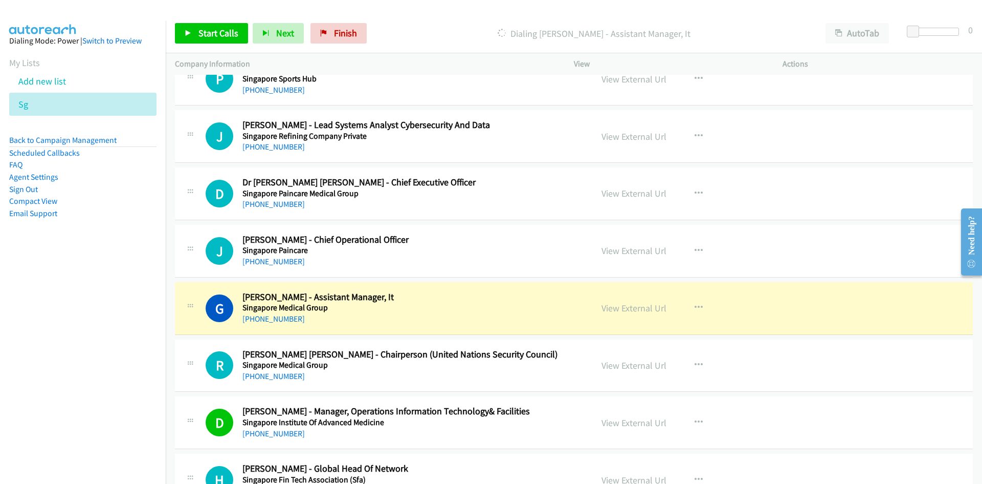
scroll to position [9828, 0]
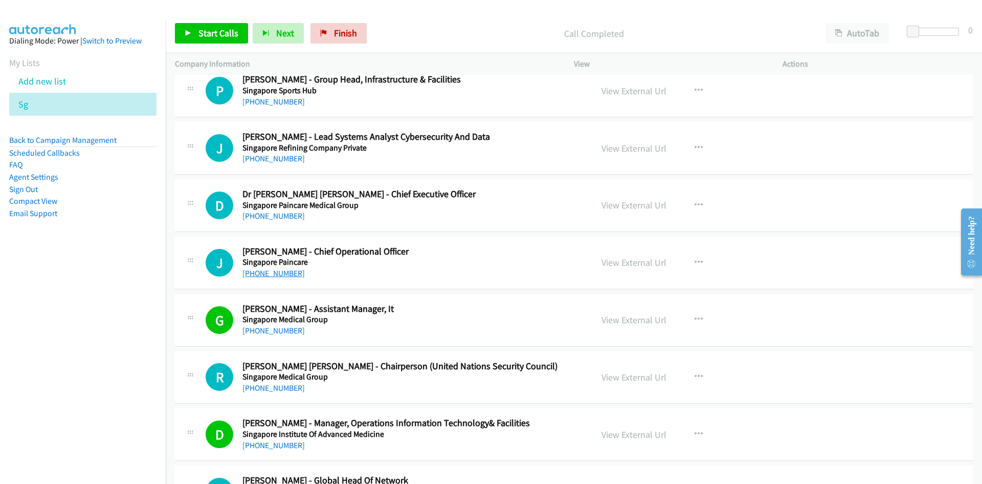
click at [276, 275] on link "[PHONE_NUMBER]" at bounding box center [274, 273] width 62 height 10
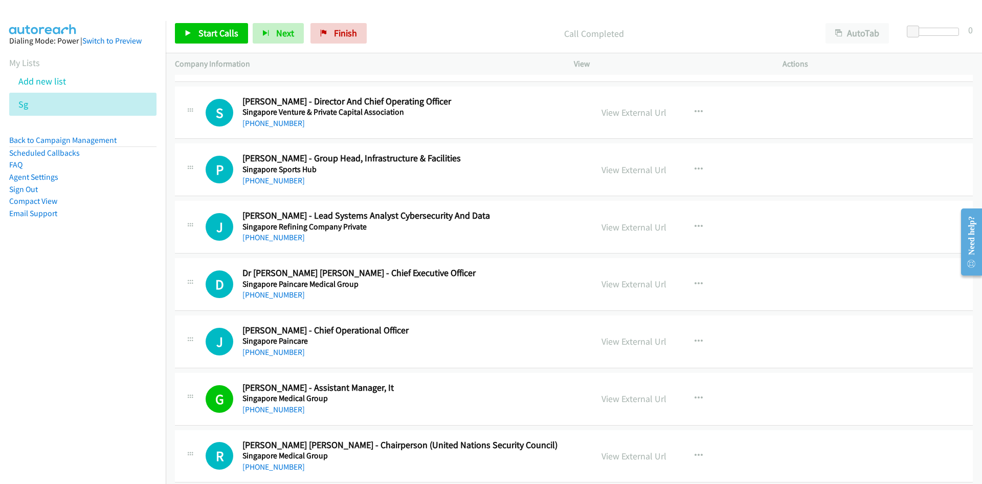
scroll to position [9726, 0]
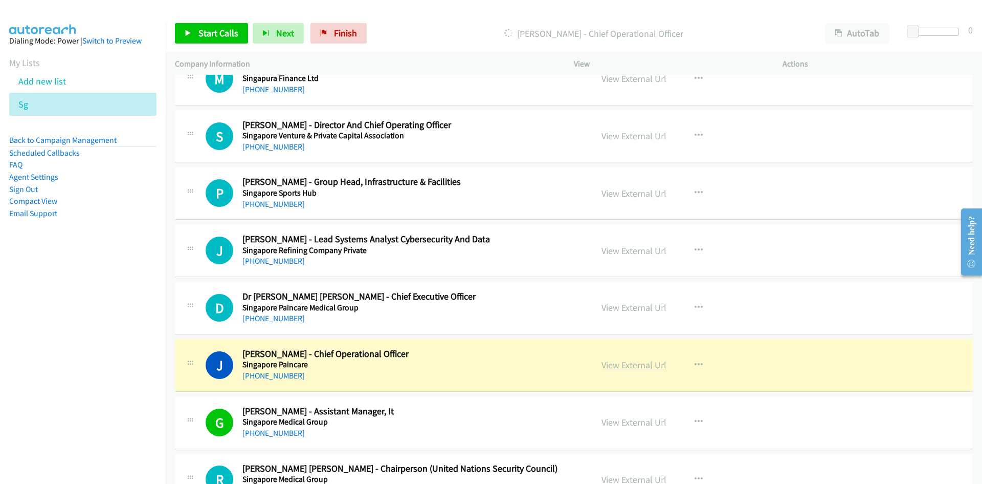
click at [626, 362] on link "View External Url" at bounding box center [634, 365] width 65 height 12
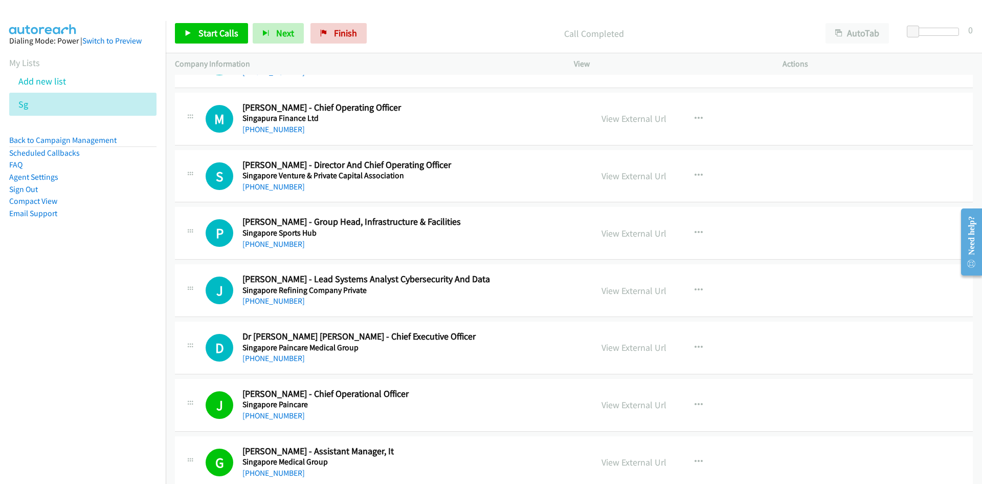
scroll to position [9675, 0]
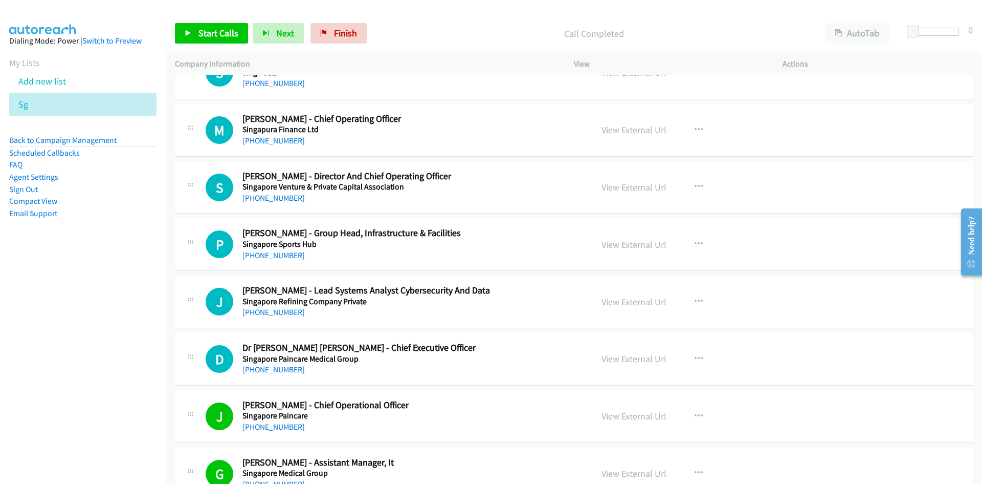
drag, startPoint x: 282, startPoint y: 372, endPoint x: 118, endPoint y: 394, distance: 165.2
click at [282, 372] on link "[PHONE_NUMBER]" at bounding box center [274, 369] width 62 height 10
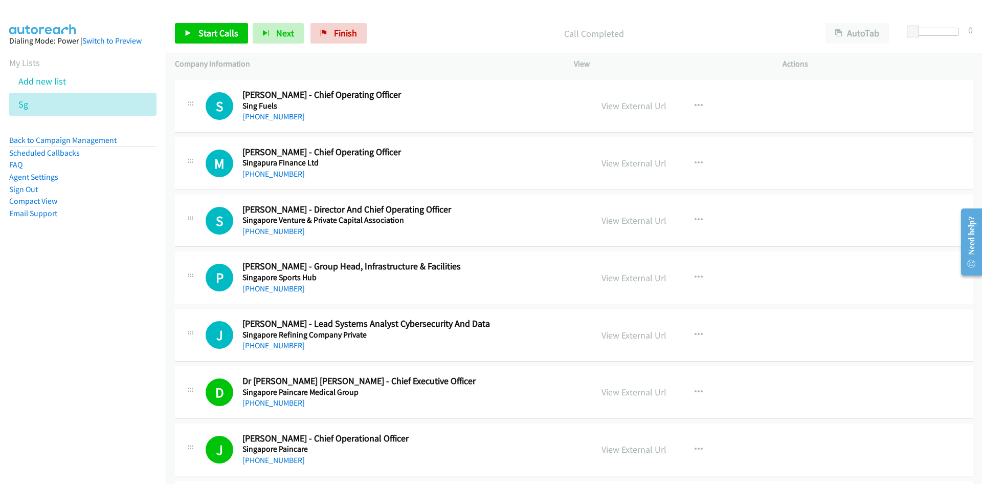
scroll to position [9623, 0]
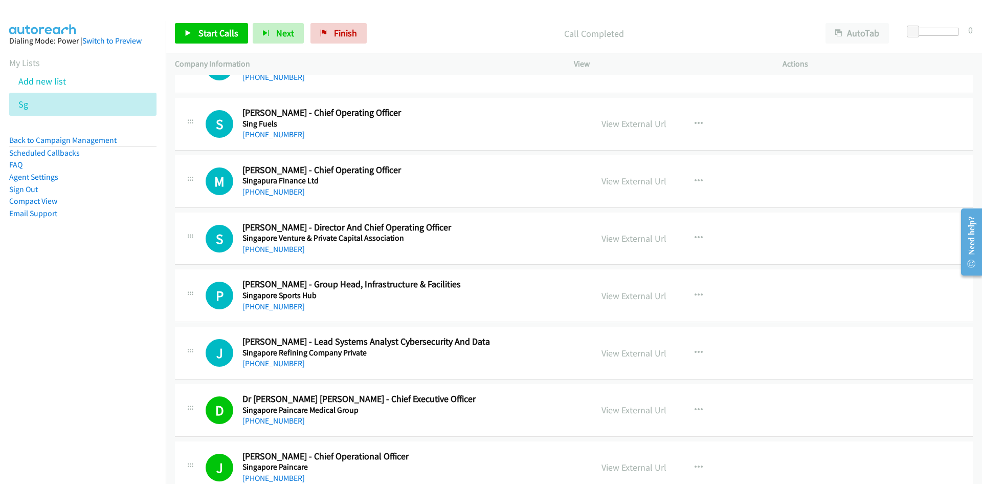
drag, startPoint x: 281, startPoint y: 361, endPoint x: 164, endPoint y: 388, distance: 119.9
click at [281, 361] on link "[PHONE_NUMBER]" at bounding box center [274, 363] width 62 height 10
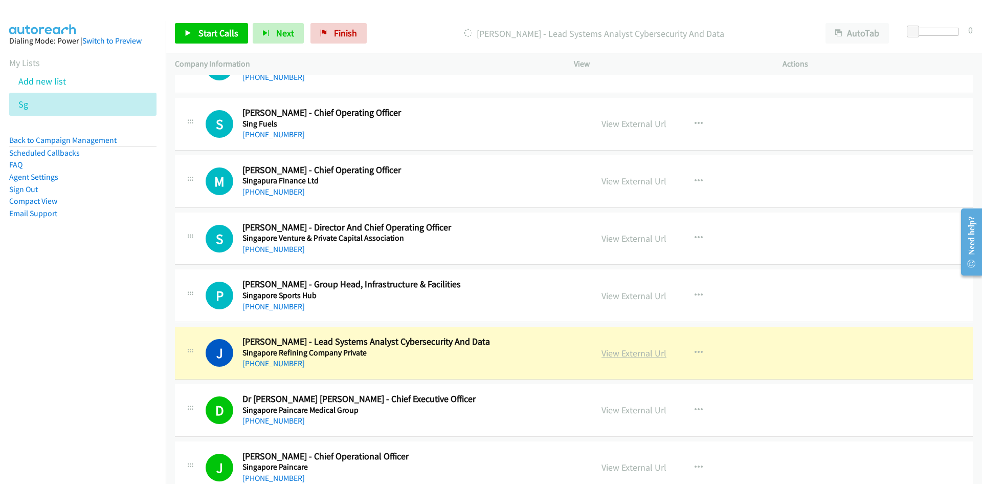
click at [642, 355] on link "View External Url" at bounding box center [634, 353] width 65 height 12
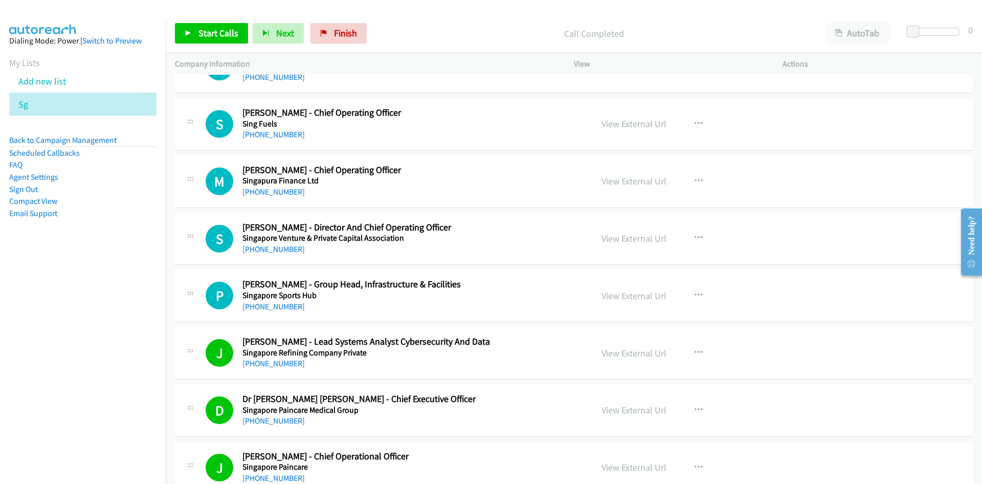
drag, startPoint x: 286, startPoint y: 310, endPoint x: 133, endPoint y: 343, distance: 156.6
click at [286, 310] on link "[PHONE_NUMBER]" at bounding box center [274, 306] width 62 height 10
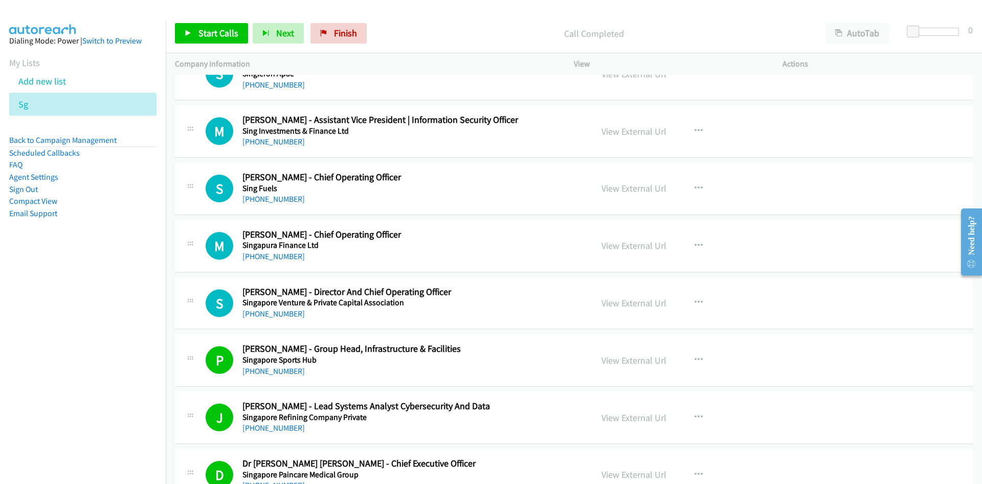
scroll to position [9521, 0]
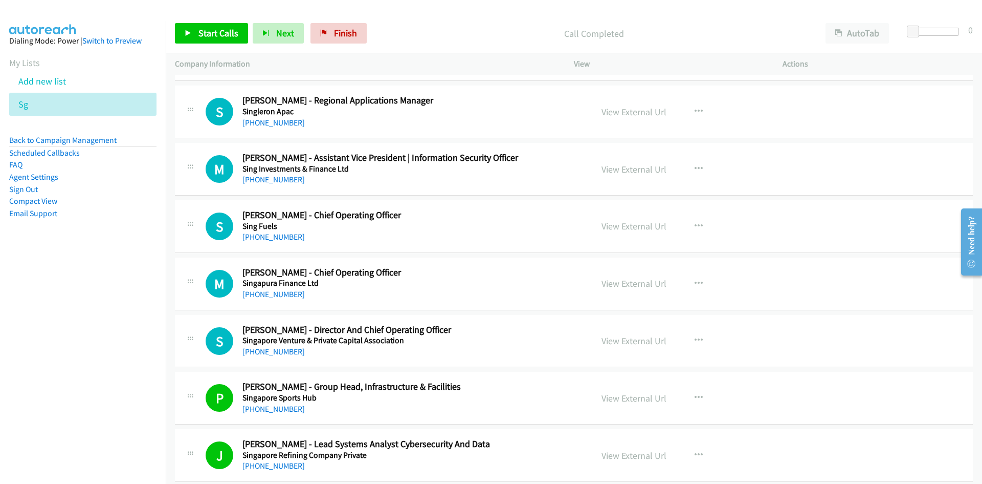
drag, startPoint x: 281, startPoint y: 355, endPoint x: 2, endPoint y: 364, distance: 279.5
click at [281, 355] on link "[PHONE_NUMBER]" at bounding box center [274, 351] width 62 height 10
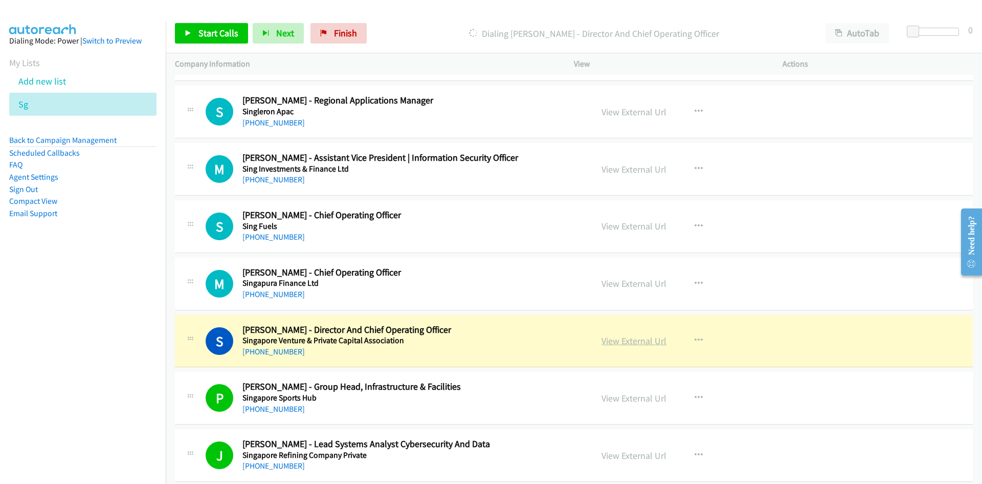
click at [637, 343] on link "View External Url" at bounding box center [634, 341] width 65 height 12
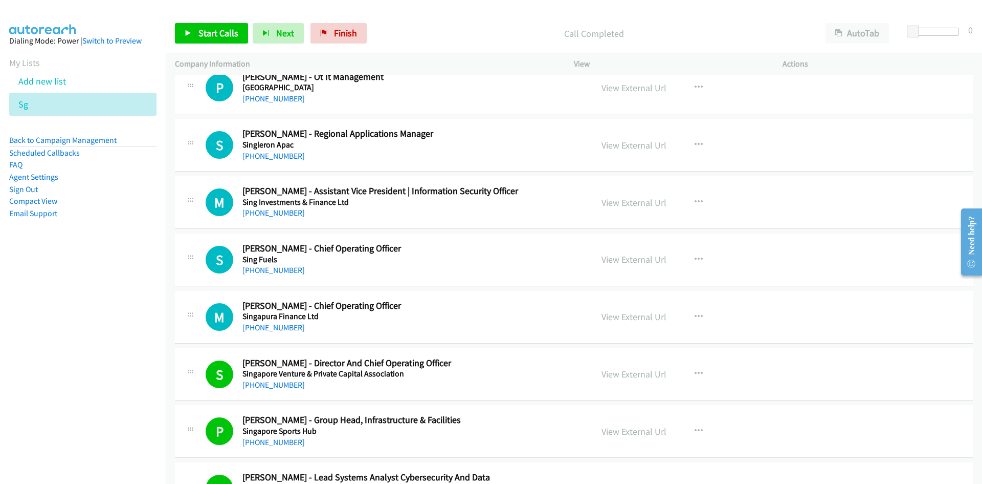
scroll to position [9470, 0]
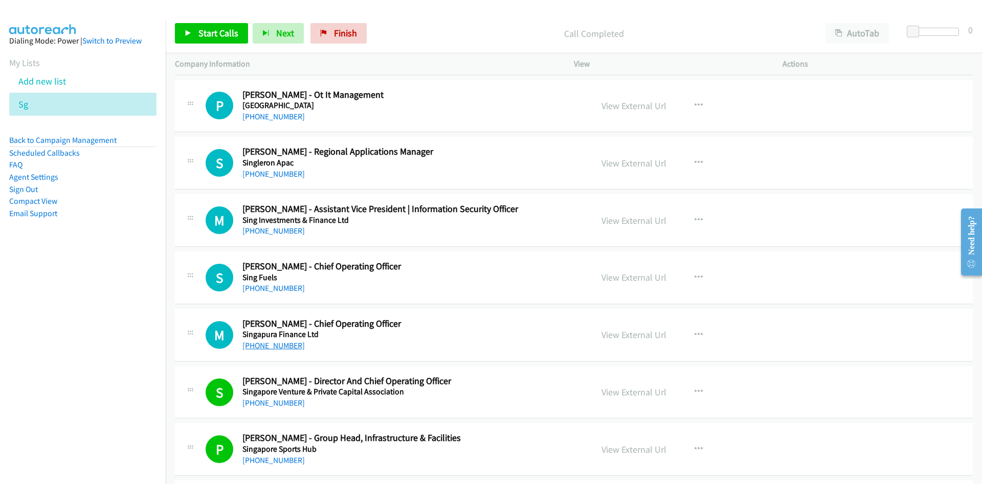
drag, startPoint x: 268, startPoint y: 344, endPoint x: 254, endPoint y: 345, distance: 13.3
click at [268, 344] on link "[PHONE_NUMBER]" at bounding box center [274, 345] width 62 height 10
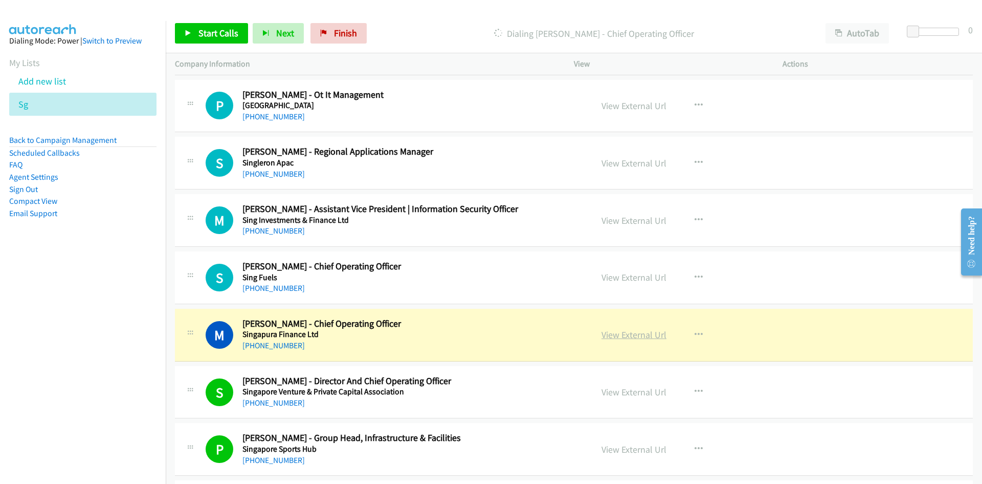
click at [641, 337] on link "View External Url" at bounding box center [634, 334] width 65 height 12
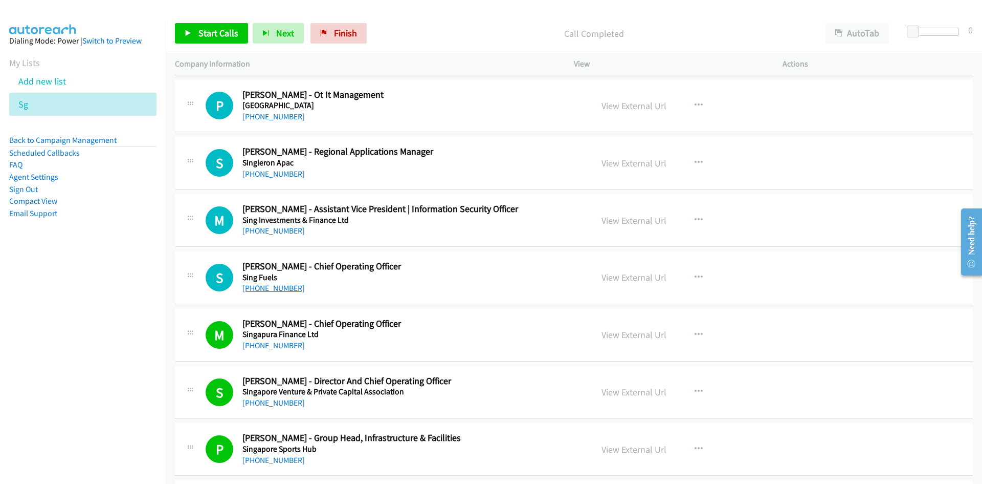
click at [272, 284] on link "[PHONE_NUMBER]" at bounding box center [274, 288] width 62 height 10
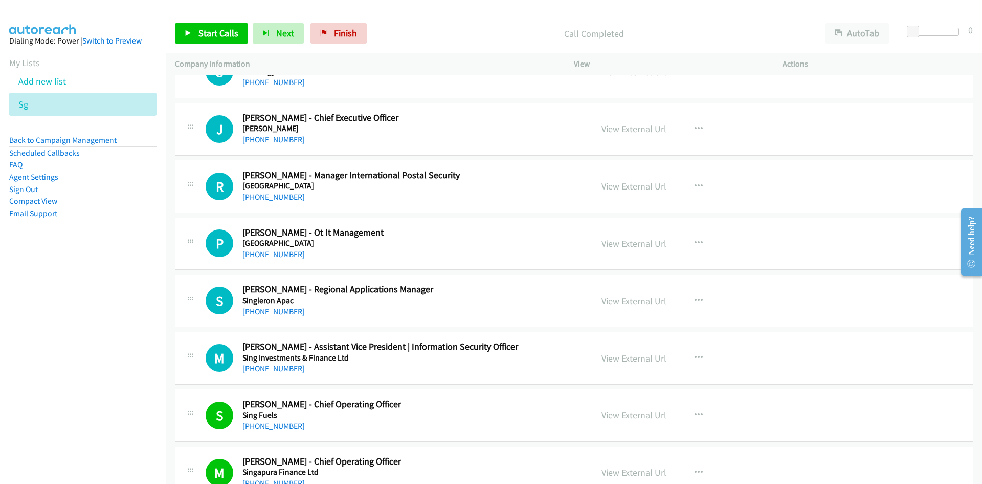
scroll to position [9316, 0]
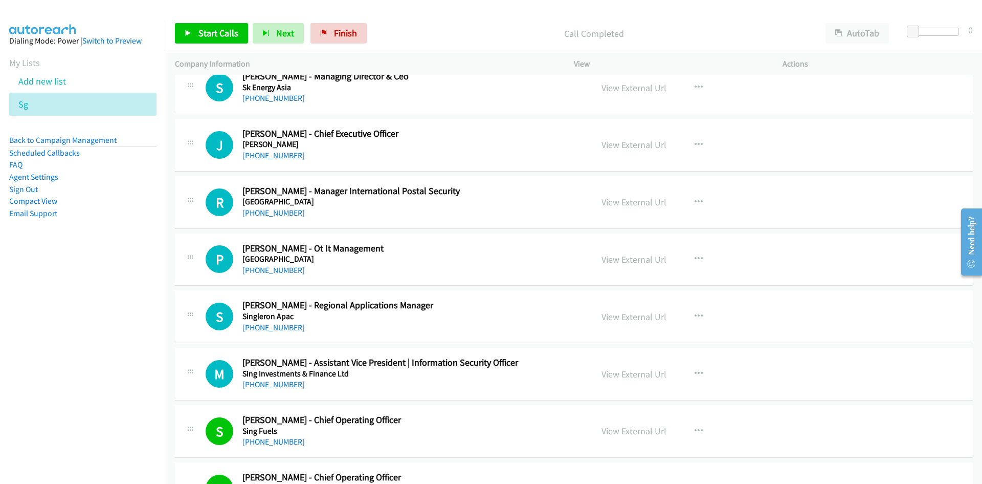
drag, startPoint x: 250, startPoint y: 382, endPoint x: 87, endPoint y: 396, distance: 163.3
click at [250, 382] on link "[PHONE_NUMBER]" at bounding box center [274, 384] width 62 height 10
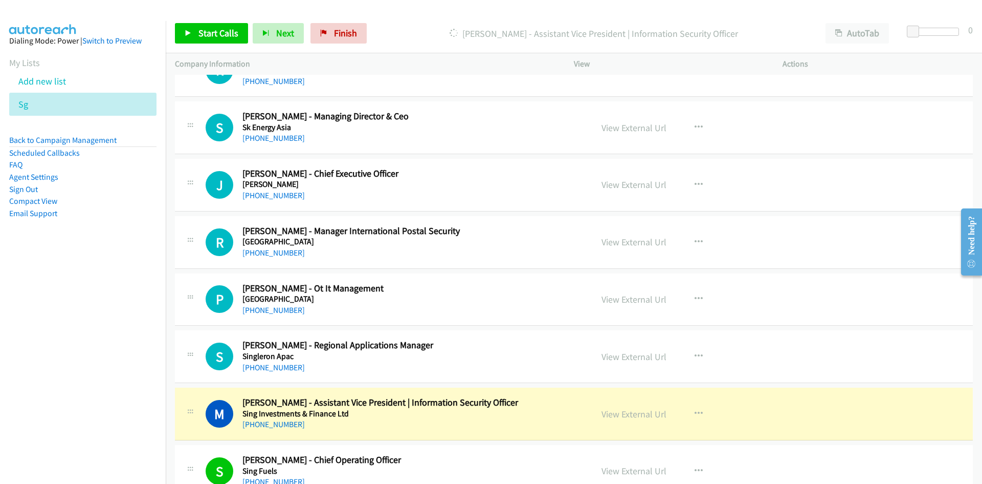
scroll to position [9265, 0]
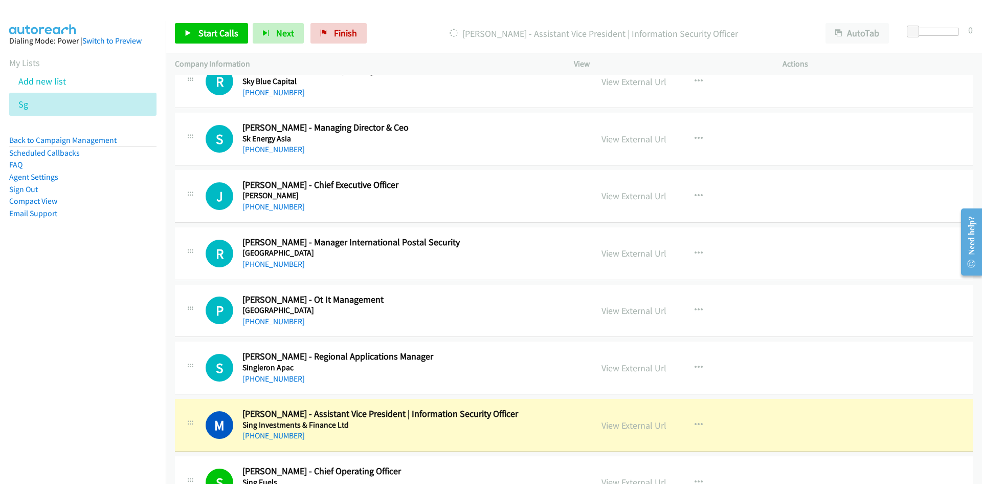
drag, startPoint x: 632, startPoint y: 424, endPoint x: 552, endPoint y: 379, distance: 91.4
click at [627, 425] on link "View External Url" at bounding box center [634, 425] width 65 height 12
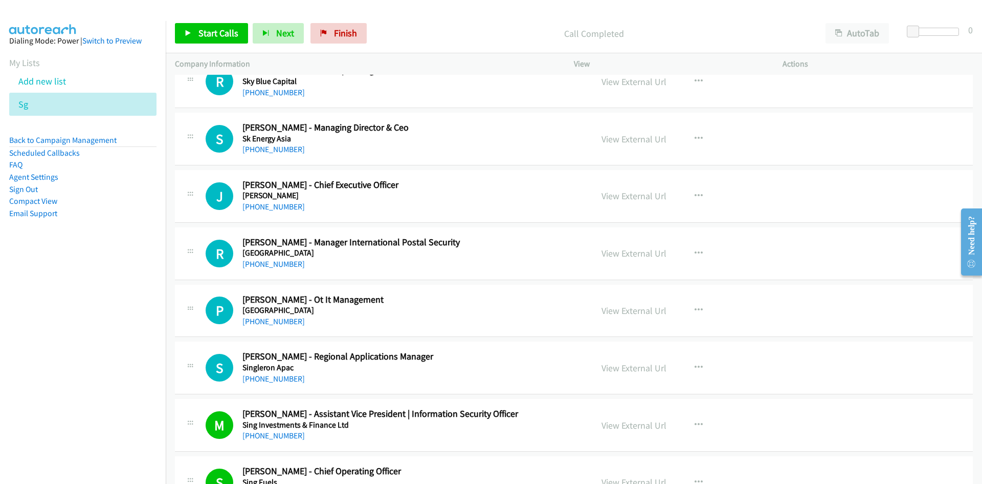
drag, startPoint x: 269, startPoint y: 381, endPoint x: 58, endPoint y: 408, distance: 212.0
click at [269, 381] on link "[PHONE_NUMBER]" at bounding box center [274, 379] width 62 height 10
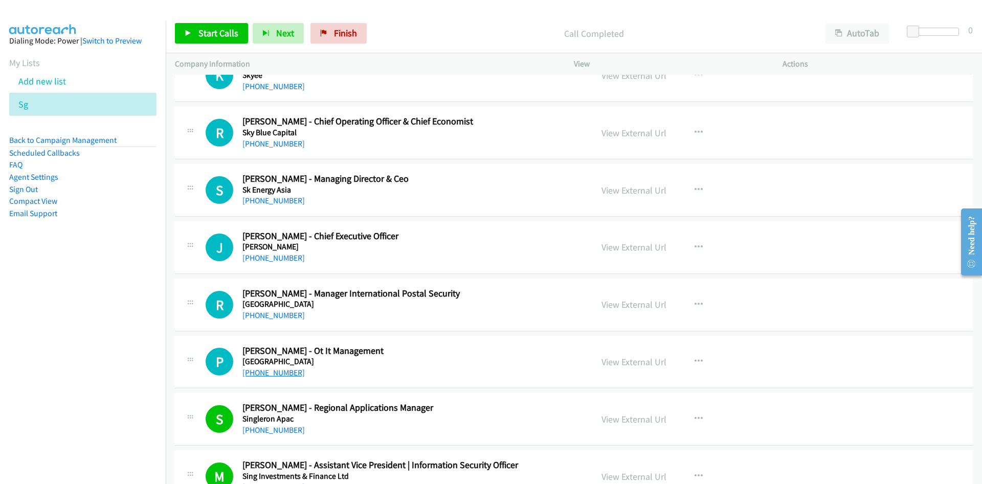
click at [275, 372] on link "[PHONE_NUMBER]" at bounding box center [274, 372] width 62 height 10
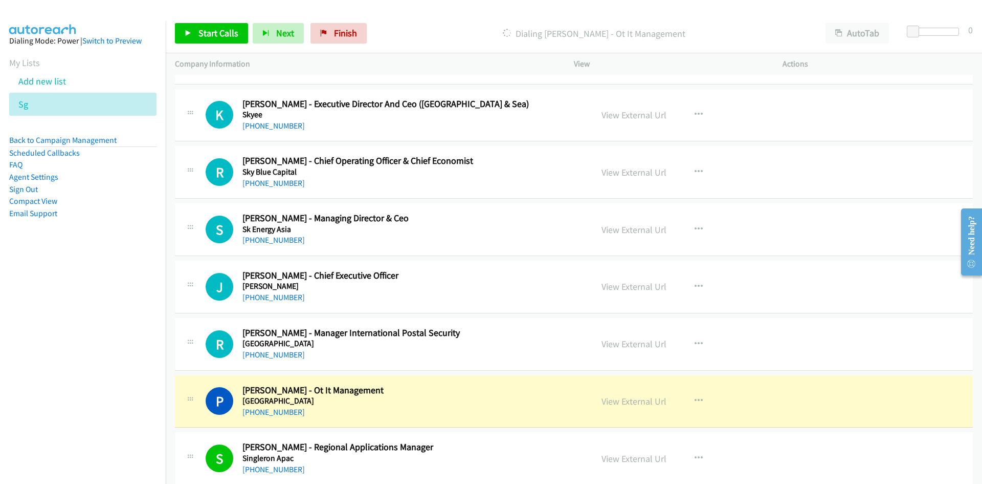
scroll to position [9163, 0]
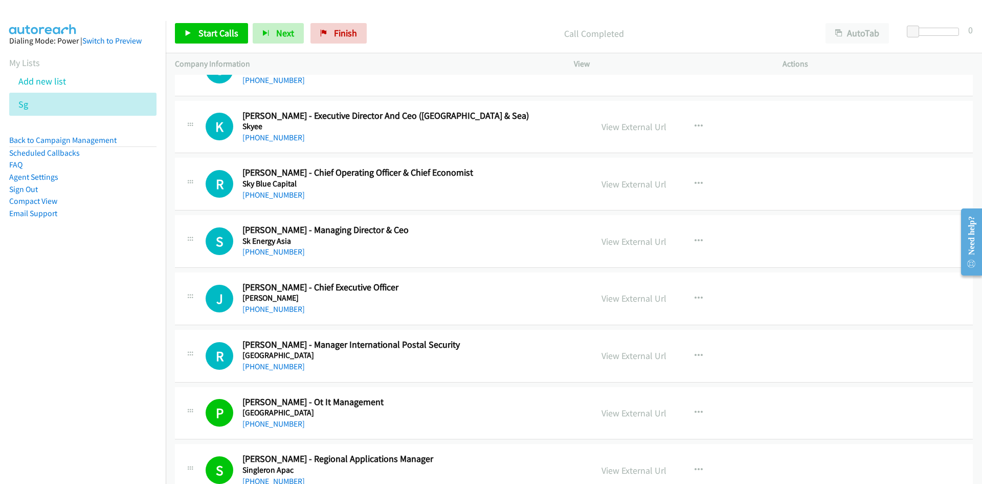
drag, startPoint x: 278, startPoint y: 368, endPoint x: 228, endPoint y: 370, distance: 49.7
click at [278, 368] on link "[PHONE_NUMBER]" at bounding box center [274, 366] width 62 height 10
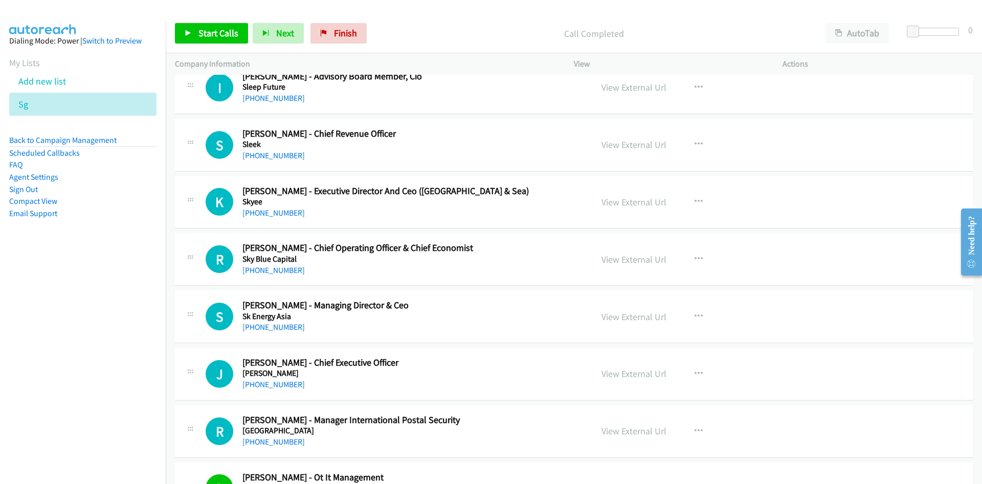
scroll to position [9061, 0]
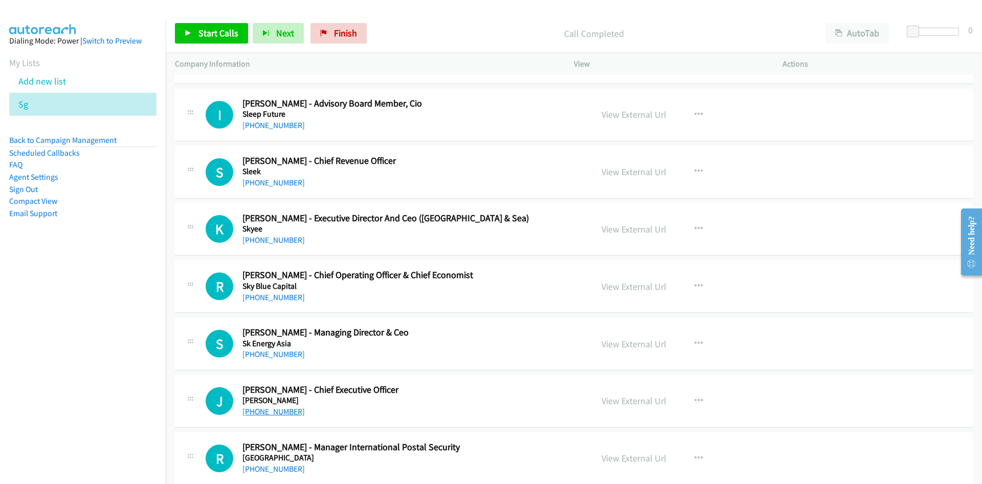
drag, startPoint x: 282, startPoint y: 410, endPoint x: 273, endPoint y: 412, distance: 8.8
click at [282, 410] on link "[PHONE_NUMBER]" at bounding box center [274, 411] width 62 height 10
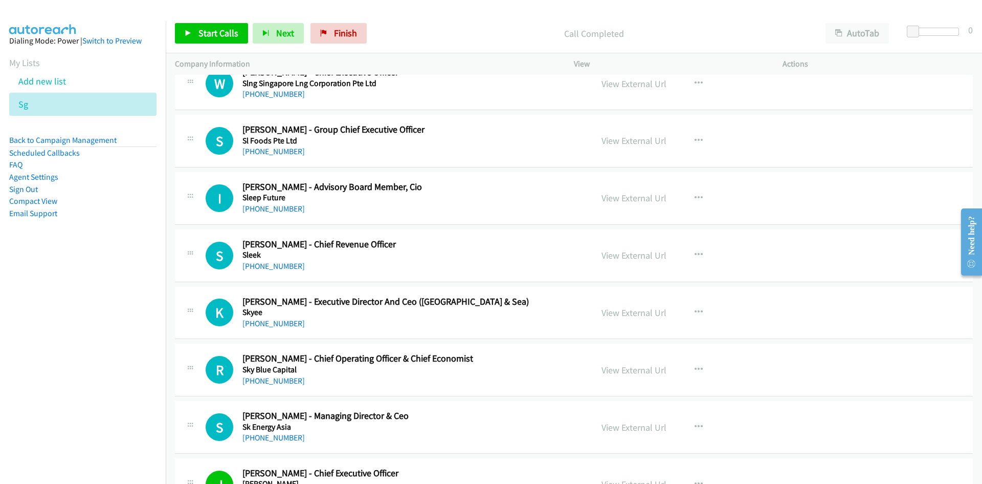
scroll to position [8958, 0]
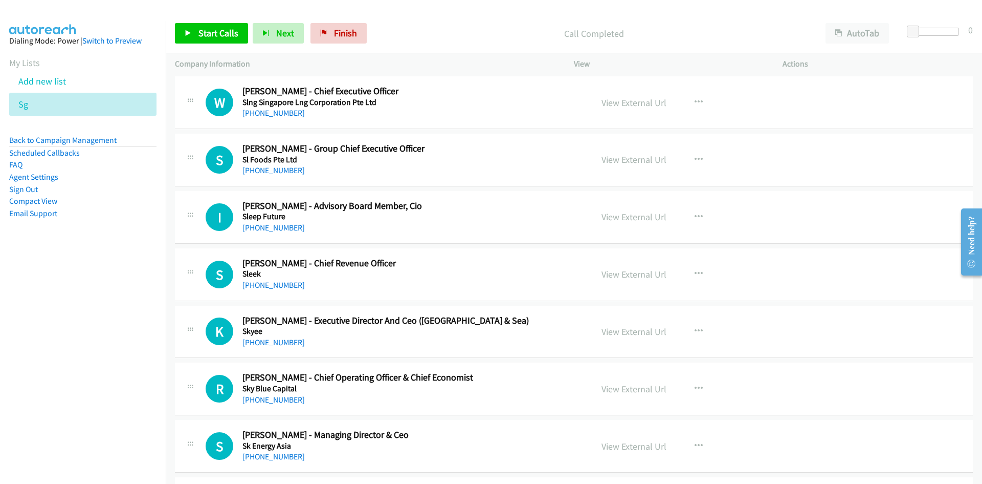
drag, startPoint x: 278, startPoint y: 401, endPoint x: 90, endPoint y: 386, distance: 188.4
click at [278, 401] on link "[PHONE_NUMBER]" at bounding box center [274, 399] width 62 height 10
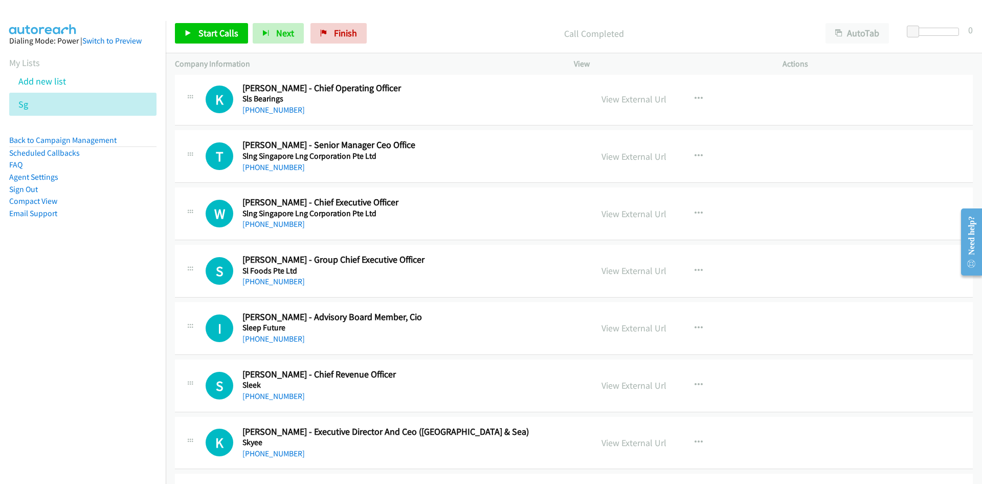
scroll to position [8805, 0]
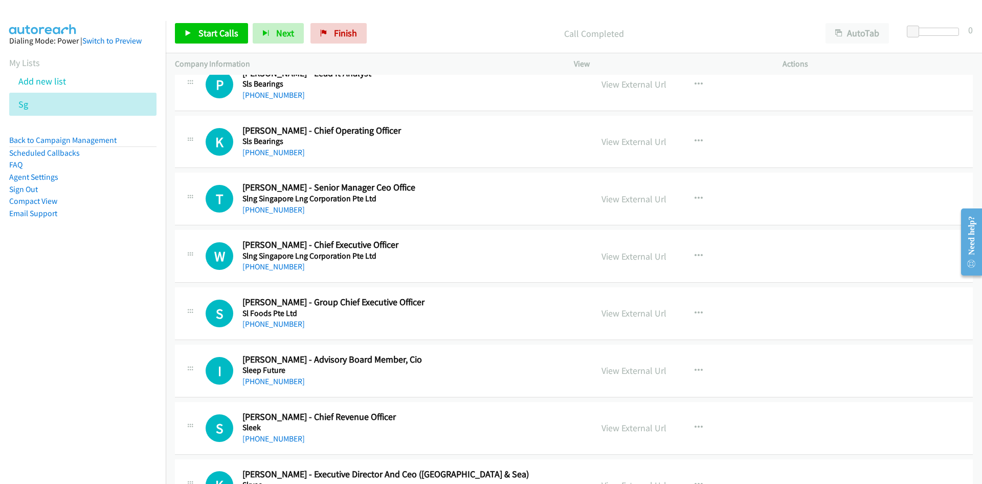
drag, startPoint x: 277, startPoint y: 319, endPoint x: 91, endPoint y: 339, distance: 186.9
click at [277, 319] on link "[PHONE_NUMBER]" at bounding box center [274, 324] width 62 height 10
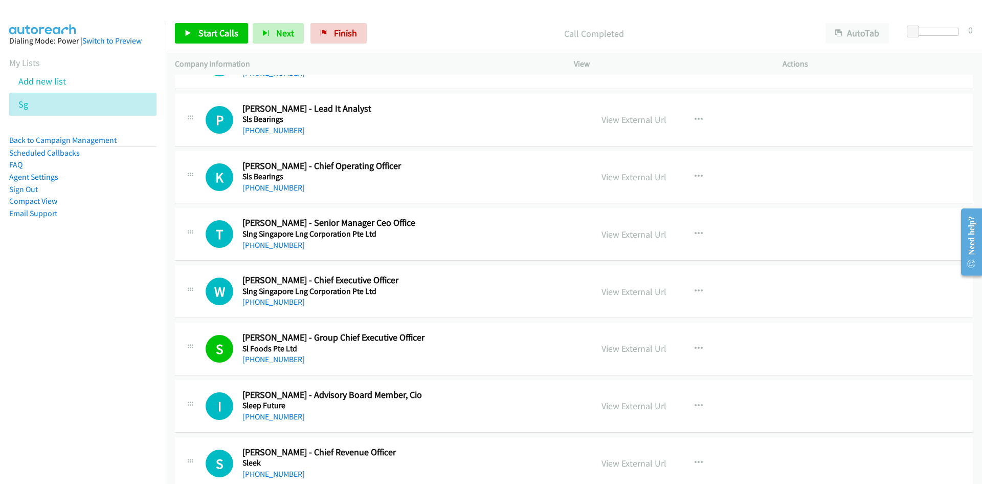
scroll to position [8754, 0]
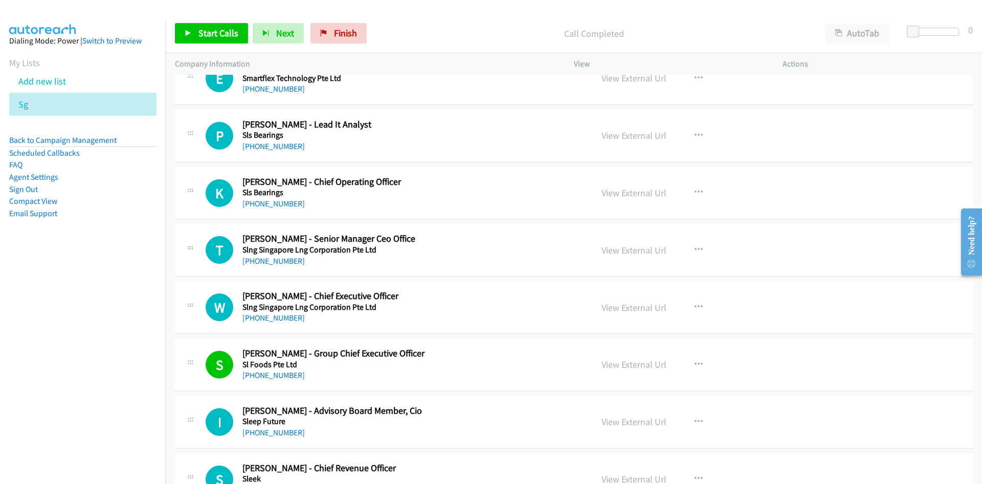
drag, startPoint x: 265, startPoint y: 315, endPoint x: 143, endPoint y: 328, distance: 122.6
click at [265, 315] on link "[PHONE_NUMBER]" at bounding box center [274, 318] width 62 height 10
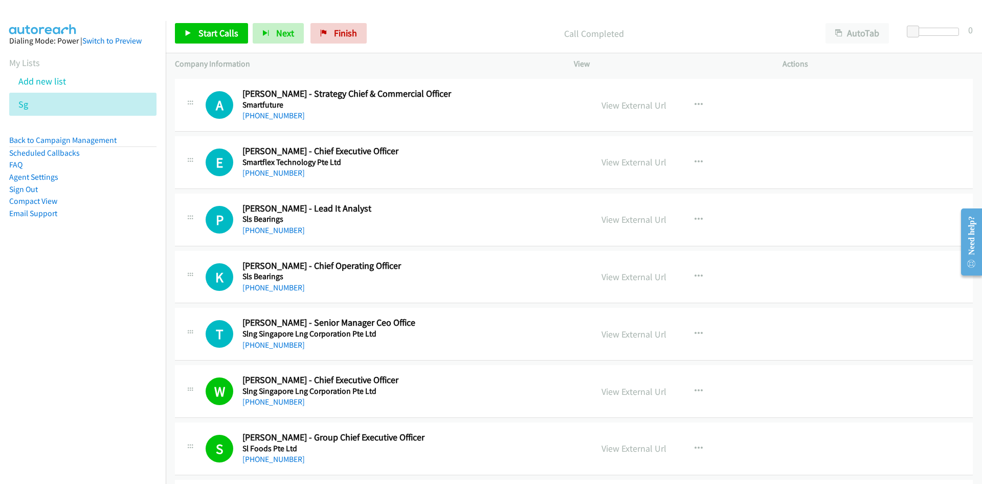
scroll to position [8651, 0]
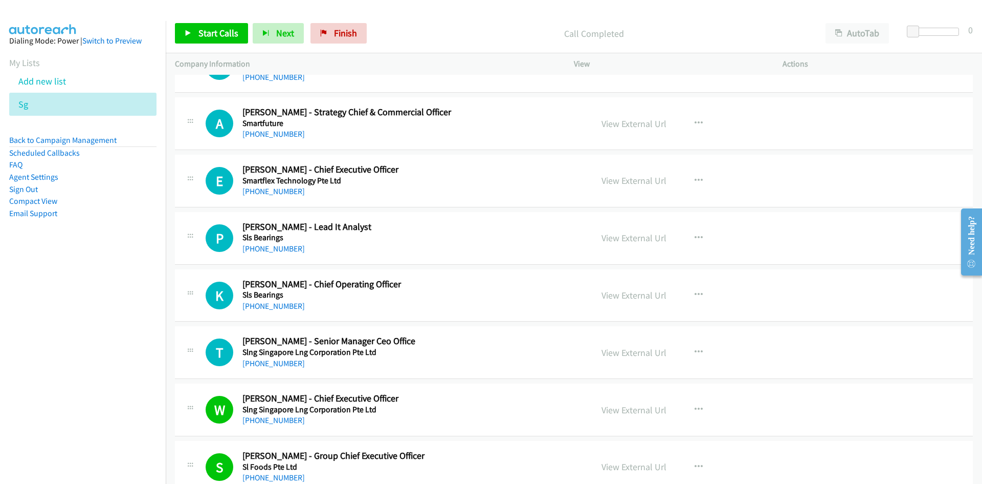
drag, startPoint x: 281, startPoint y: 306, endPoint x: 80, endPoint y: 328, distance: 202.2
click at [281, 306] on link "[PHONE_NUMBER]" at bounding box center [274, 306] width 62 height 10
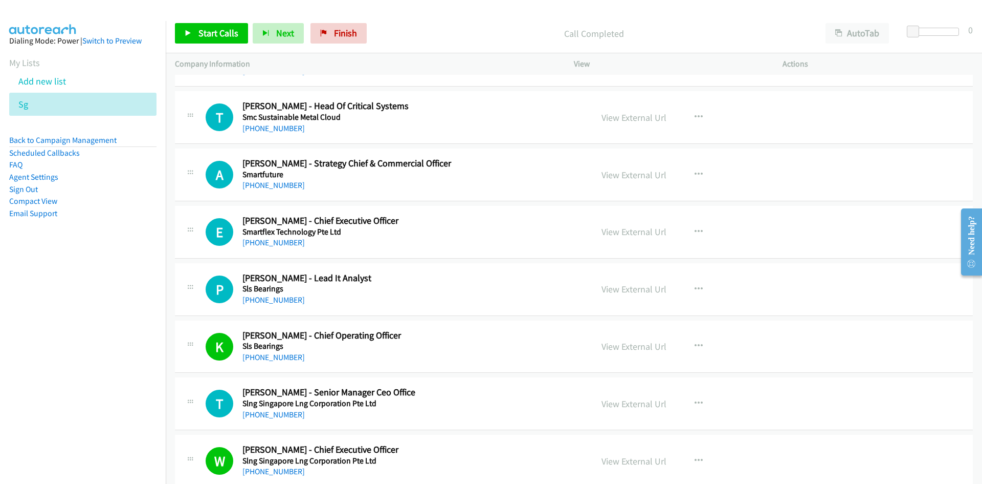
drag, startPoint x: 282, startPoint y: 298, endPoint x: 125, endPoint y: 355, distance: 167.0
click at [281, 300] on link "[PHONE_NUMBER]" at bounding box center [274, 300] width 62 height 10
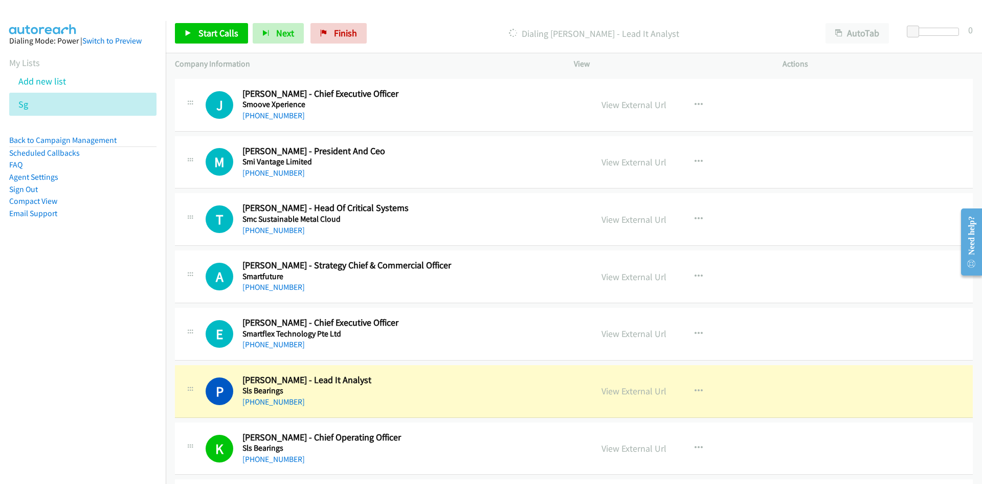
scroll to position [8498, 0]
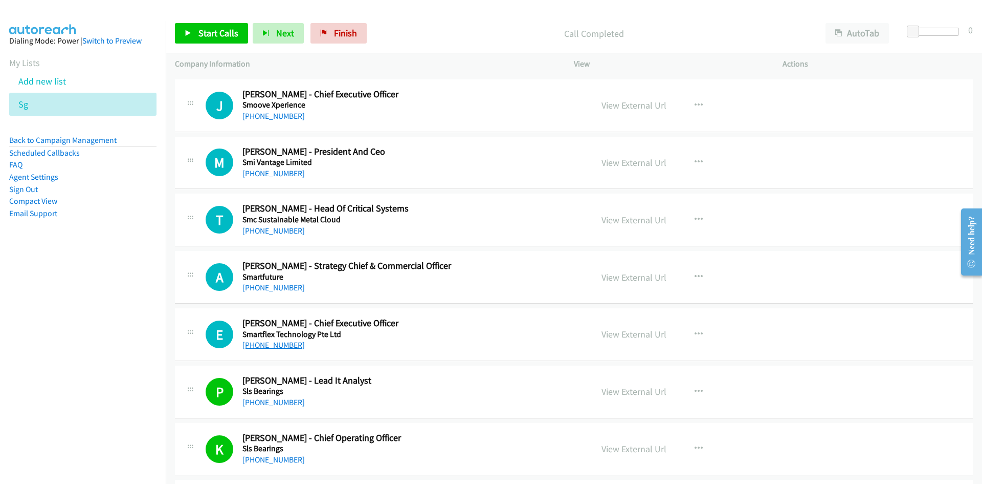
click at [255, 341] on link "[PHONE_NUMBER]" at bounding box center [274, 345] width 62 height 10
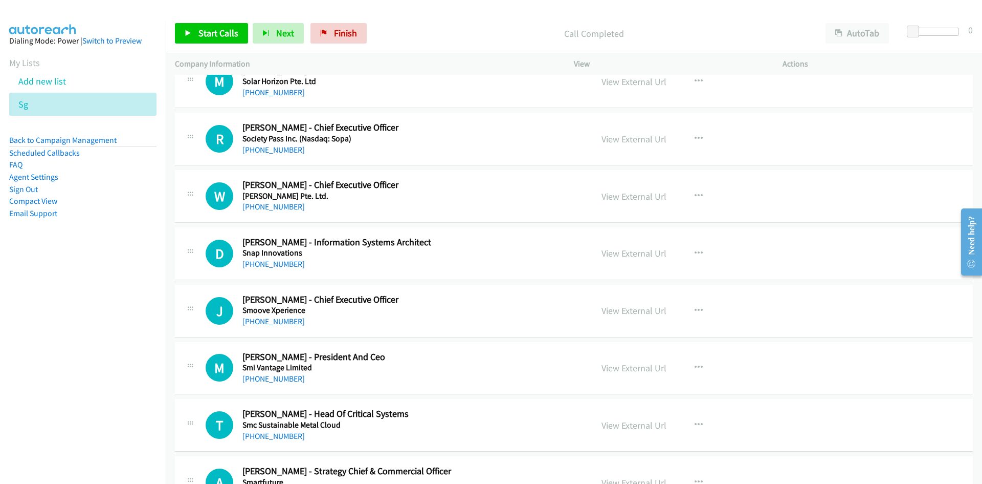
scroll to position [8242, 0]
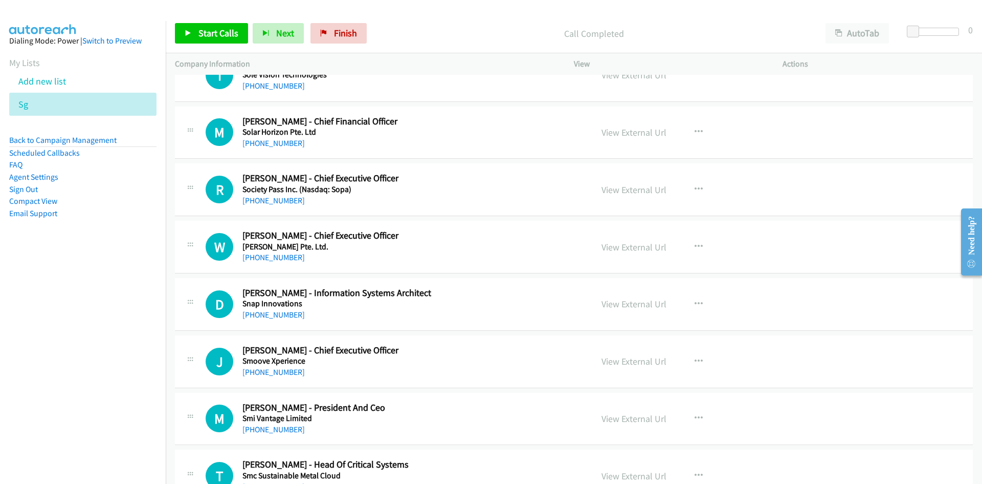
drag, startPoint x: 280, startPoint y: 368, endPoint x: 77, endPoint y: 363, distance: 203.2
click at [280, 368] on link "[PHONE_NUMBER]" at bounding box center [274, 372] width 62 height 10
drag, startPoint x: 283, startPoint y: 311, endPoint x: 88, endPoint y: 316, distance: 195.0
click at [283, 311] on link "[PHONE_NUMBER]" at bounding box center [274, 315] width 62 height 10
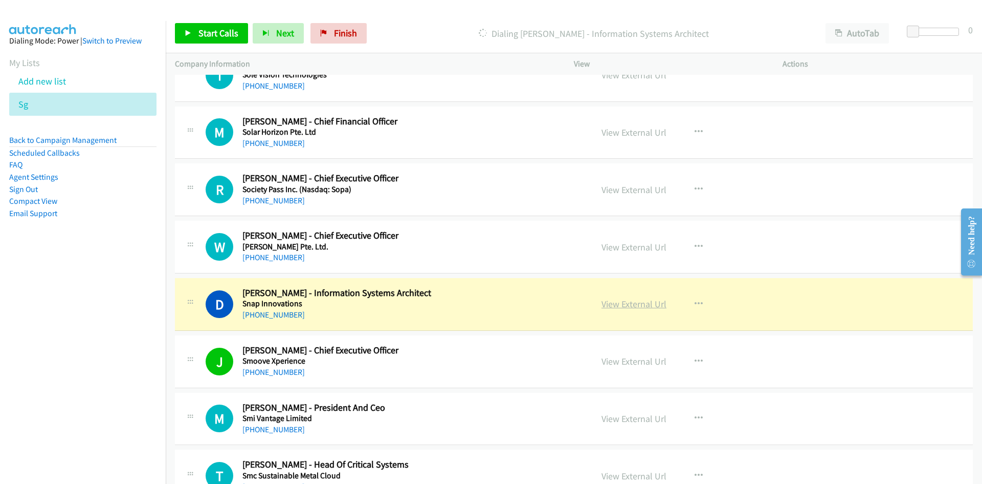
click at [621, 305] on link "View External Url" at bounding box center [634, 304] width 65 height 12
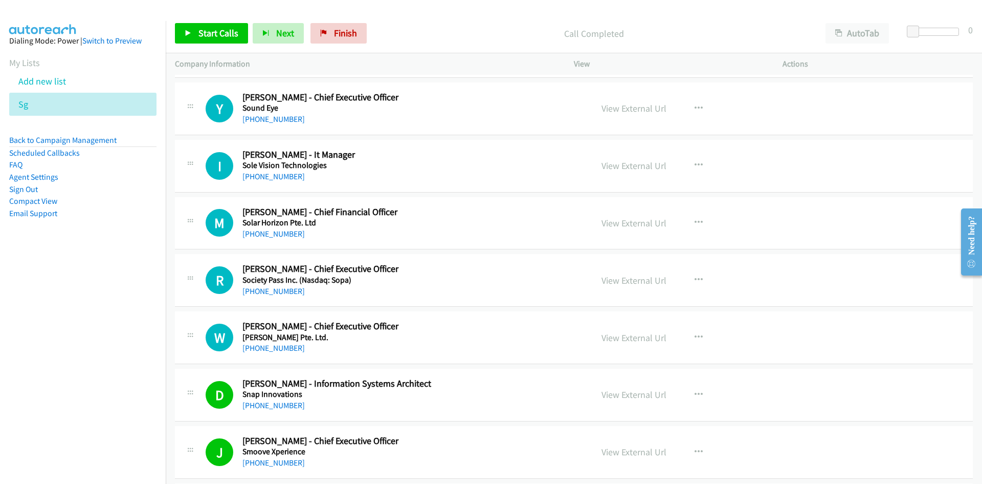
scroll to position [8140, 0]
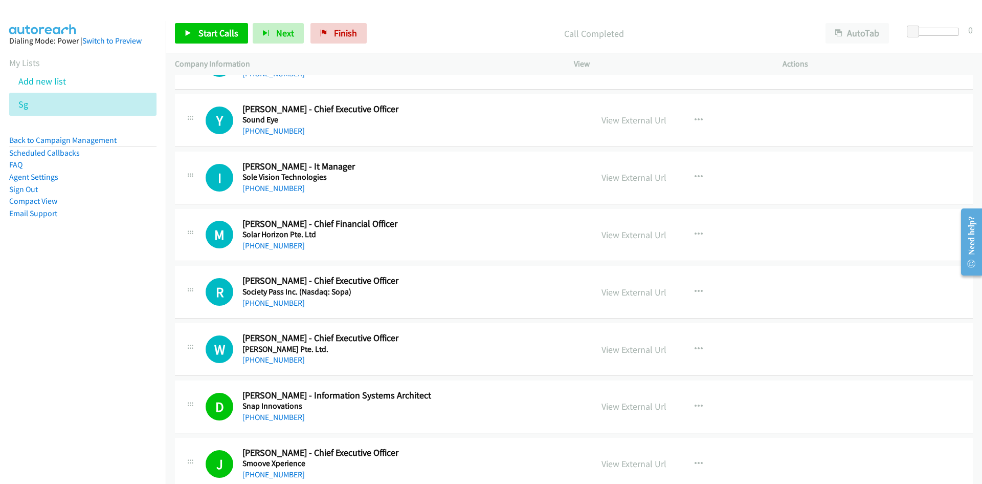
drag, startPoint x: 284, startPoint y: 360, endPoint x: 43, endPoint y: 375, distance: 240.9
click at [284, 360] on link "[PHONE_NUMBER]" at bounding box center [274, 360] width 62 height 10
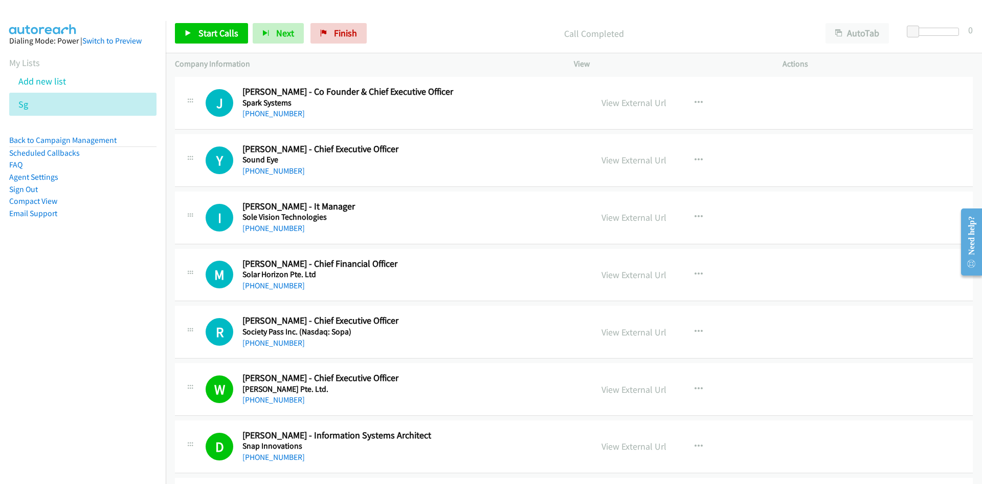
scroll to position [8088, 0]
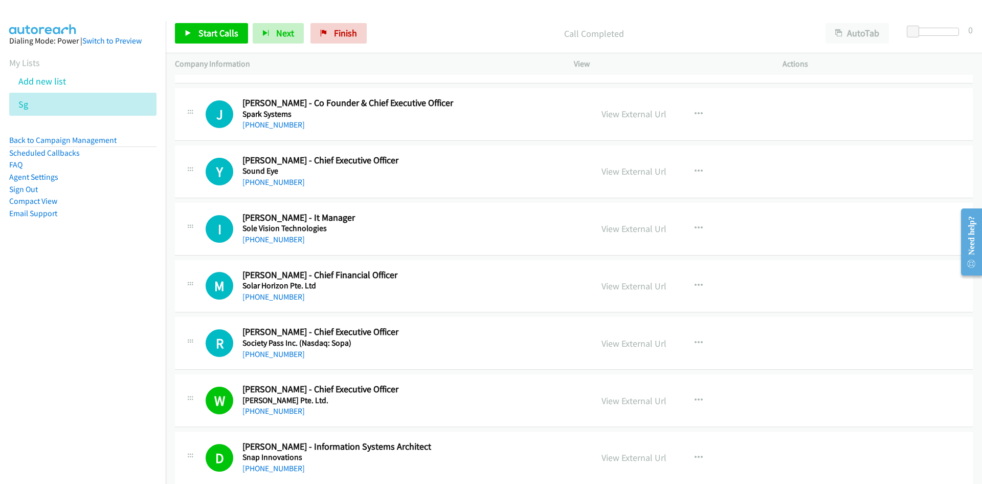
drag, startPoint x: 277, startPoint y: 350, endPoint x: 142, endPoint y: 358, distance: 135.3
click at [277, 350] on link "[PHONE_NUMBER]" at bounding box center [274, 354] width 62 height 10
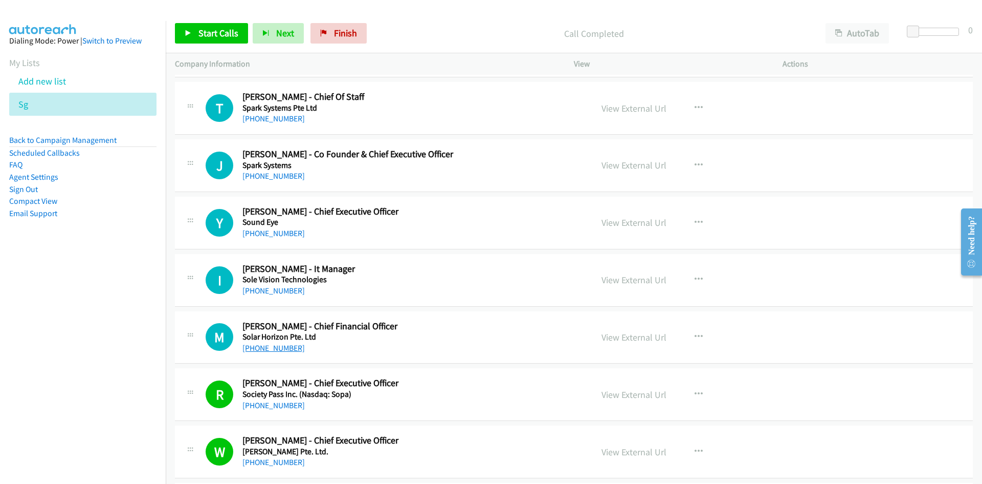
click at [275, 348] on link "[PHONE_NUMBER]" at bounding box center [274, 348] width 62 height 10
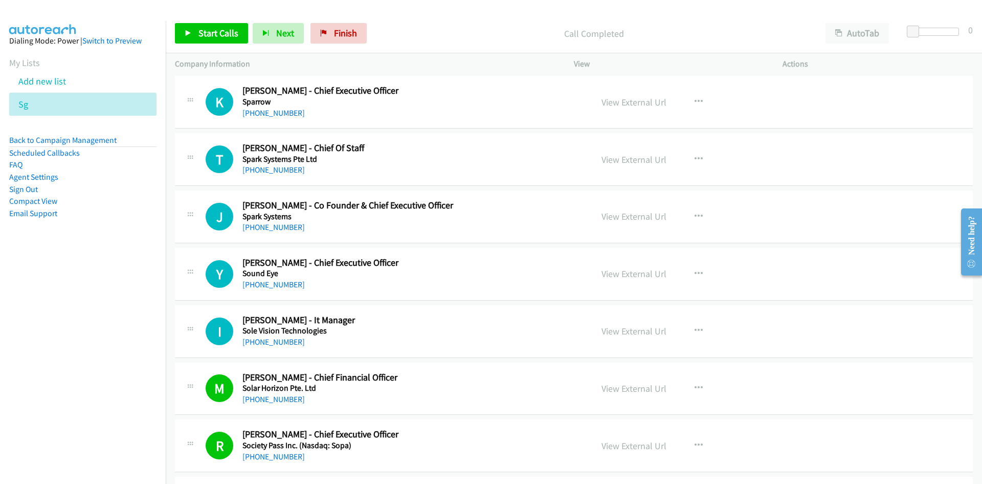
drag, startPoint x: 284, startPoint y: 340, endPoint x: 4, endPoint y: 364, distance: 280.9
click at [284, 340] on link "[PHONE_NUMBER]" at bounding box center [274, 342] width 62 height 10
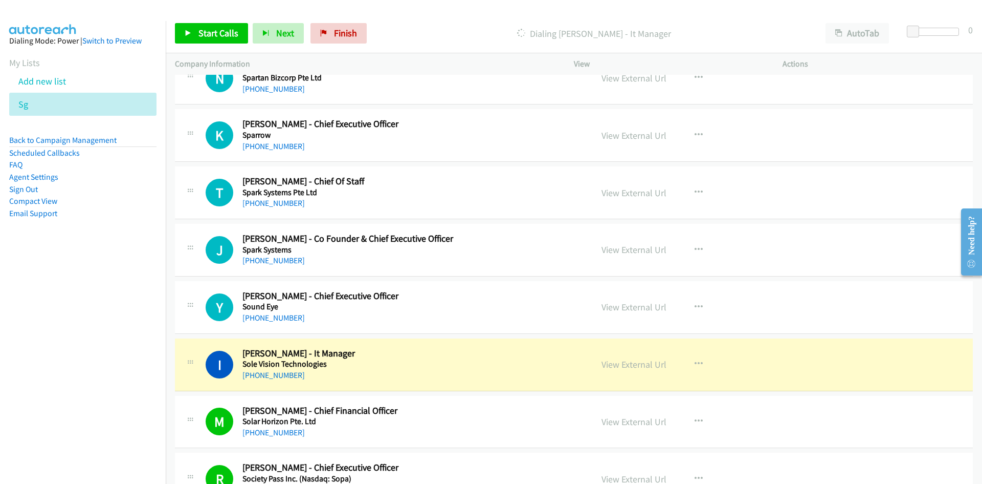
scroll to position [7935, 0]
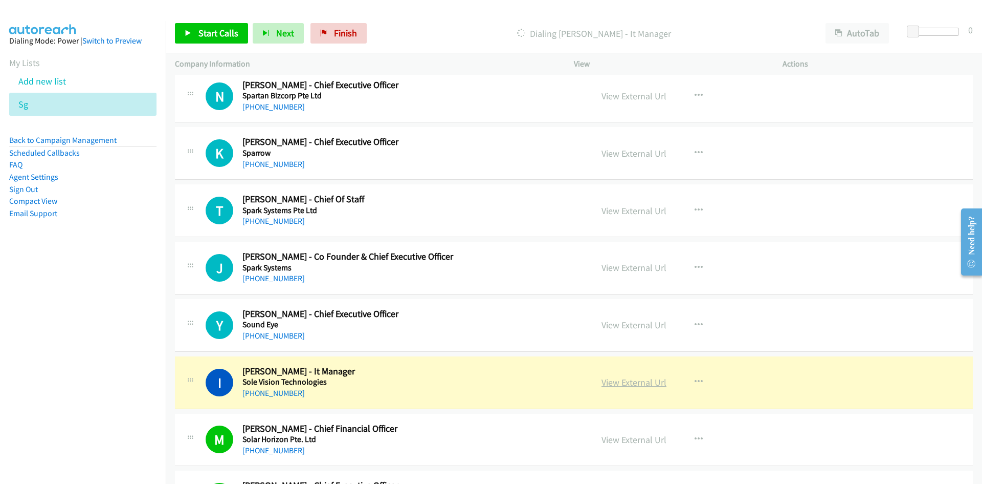
click at [635, 387] on link "View External Url" at bounding box center [634, 382] width 65 height 12
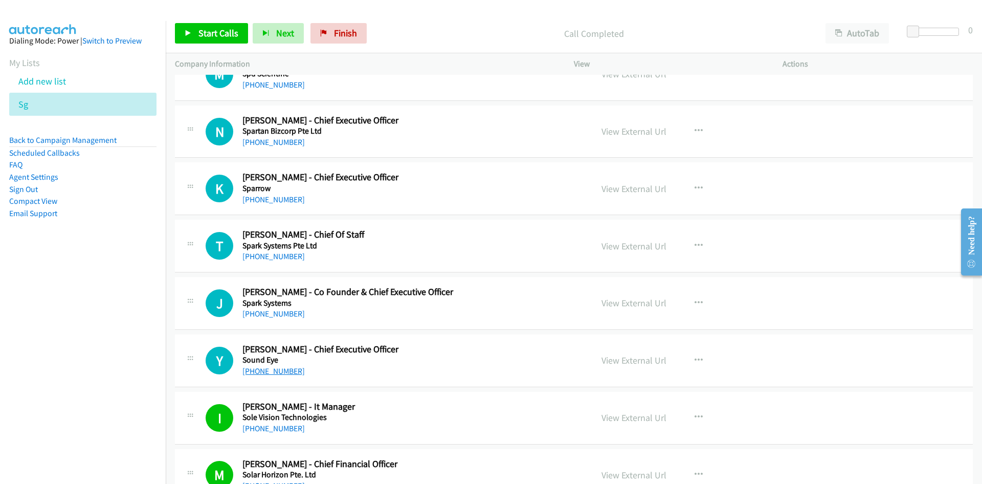
scroll to position [7884, 0]
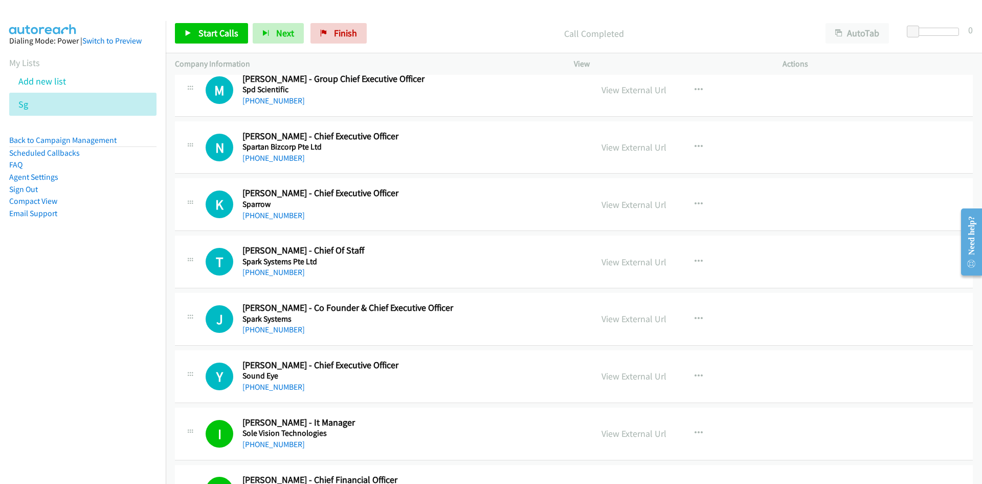
drag, startPoint x: 275, startPoint y: 390, endPoint x: 1, endPoint y: 422, distance: 276.5
click at [275, 390] on link "[PHONE_NUMBER]" at bounding box center [274, 387] width 62 height 10
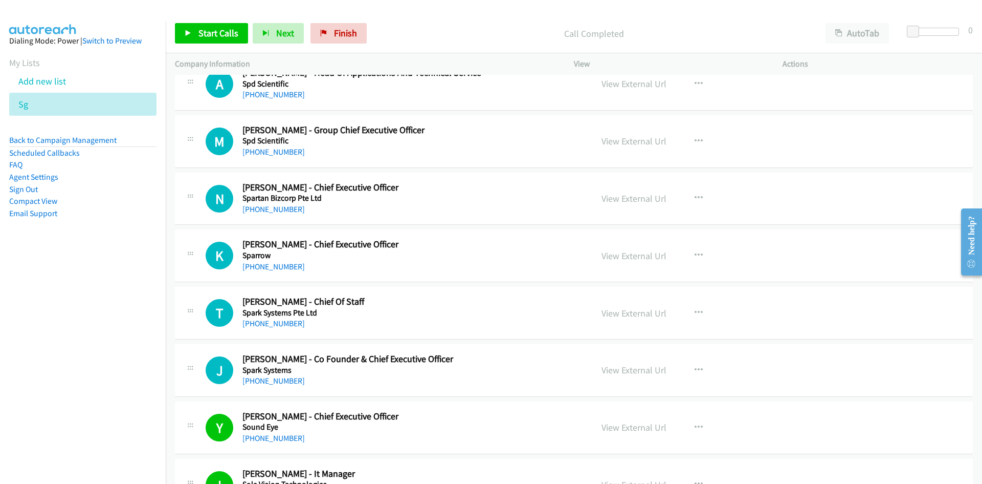
drag, startPoint x: 284, startPoint y: 383, endPoint x: 174, endPoint y: 413, distance: 114.4
click at [284, 383] on link "[PHONE_NUMBER]" at bounding box center [274, 381] width 62 height 10
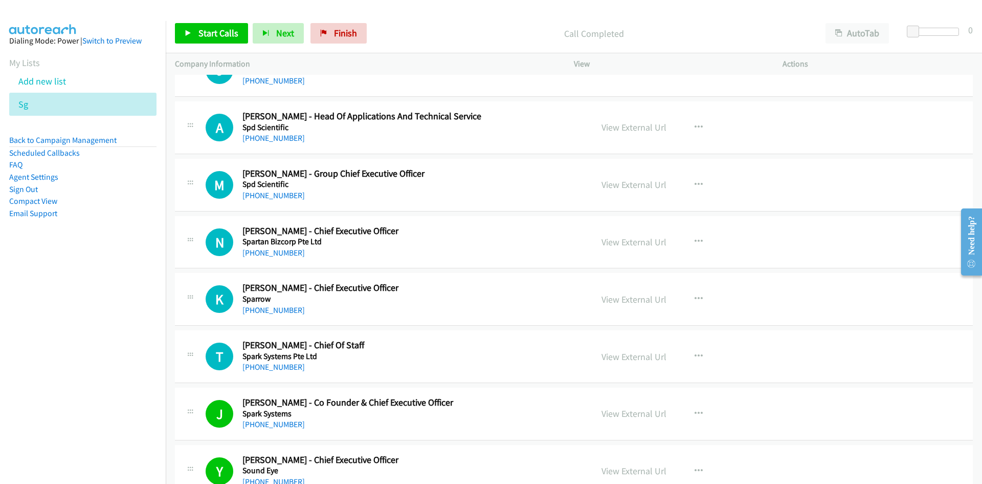
scroll to position [7730, 0]
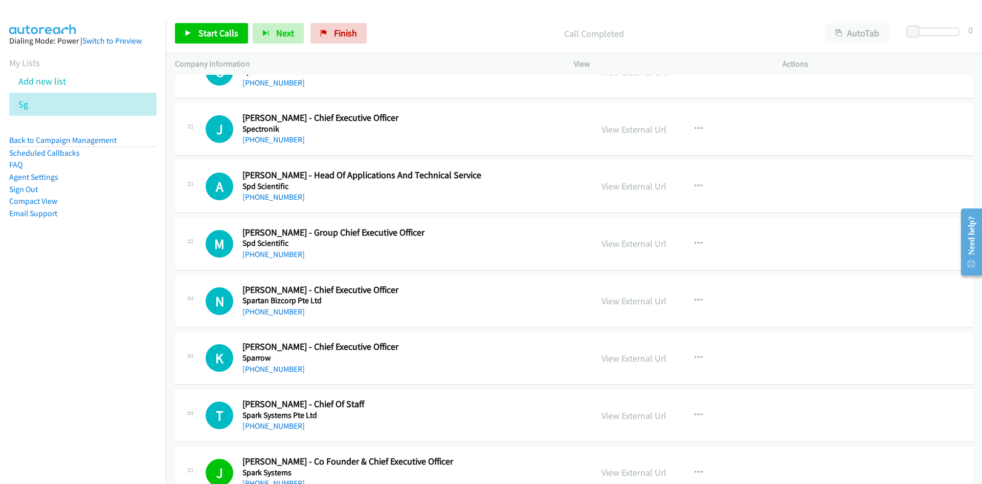
drag, startPoint x: 265, startPoint y: 366, endPoint x: 13, endPoint y: 379, distance: 252.5
click at [265, 366] on link "[PHONE_NUMBER]" at bounding box center [274, 369] width 62 height 10
click at [271, 309] on link "[PHONE_NUMBER]" at bounding box center [274, 311] width 62 height 10
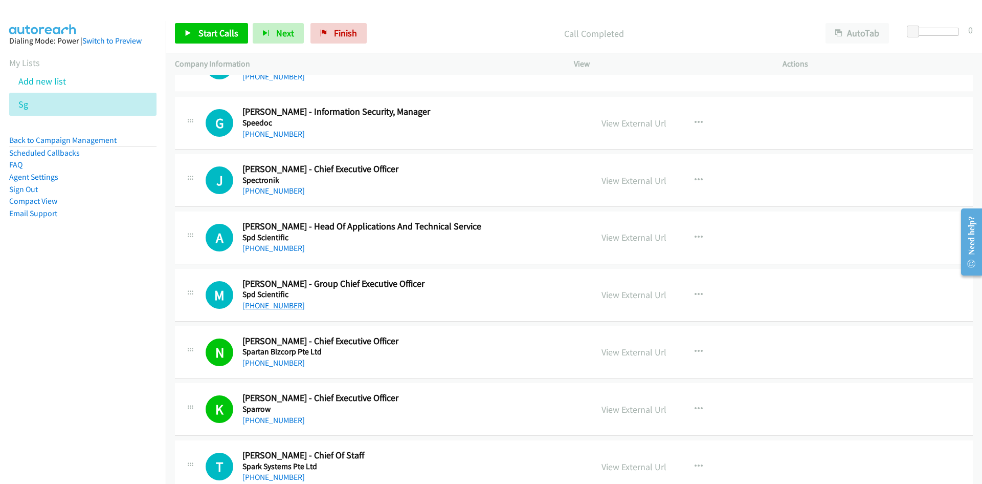
click at [259, 303] on link "[PHONE_NUMBER]" at bounding box center [274, 305] width 62 height 10
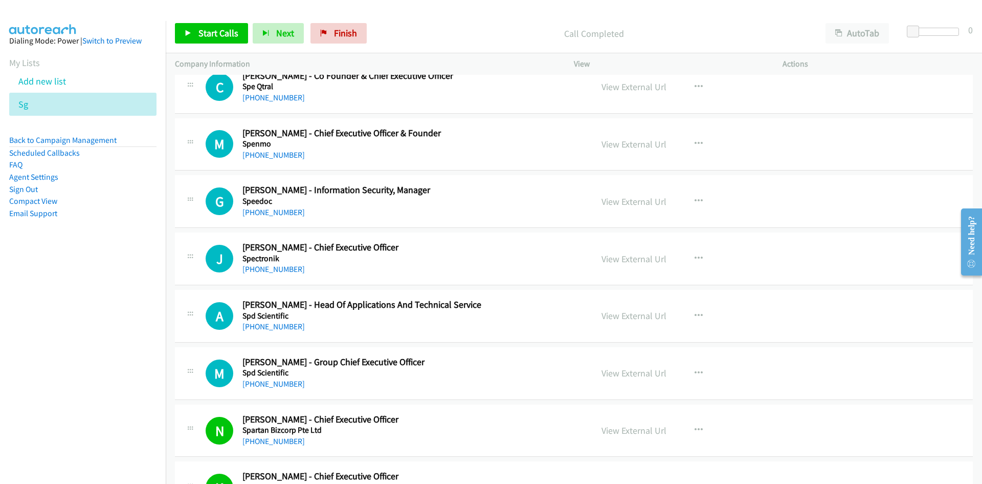
scroll to position [7577, 0]
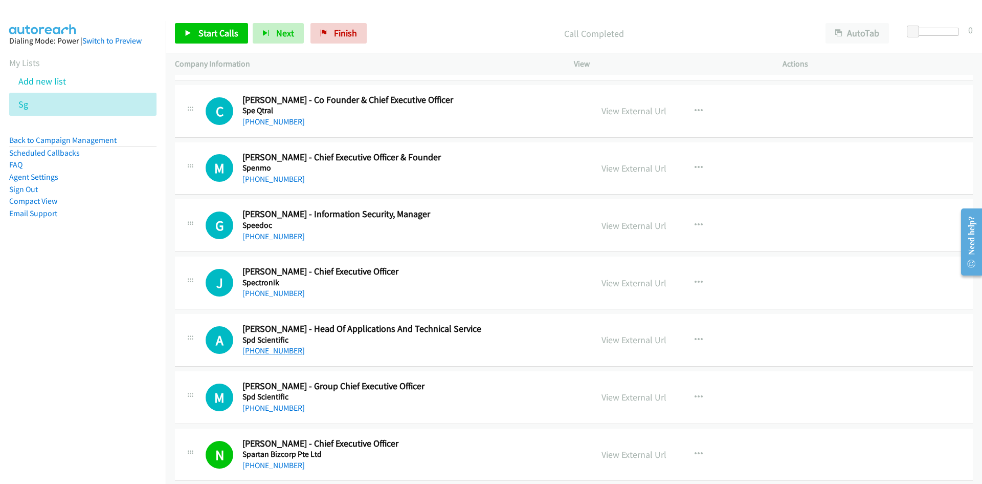
click at [271, 349] on link "[PHONE_NUMBER]" at bounding box center [274, 350] width 62 height 10
click at [277, 294] on link "[PHONE_NUMBER]" at bounding box center [274, 293] width 62 height 10
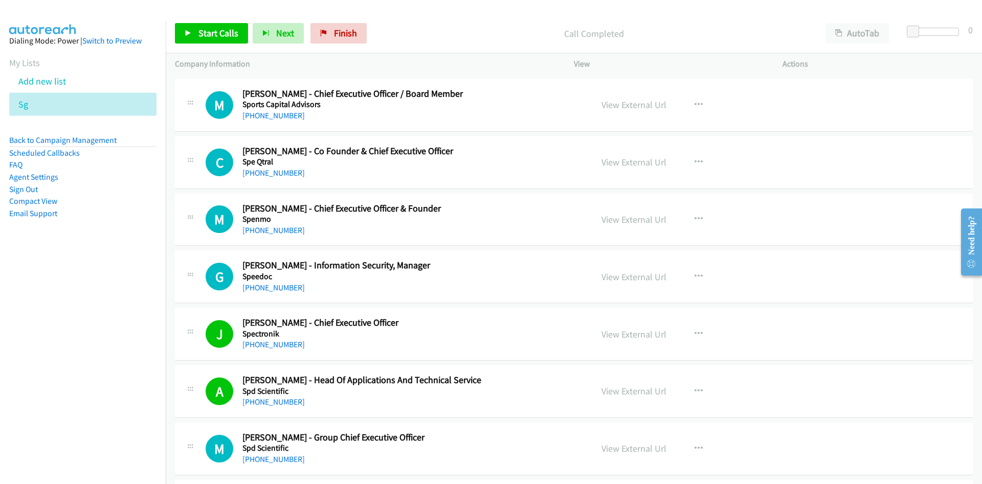
scroll to position [7474, 0]
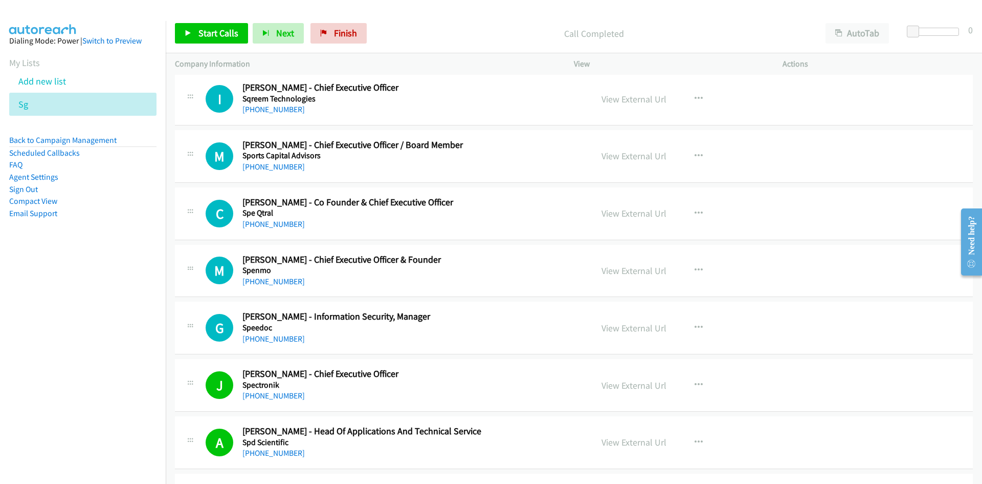
drag, startPoint x: 278, startPoint y: 281, endPoint x: 1, endPoint y: 354, distance: 286.7
click at [275, 279] on link "[PHONE_NUMBER]" at bounding box center [274, 281] width 62 height 10
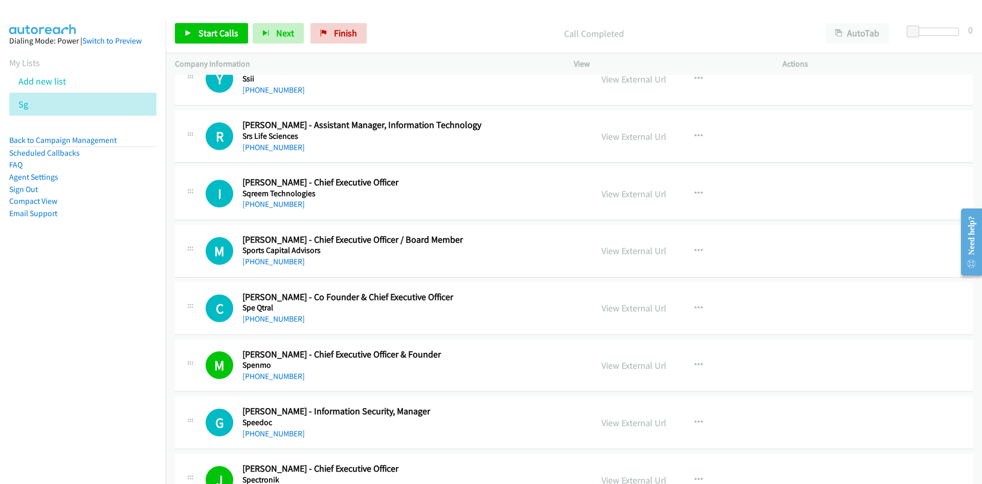
scroll to position [7372, 0]
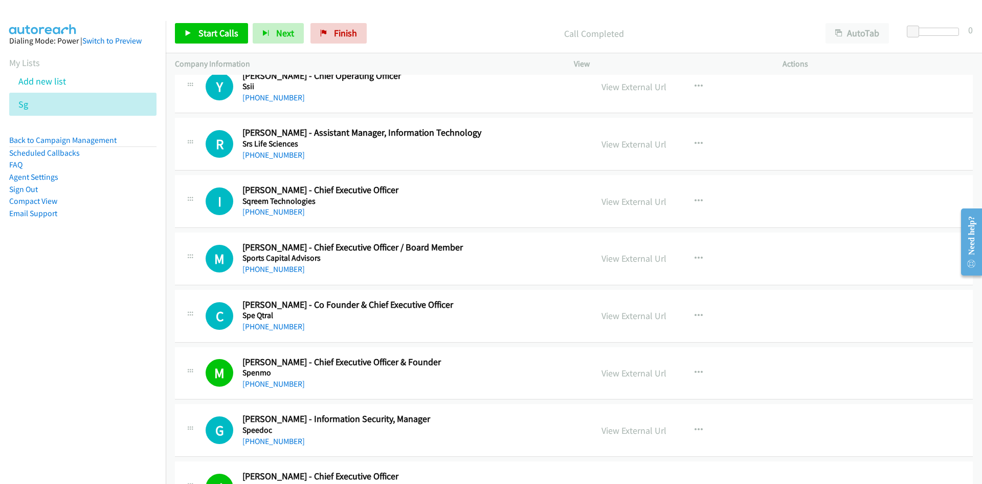
drag, startPoint x: 261, startPoint y: 323, endPoint x: 228, endPoint y: 332, distance: 35.0
click at [261, 323] on link "[PHONE_NUMBER]" at bounding box center [274, 326] width 62 height 10
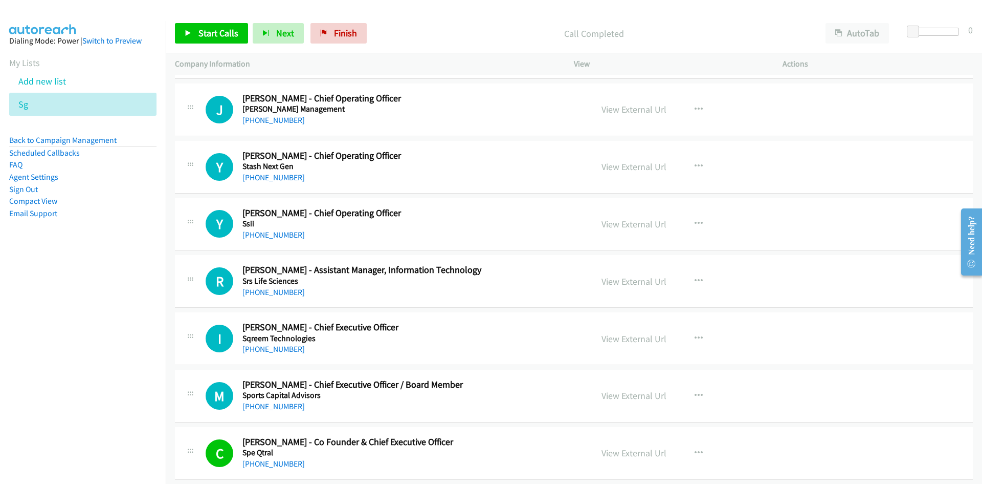
scroll to position [7219, 0]
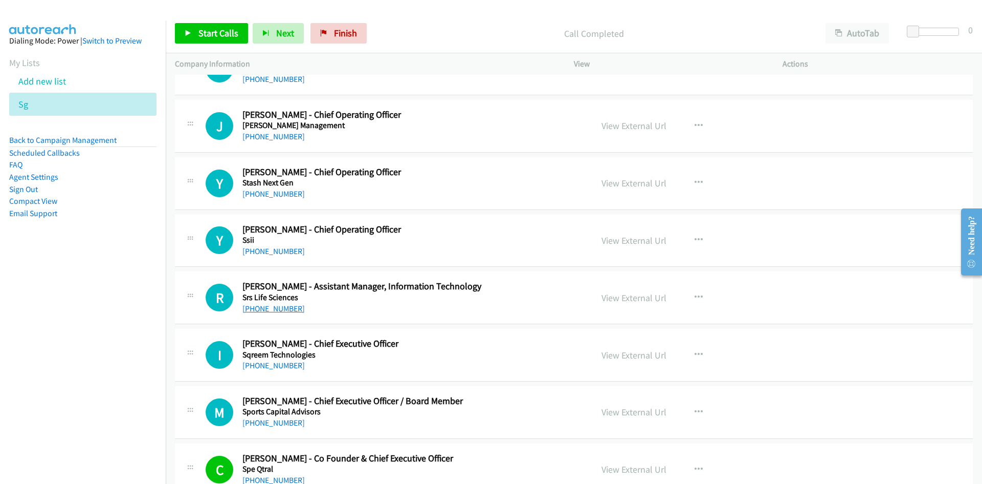
click at [277, 304] on link "[PHONE_NUMBER]" at bounding box center [274, 308] width 62 height 10
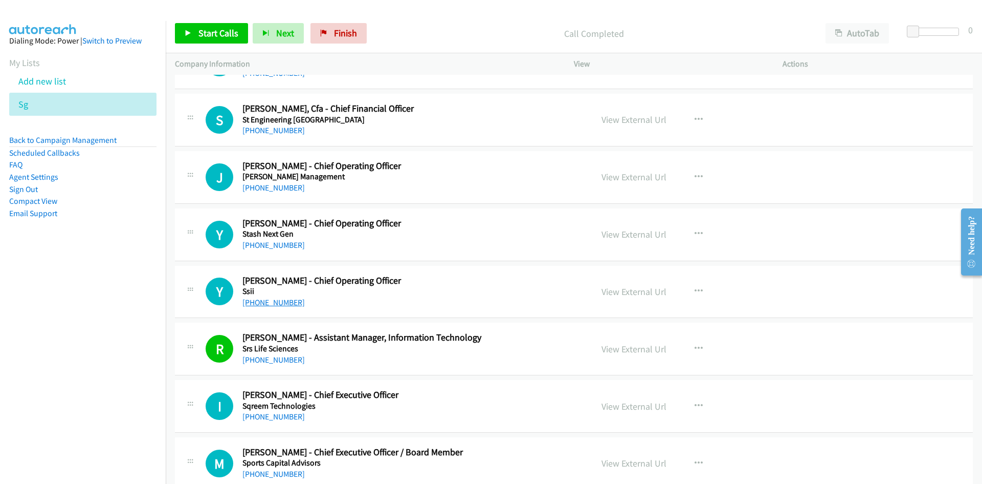
click at [277, 302] on link "[PHONE_NUMBER]" at bounding box center [274, 302] width 62 height 10
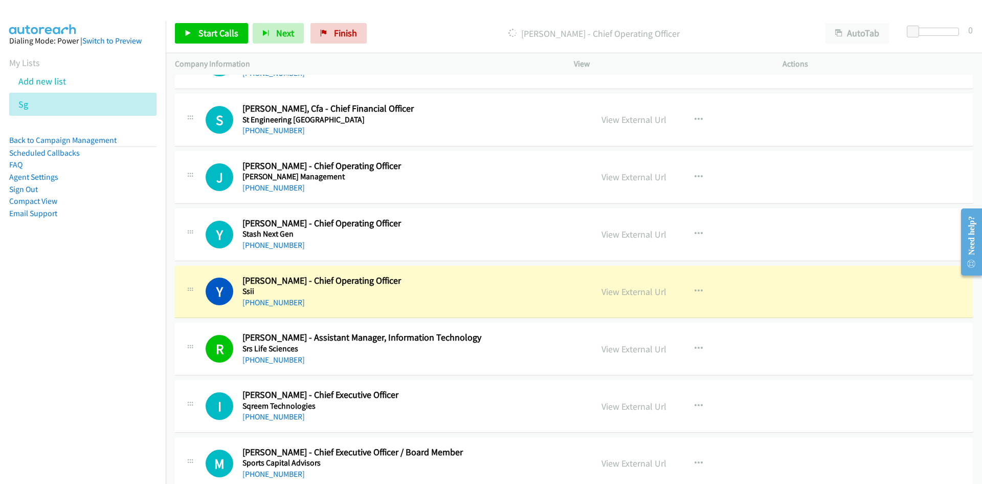
scroll to position [7116, 0]
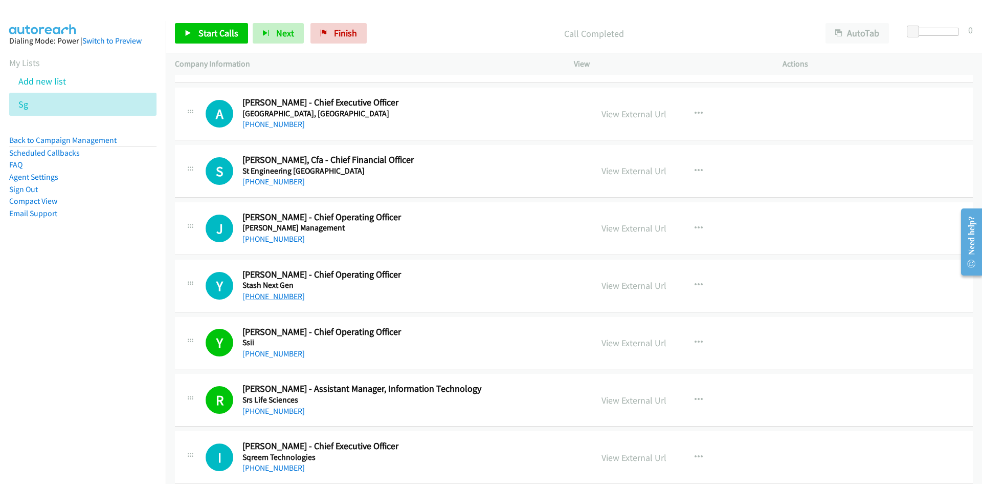
drag, startPoint x: 286, startPoint y: 295, endPoint x: 89, endPoint y: 332, distance: 199.9
click at [286, 295] on link "[PHONE_NUMBER]" at bounding box center [274, 296] width 62 height 10
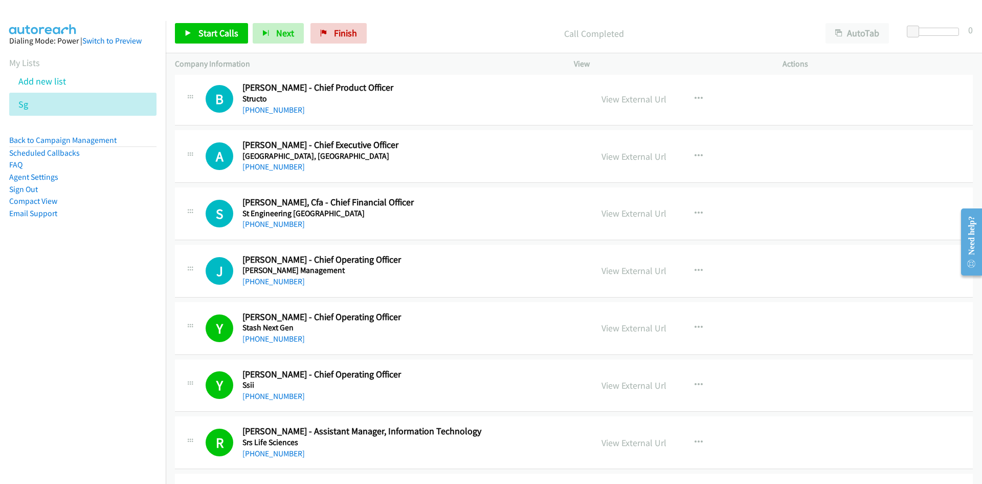
scroll to position [7065, 0]
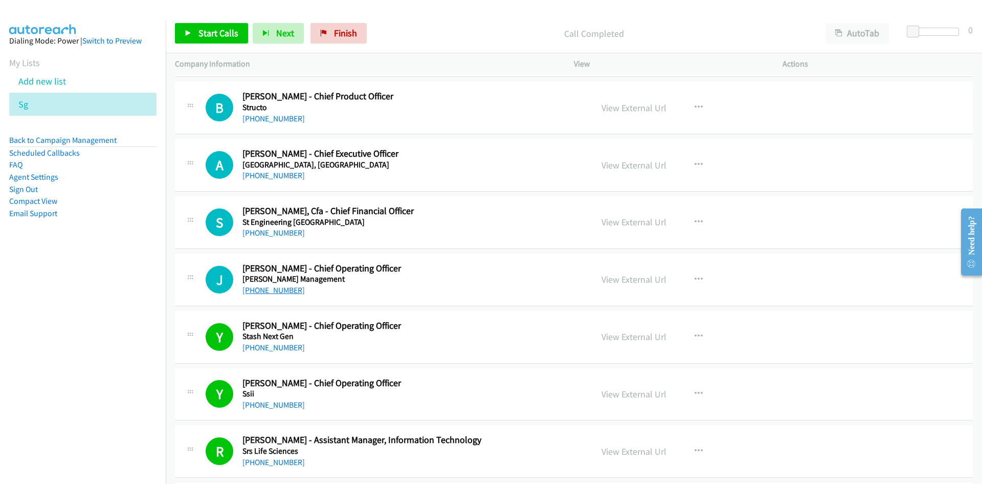
click at [270, 287] on link "[PHONE_NUMBER]" at bounding box center [274, 290] width 62 height 10
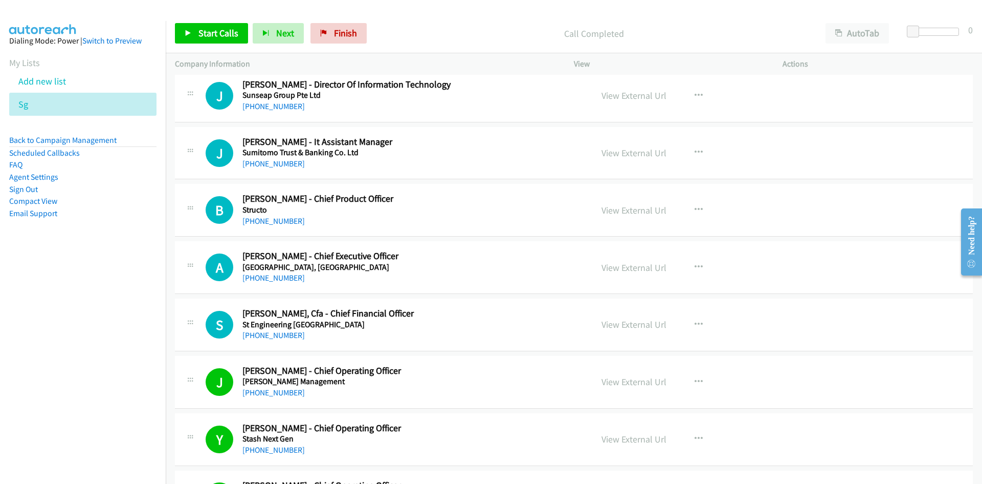
scroll to position [6912, 0]
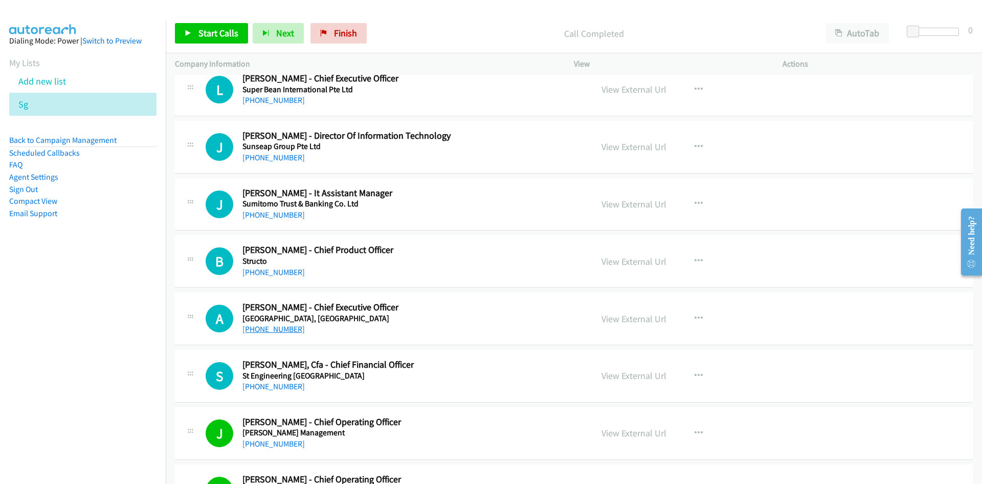
click at [273, 325] on link "[PHONE_NUMBER]" at bounding box center [274, 329] width 62 height 10
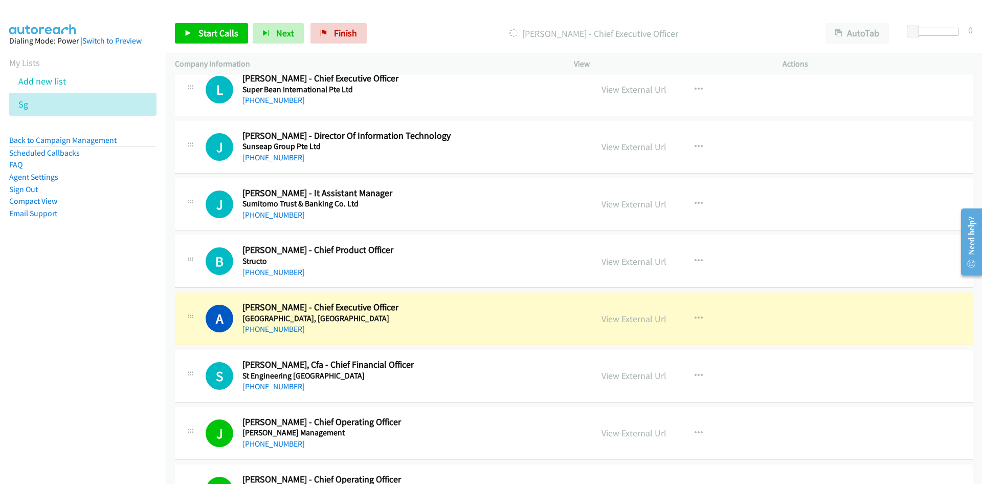
scroll to position [6860, 0]
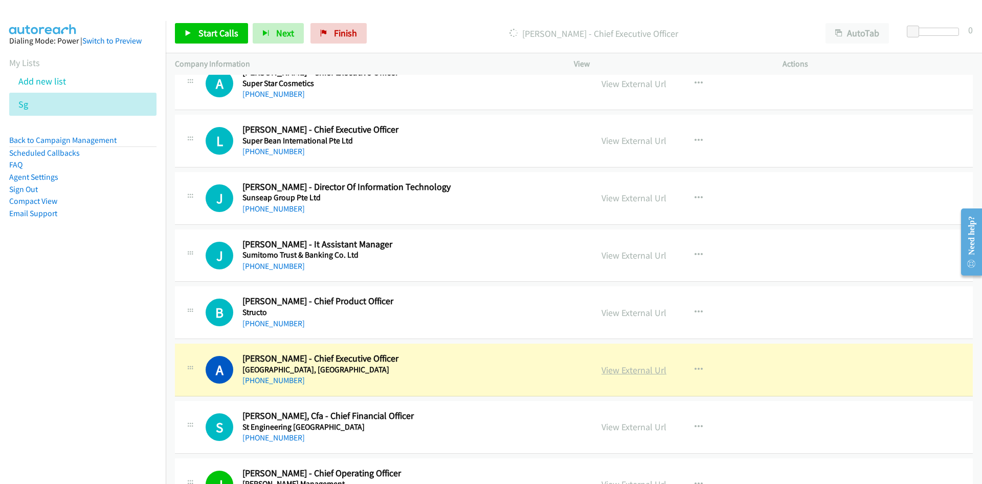
click at [613, 372] on link "View External Url" at bounding box center [634, 370] width 65 height 12
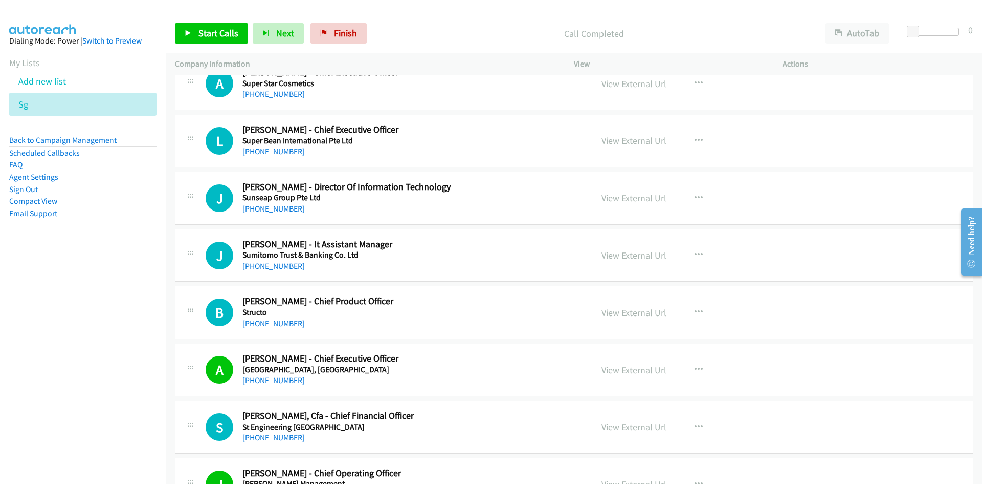
drag, startPoint x: 275, startPoint y: 266, endPoint x: 239, endPoint y: 285, distance: 41.0
click at [275, 266] on link "[PHONE_NUMBER]" at bounding box center [274, 266] width 62 height 10
click at [277, 210] on link "[PHONE_NUMBER]" at bounding box center [274, 209] width 62 height 10
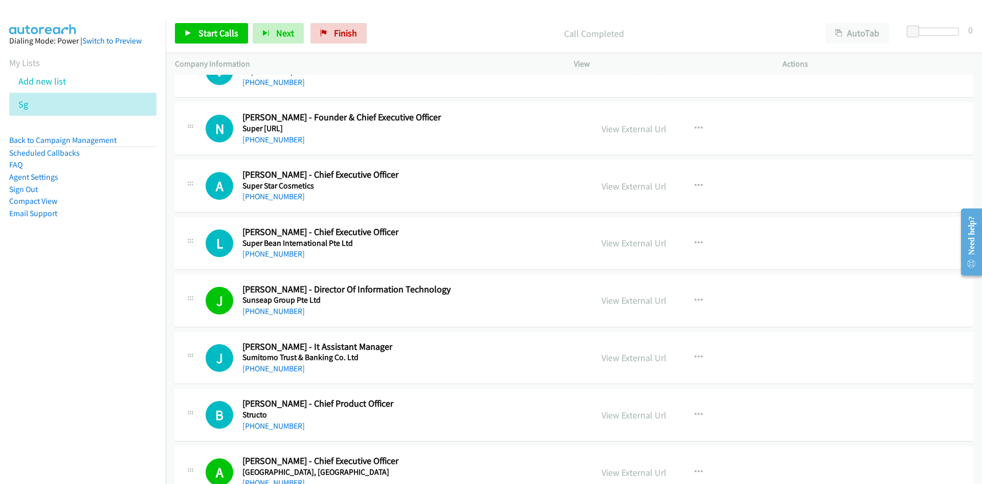
scroll to position [6707, 0]
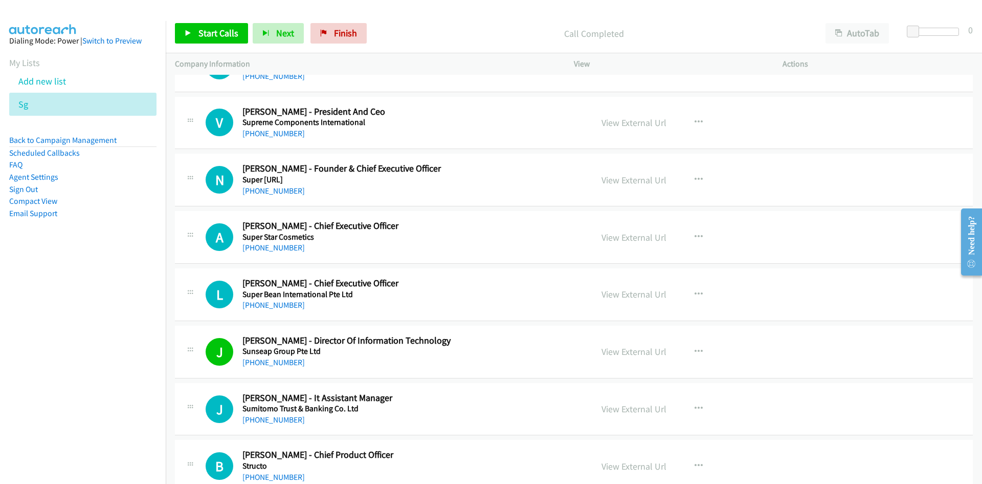
drag, startPoint x: 268, startPoint y: 304, endPoint x: 176, endPoint y: 316, distance: 92.9
click at [268, 304] on link "[PHONE_NUMBER]" at bounding box center [274, 305] width 62 height 10
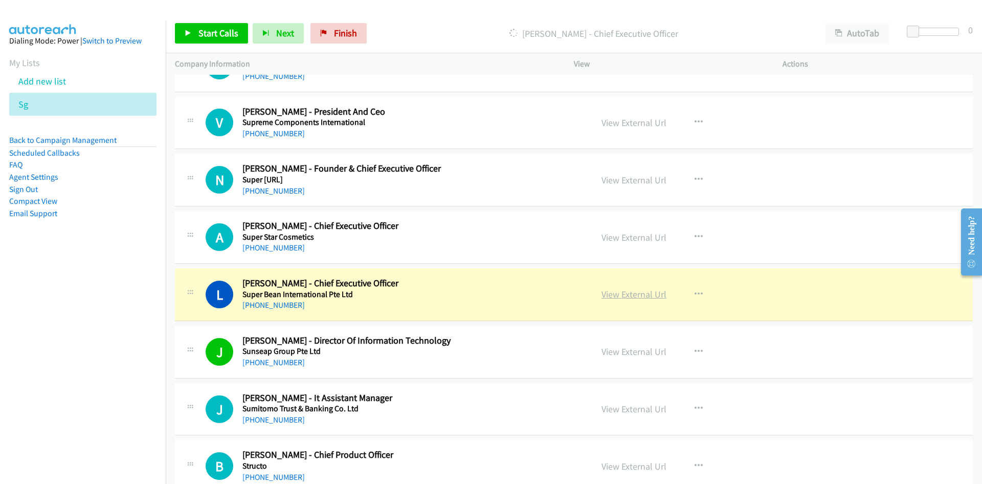
click at [633, 296] on link "View External Url" at bounding box center [634, 294] width 65 height 12
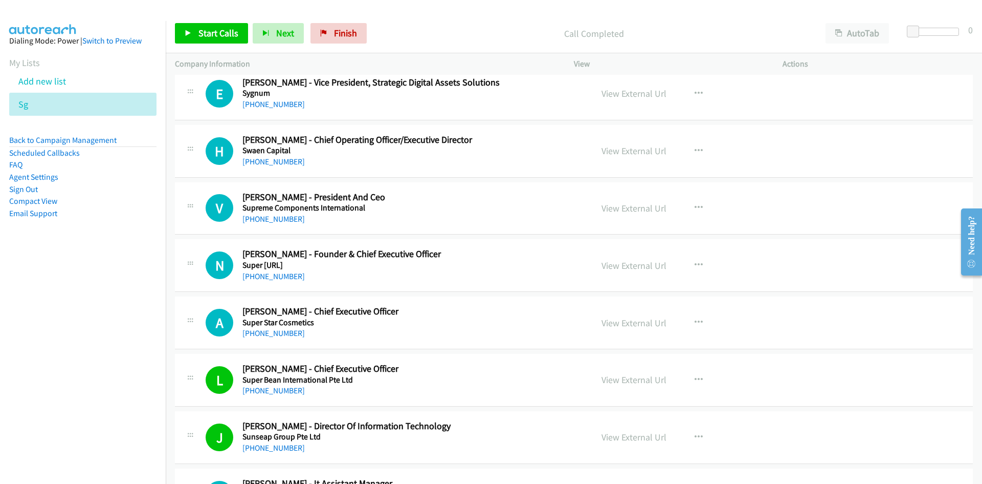
scroll to position [6605, 0]
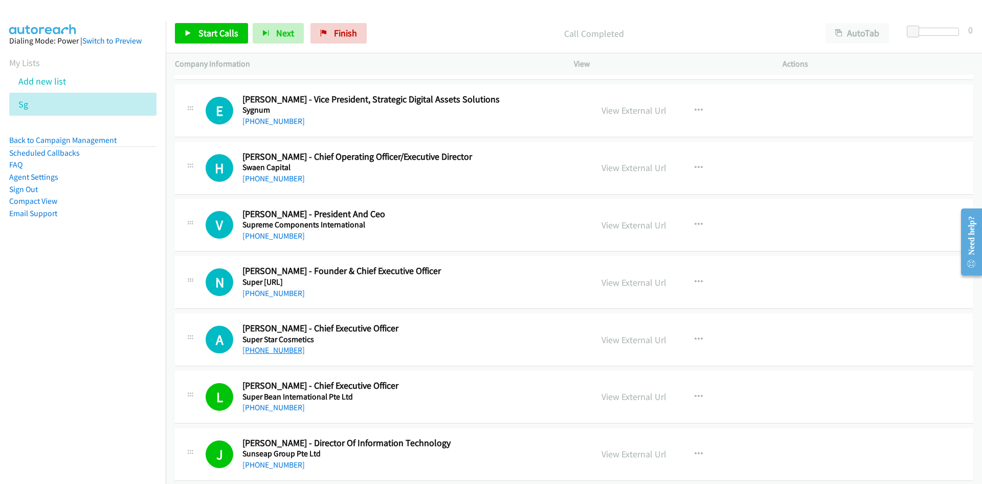
click at [279, 349] on link "[PHONE_NUMBER]" at bounding box center [274, 350] width 62 height 10
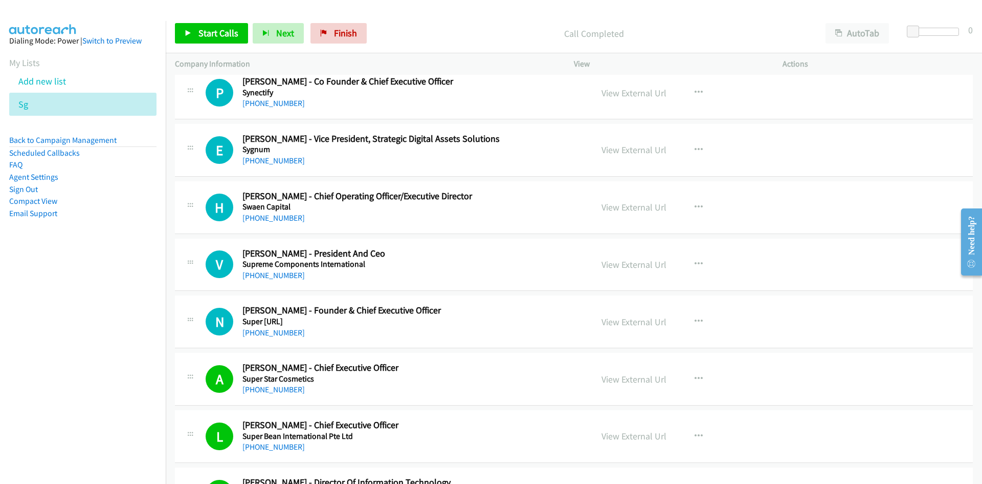
scroll to position [6553, 0]
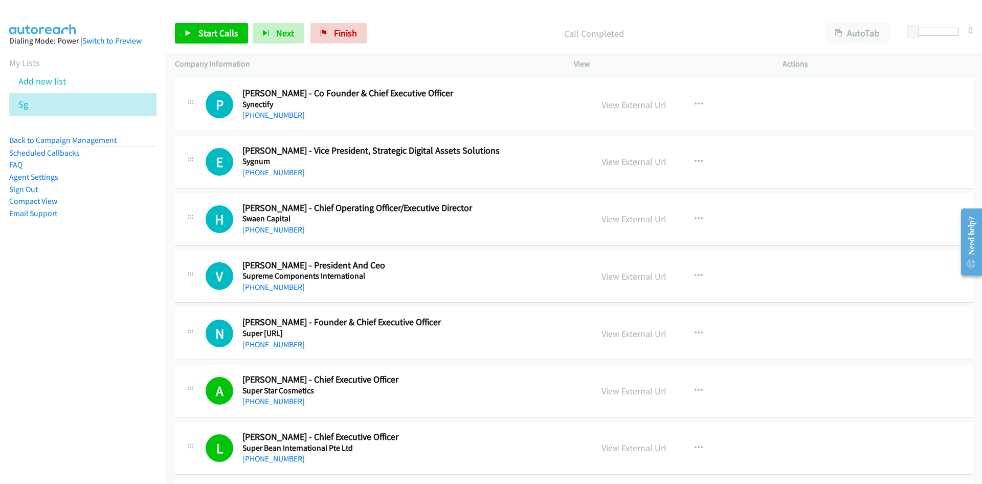
drag, startPoint x: 268, startPoint y: 348, endPoint x: 138, endPoint y: 343, distance: 129.6
click at [268, 348] on link "[PHONE_NUMBER]" at bounding box center [274, 344] width 62 height 10
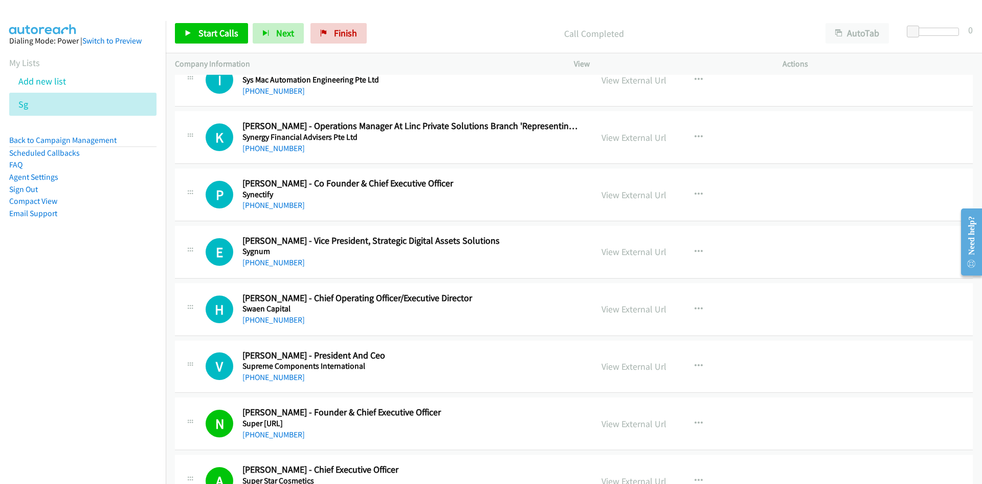
scroll to position [6451, 0]
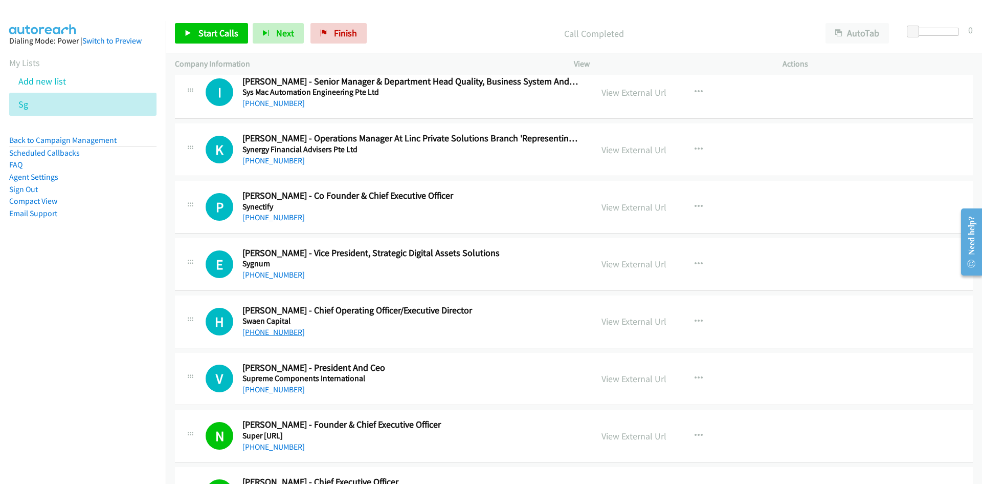
click at [266, 330] on link "[PHONE_NUMBER]" at bounding box center [274, 332] width 62 height 10
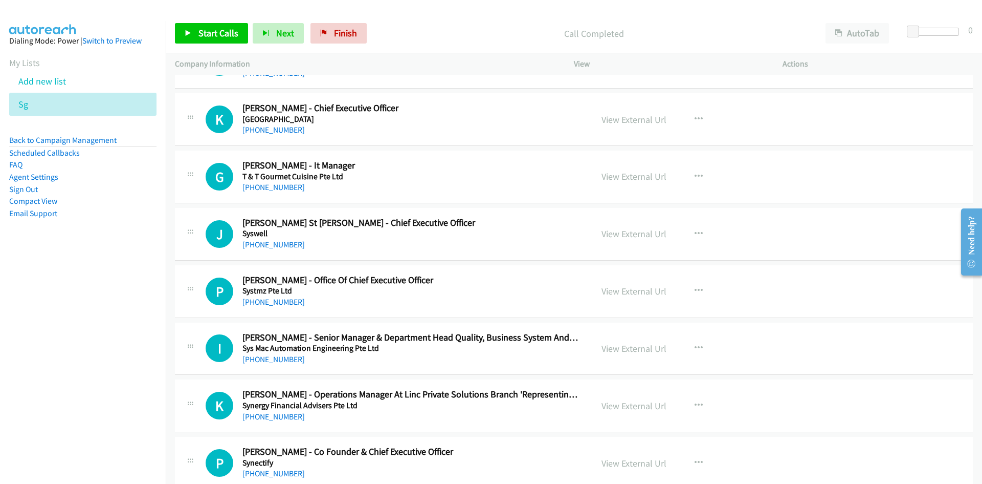
scroll to position [6144, 0]
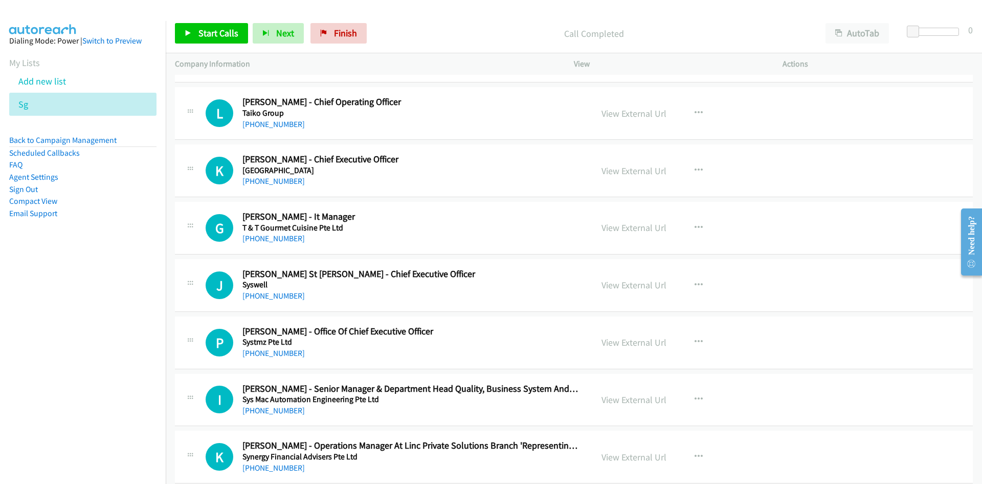
drag, startPoint x: 265, startPoint y: 297, endPoint x: 99, endPoint y: 315, distance: 166.2
click at [265, 297] on link "[PHONE_NUMBER]" at bounding box center [274, 296] width 62 height 10
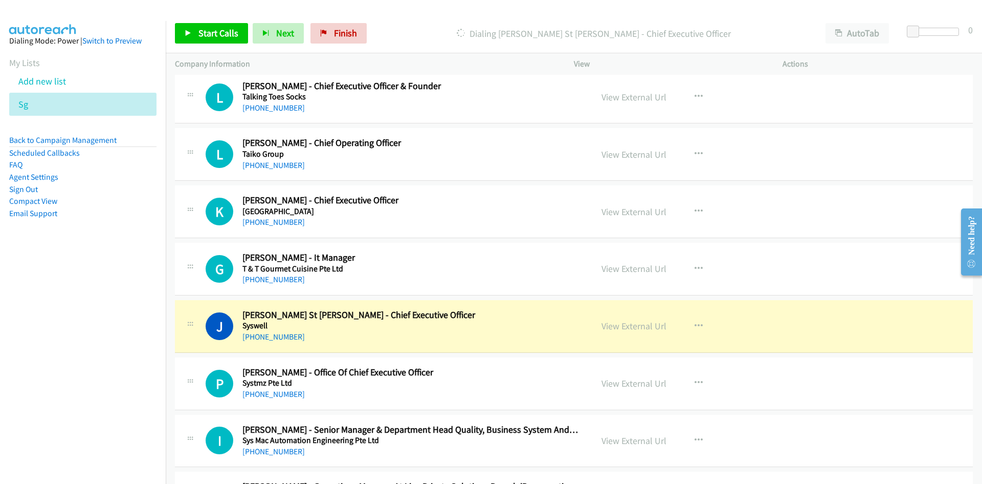
scroll to position [6093, 0]
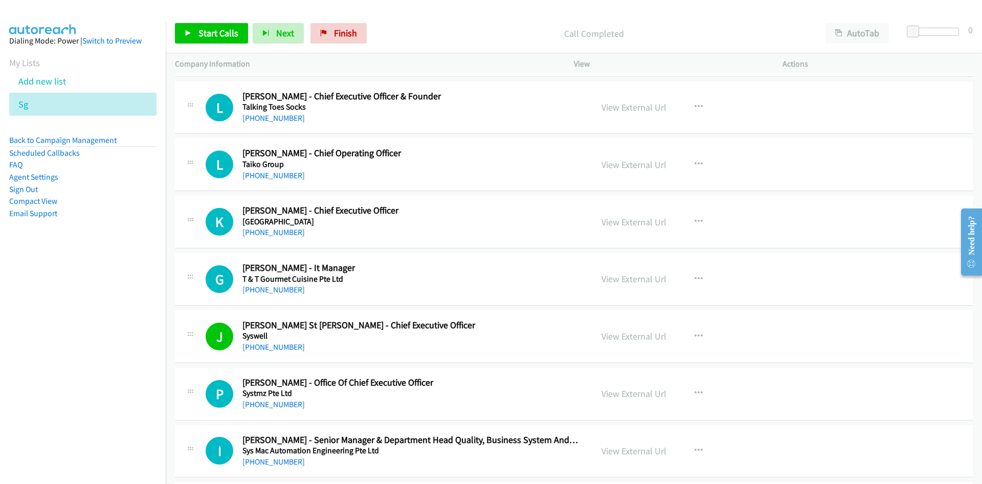
drag, startPoint x: 267, startPoint y: 290, endPoint x: 21, endPoint y: 328, distance: 248.7
click at [267, 290] on link "[PHONE_NUMBER]" at bounding box center [274, 289] width 62 height 10
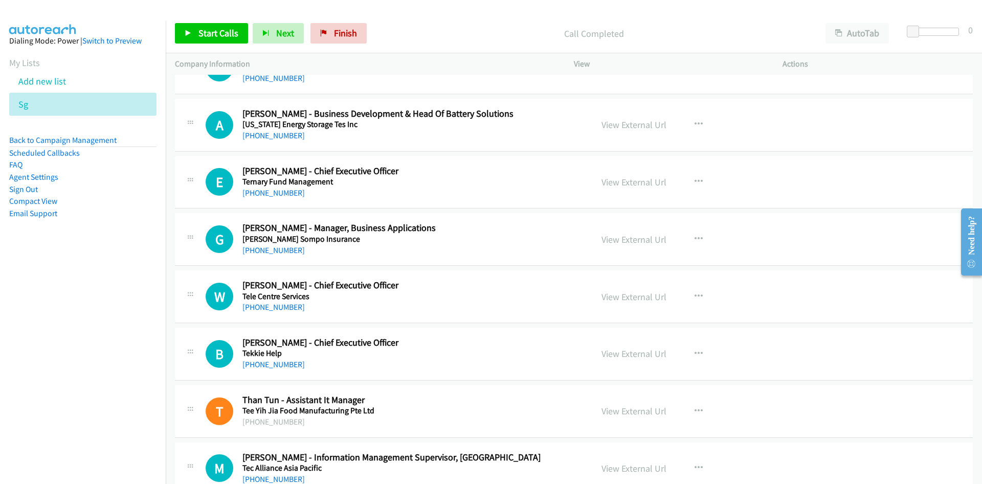
scroll to position [5428, 0]
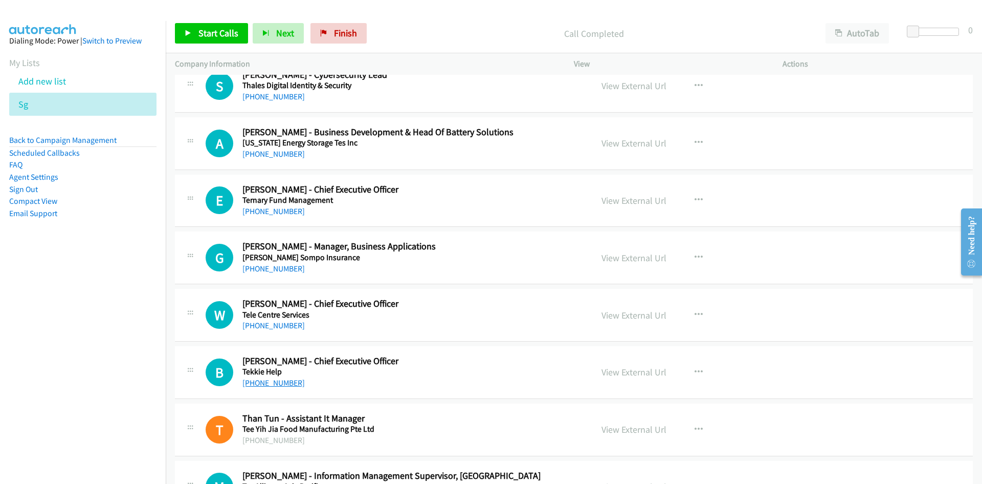
drag, startPoint x: 272, startPoint y: 379, endPoint x: 143, endPoint y: 380, distance: 128.4
click at [272, 379] on link "[PHONE_NUMBER]" at bounding box center [274, 383] width 62 height 10
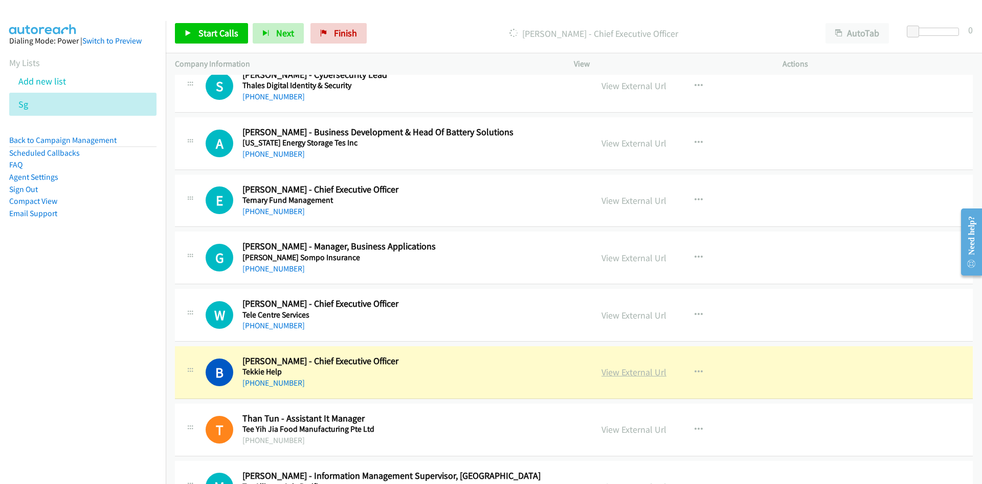
click at [627, 369] on link "View External Url" at bounding box center [634, 372] width 65 height 12
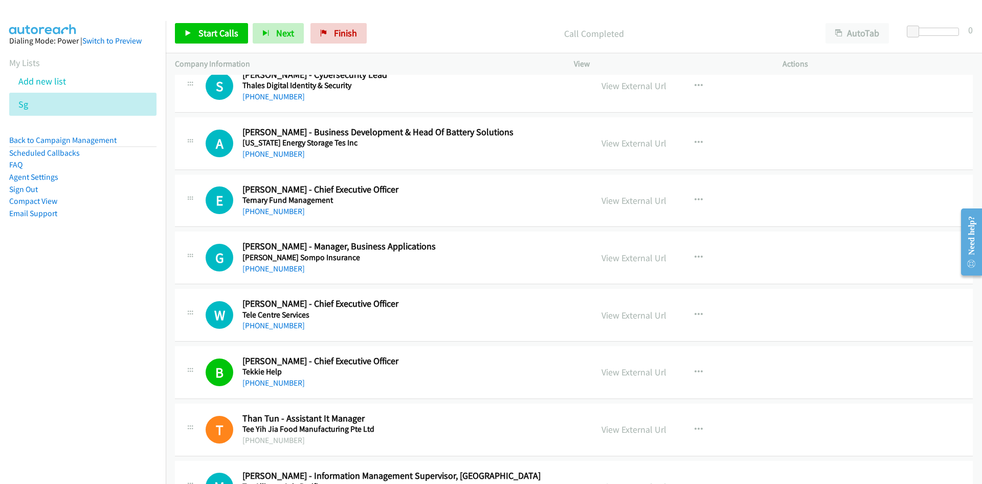
drag, startPoint x: 265, startPoint y: 325, endPoint x: 172, endPoint y: 341, distance: 94.0
click at [265, 325] on link "[PHONE_NUMBER]" at bounding box center [274, 325] width 62 height 10
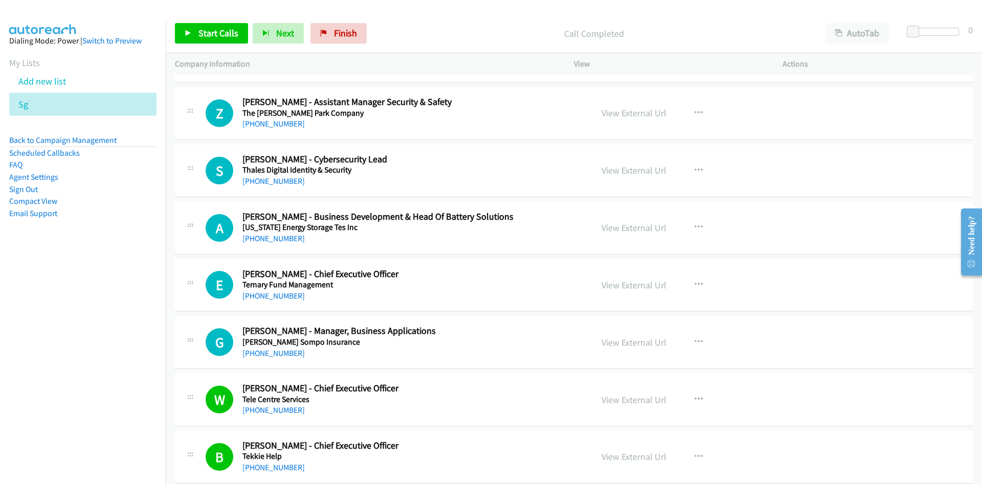
scroll to position [5325, 0]
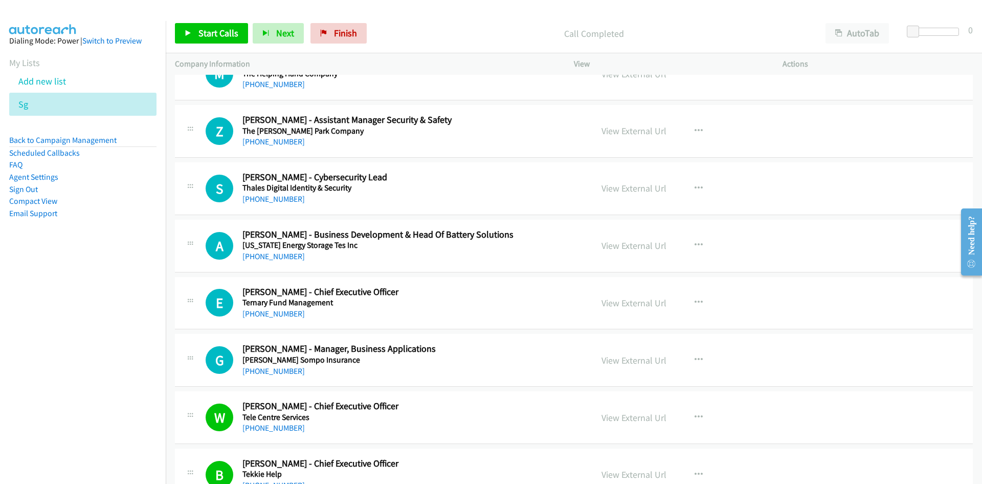
drag, startPoint x: 275, startPoint y: 314, endPoint x: 31, endPoint y: 351, distance: 246.9
click at [275, 314] on link "[PHONE_NUMBER]" at bounding box center [274, 314] width 62 height 10
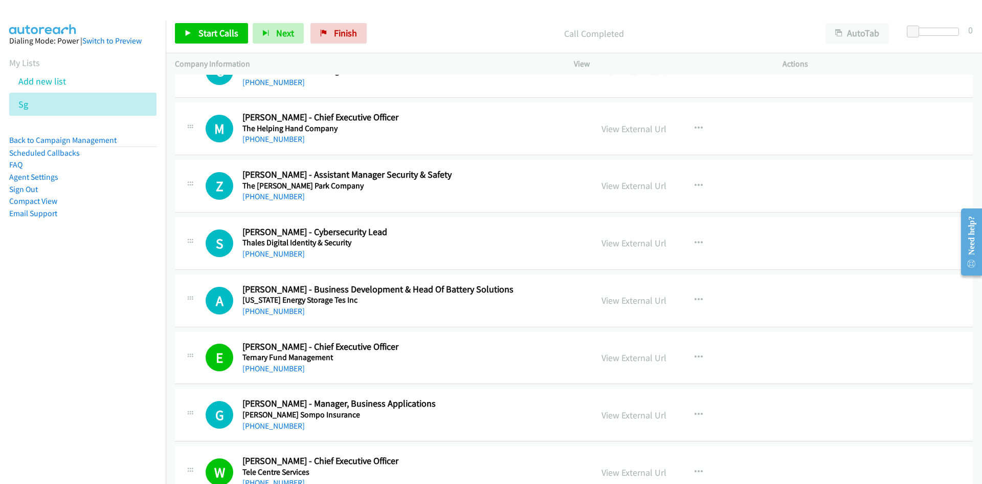
scroll to position [5223, 0]
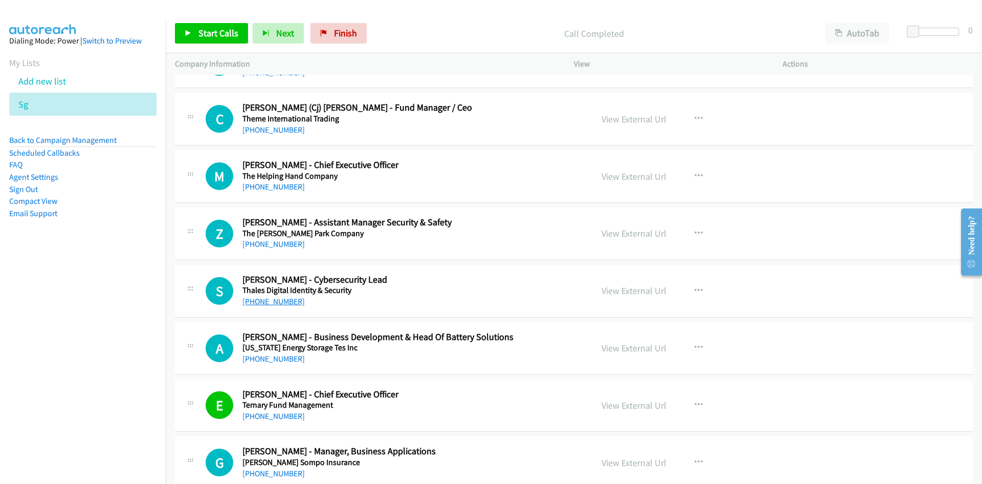
click at [284, 303] on link "[PHONE_NUMBER]" at bounding box center [274, 301] width 62 height 10
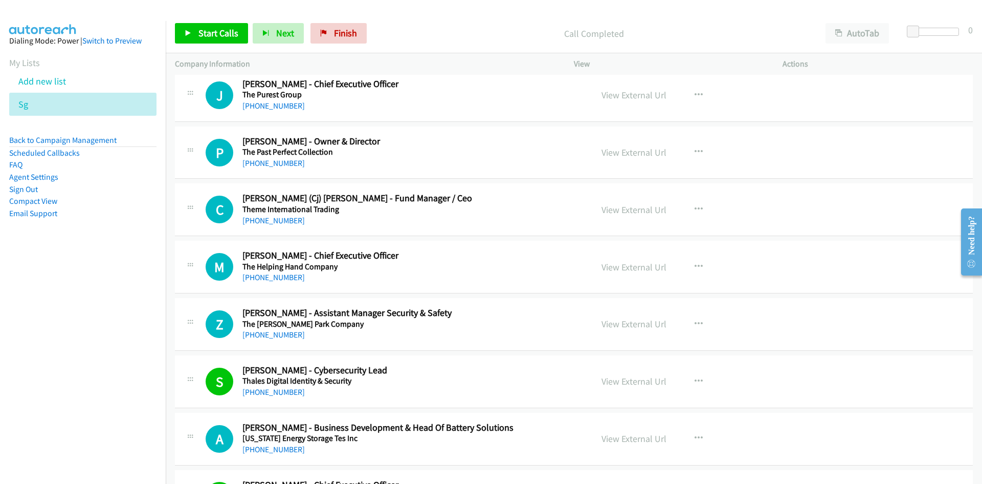
scroll to position [5121, 0]
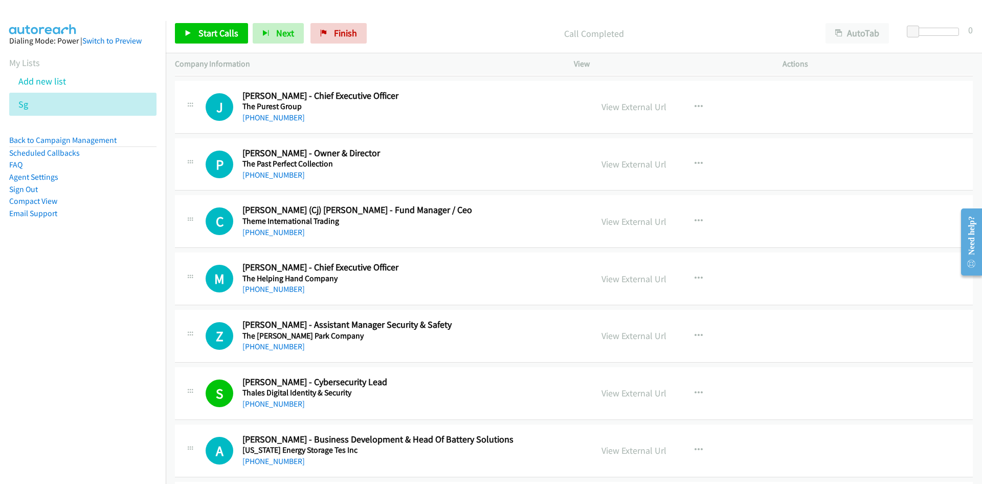
drag, startPoint x: 283, startPoint y: 287, endPoint x: 1, endPoint y: 372, distance: 295.1
click at [283, 287] on link "[PHONE_NUMBER]" at bounding box center [274, 289] width 62 height 10
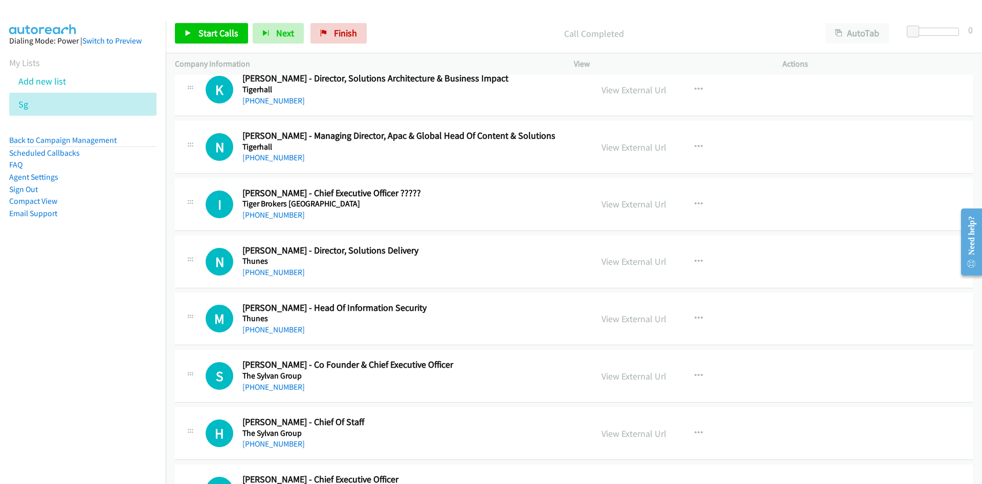
scroll to position [4660, 0]
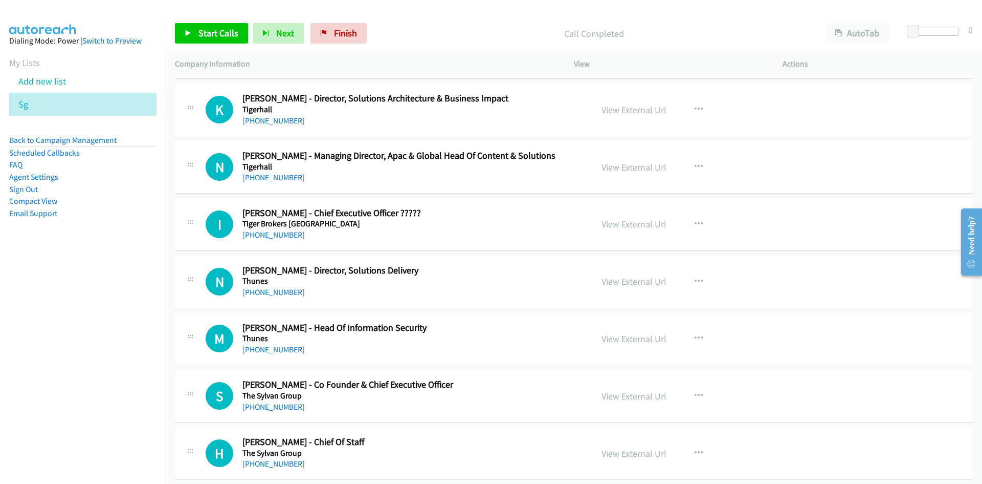
drag, startPoint x: 278, startPoint y: 349, endPoint x: 153, endPoint y: 347, distance: 125.4
click at [278, 349] on link "[PHONE_NUMBER]" at bounding box center [274, 349] width 62 height 10
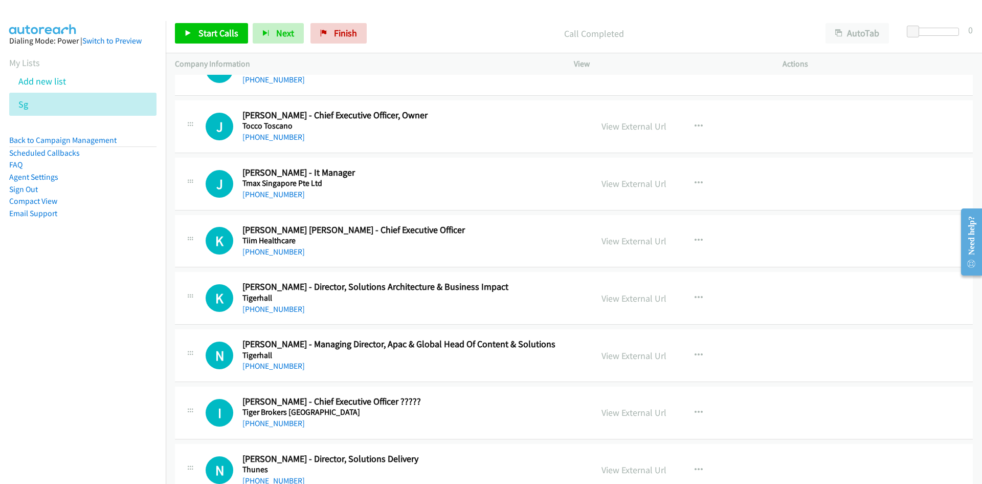
scroll to position [4456, 0]
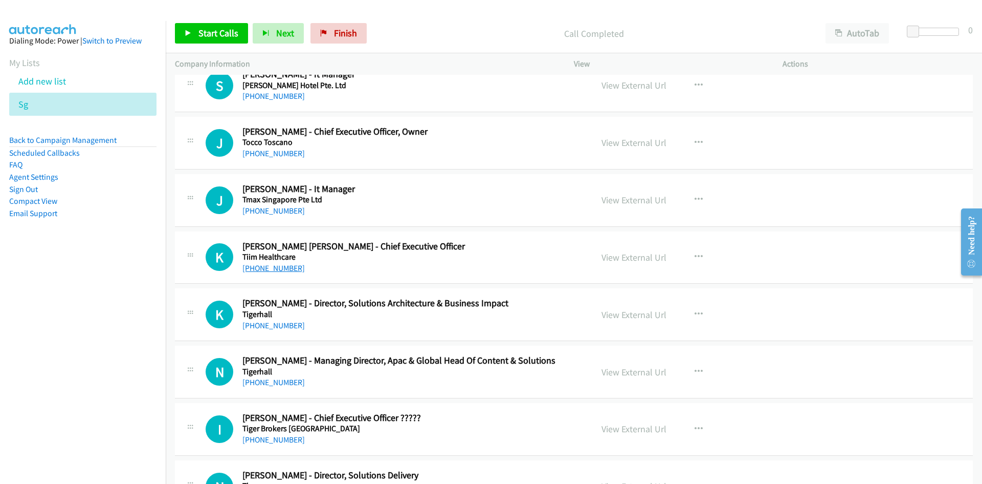
drag, startPoint x: 278, startPoint y: 266, endPoint x: 3, endPoint y: 344, distance: 286.7
click at [278, 266] on link "[PHONE_NUMBER]" at bounding box center [274, 268] width 62 height 10
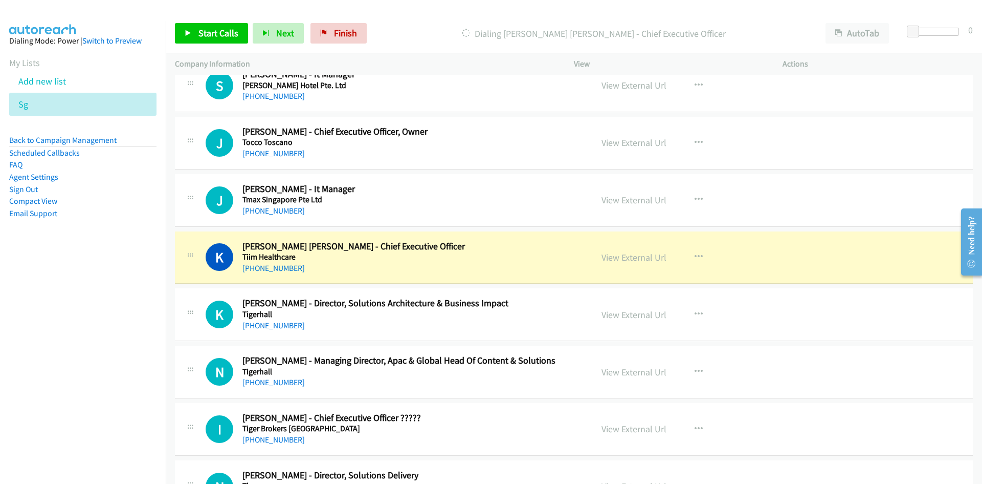
scroll to position [4404, 0]
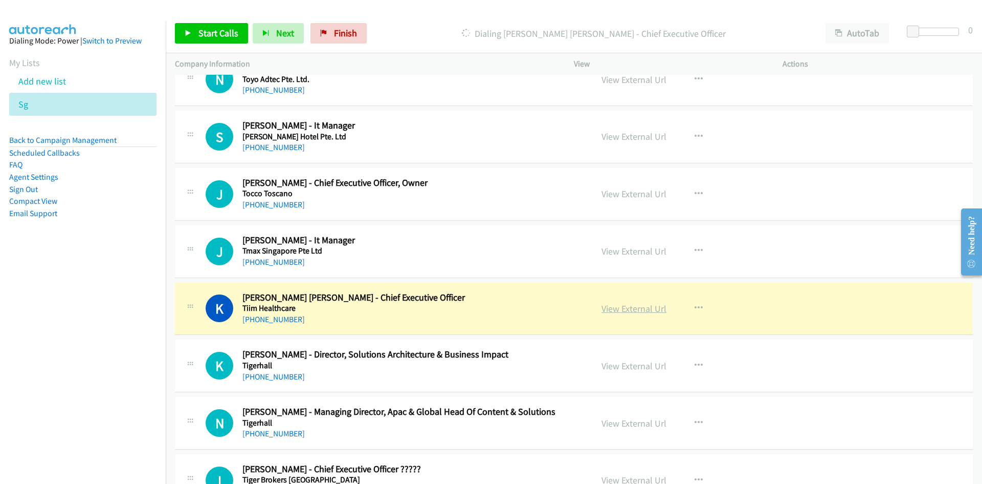
click at [640, 306] on link "View External Url" at bounding box center [634, 308] width 65 height 12
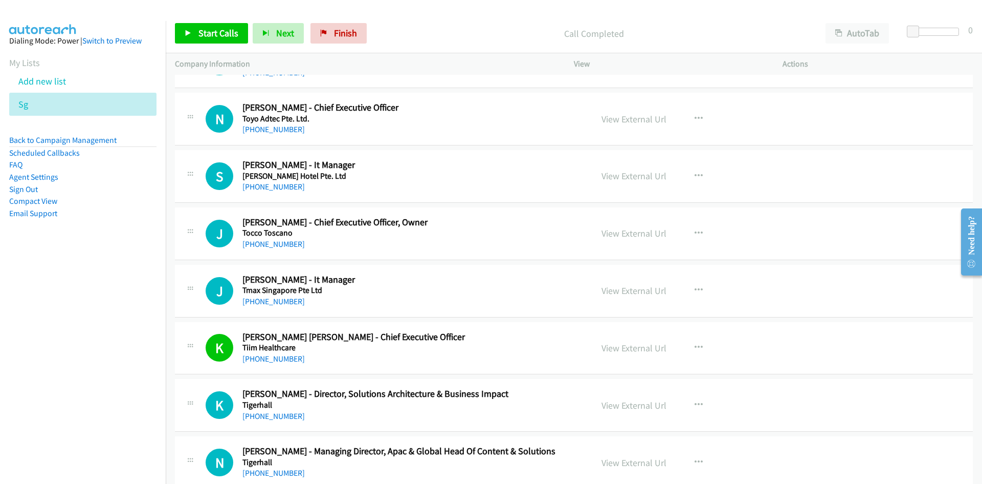
scroll to position [4353, 0]
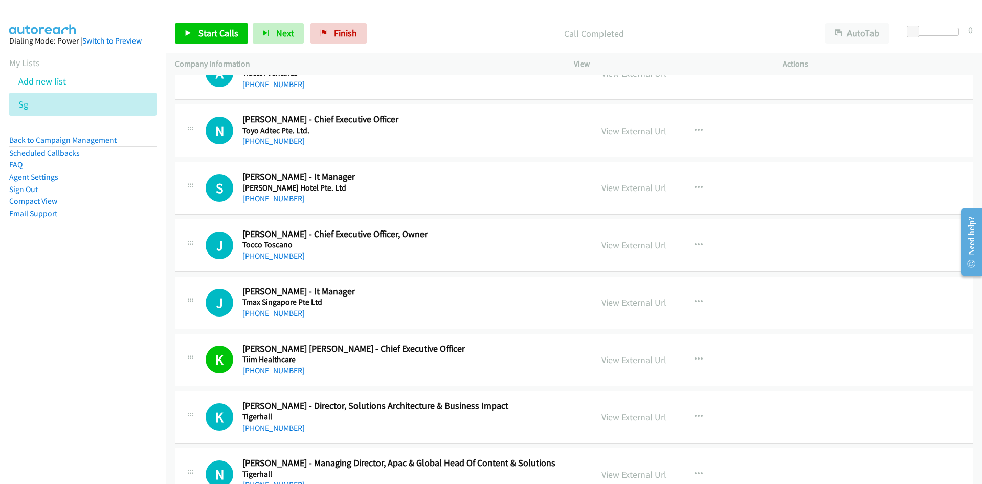
drag, startPoint x: 261, startPoint y: 309, endPoint x: 29, endPoint y: 330, distance: 233.2
click at [261, 309] on link "[PHONE_NUMBER]" at bounding box center [274, 313] width 62 height 10
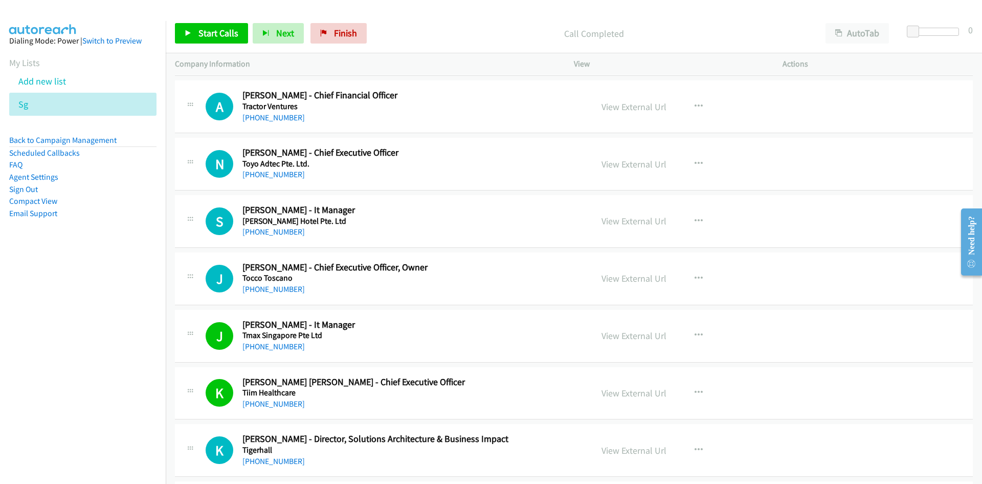
scroll to position [4302, 0]
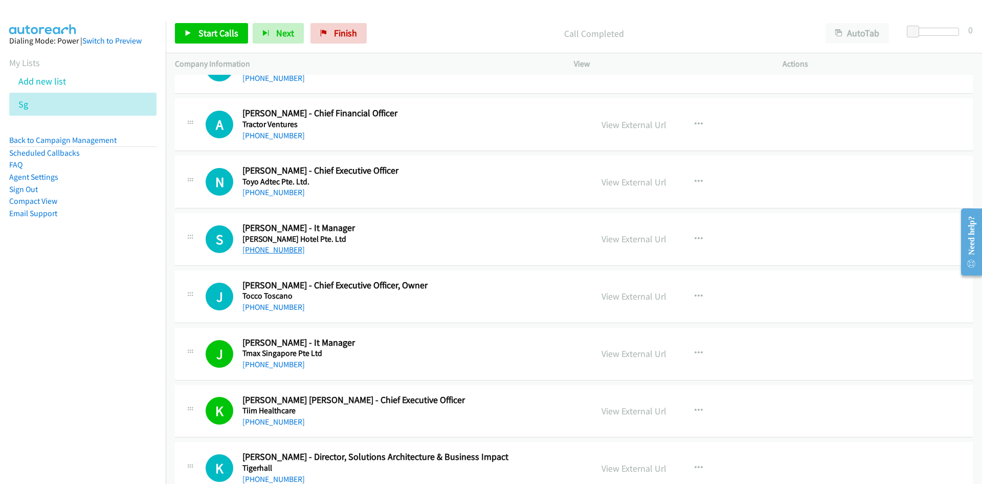
click at [283, 254] on link "[PHONE_NUMBER]" at bounding box center [274, 250] width 62 height 10
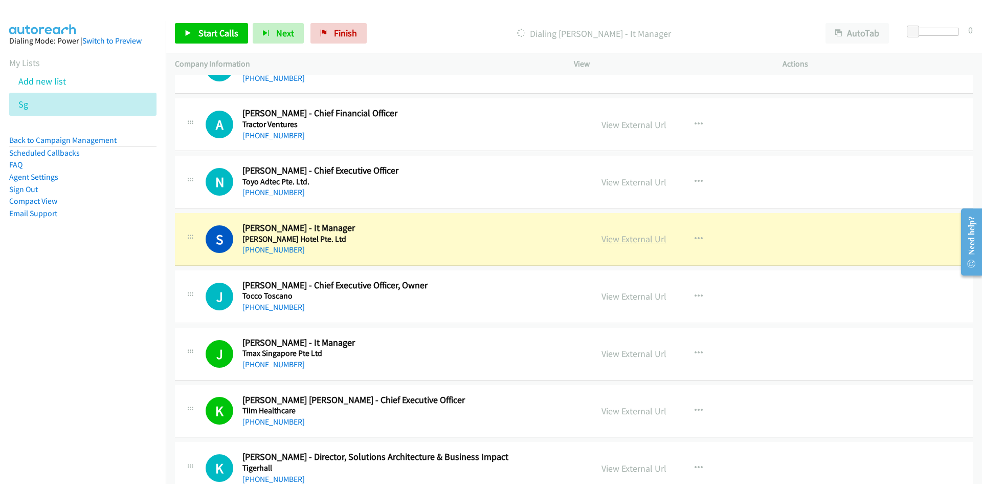
click at [634, 241] on link "View External Url" at bounding box center [634, 239] width 65 height 12
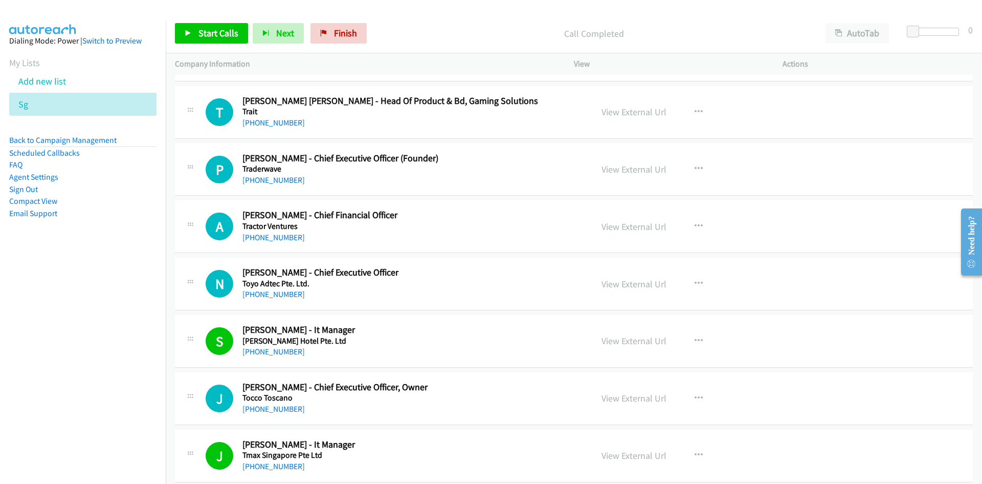
scroll to position [4200, 0]
drag, startPoint x: 273, startPoint y: 290, endPoint x: 116, endPoint y: 296, distance: 157.2
click at [273, 290] on link "[PHONE_NUMBER]" at bounding box center [274, 295] width 62 height 10
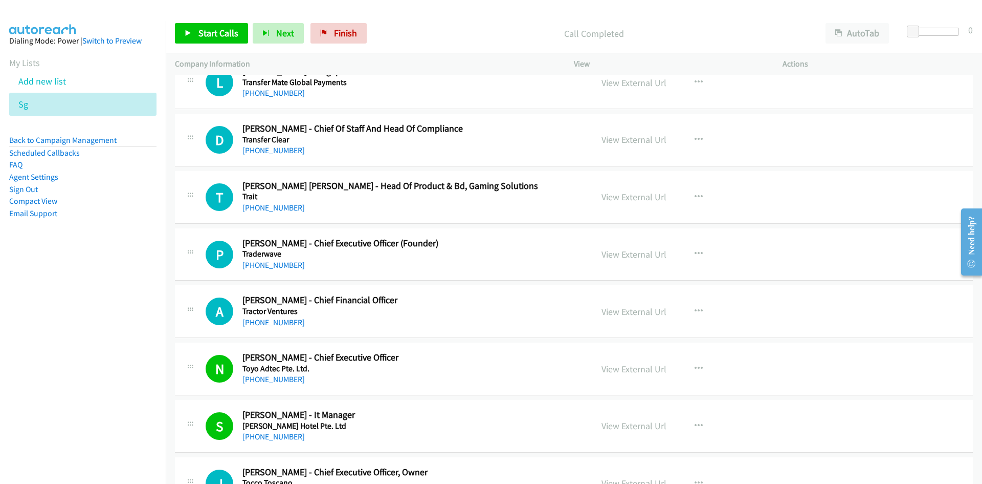
scroll to position [4097, 0]
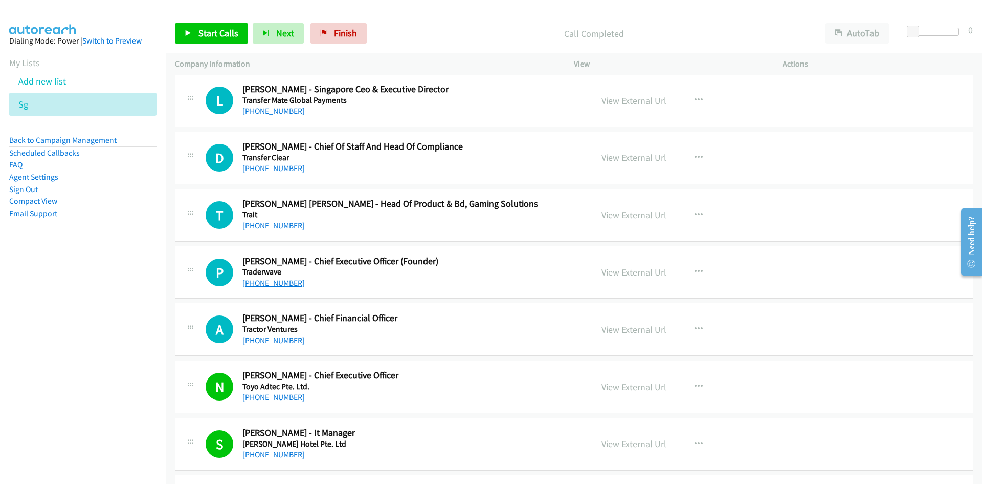
click at [276, 282] on link "[PHONE_NUMBER]" at bounding box center [274, 283] width 62 height 10
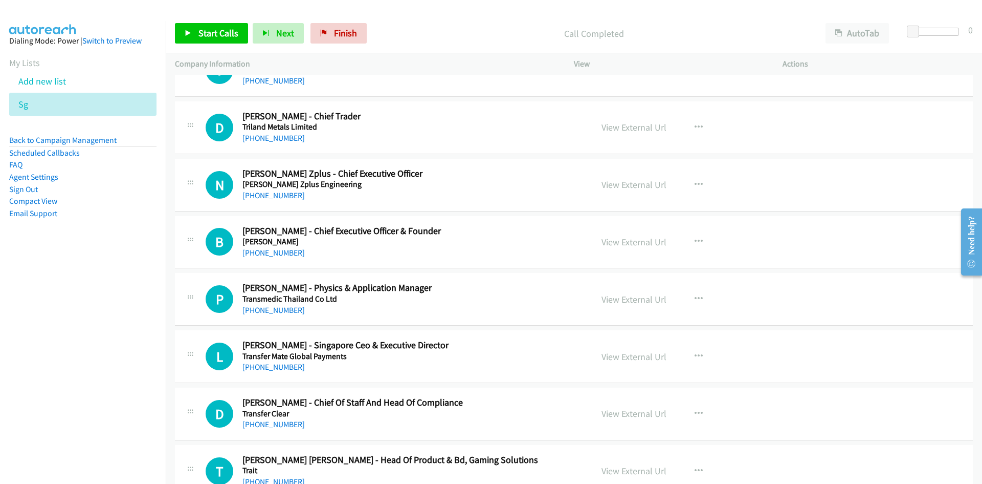
scroll to position [3790, 0]
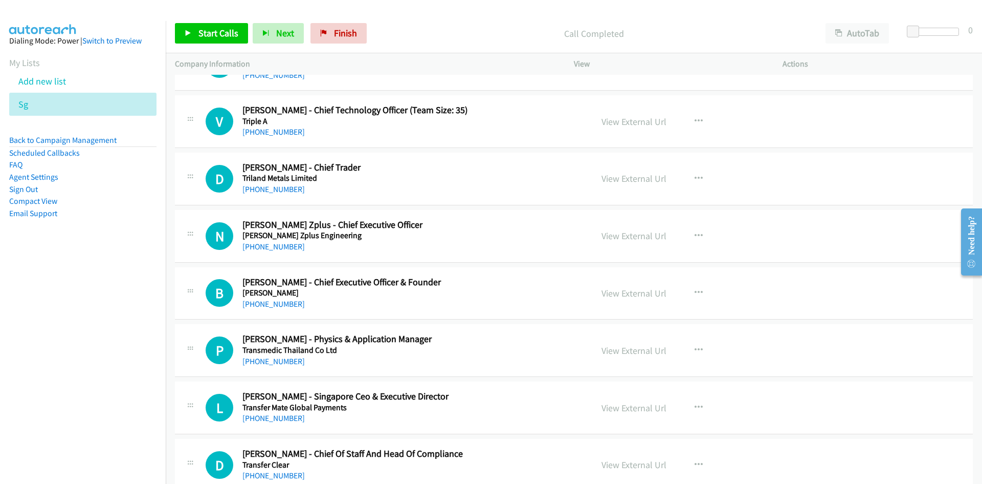
drag, startPoint x: 275, startPoint y: 247, endPoint x: 83, endPoint y: 284, distance: 195.5
click at [275, 247] on link "[PHONE_NUMBER]" at bounding box center [274, 247] width 62 height 10
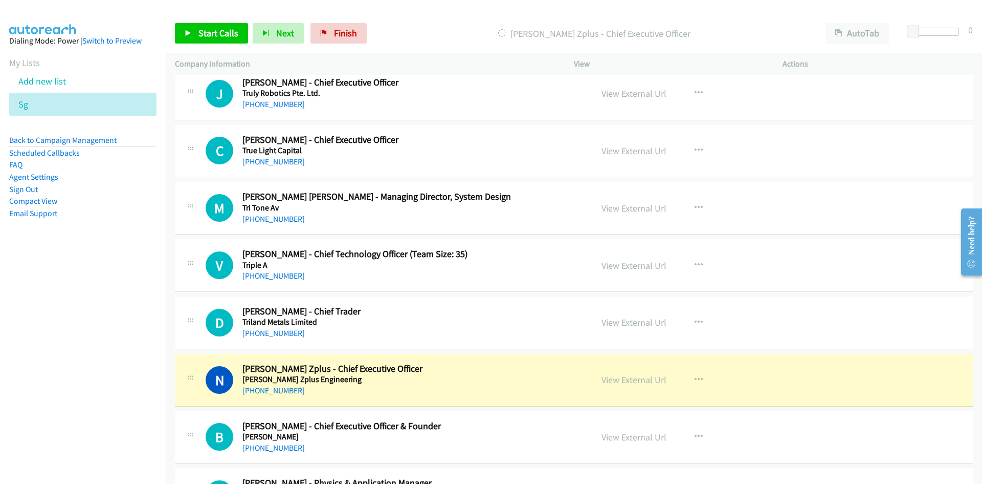
scroll to position [3637, 0]
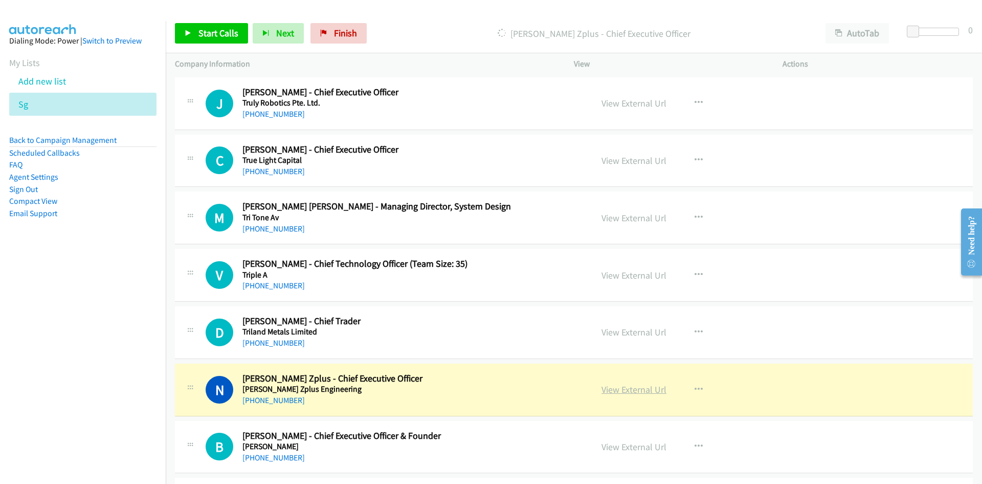
click at [632, 385] on link "View External Url" at bounding box center [634, 389] width 65 height 12
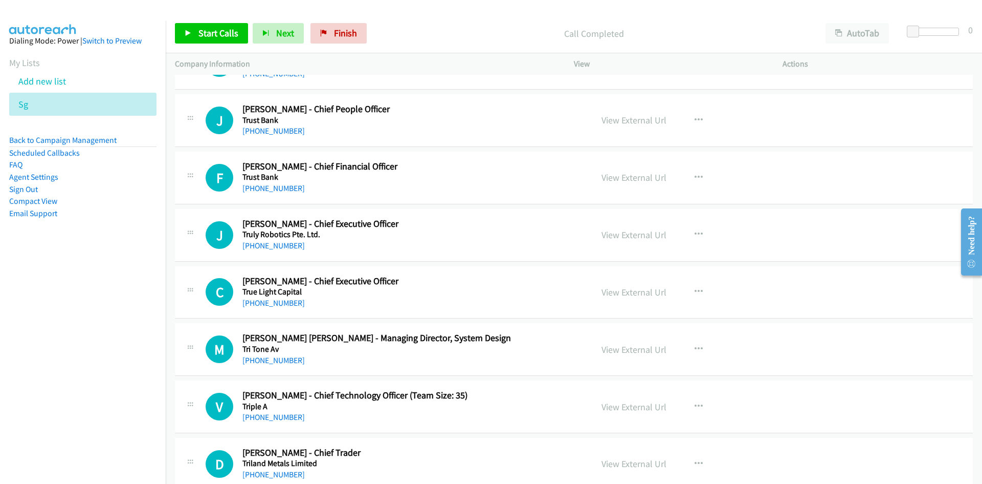
scroll to position [3483, 0]
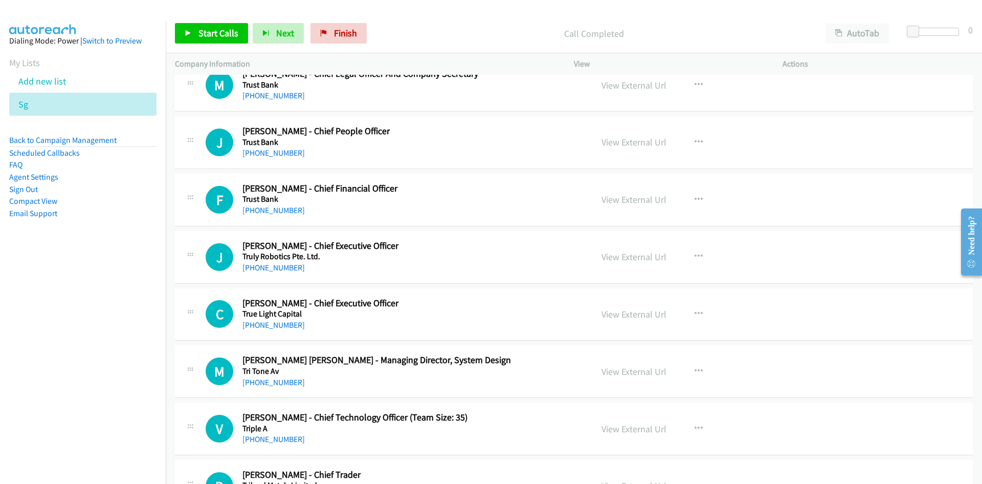
drag, startPoint x: 282, startPoint y: 325, endPoint x: 29, endPoint y: 352, distance: 254.7
click at [282, 325] on link "[PHONE_NUMBER]" at bounding box center [274, 325] width 62 height 10
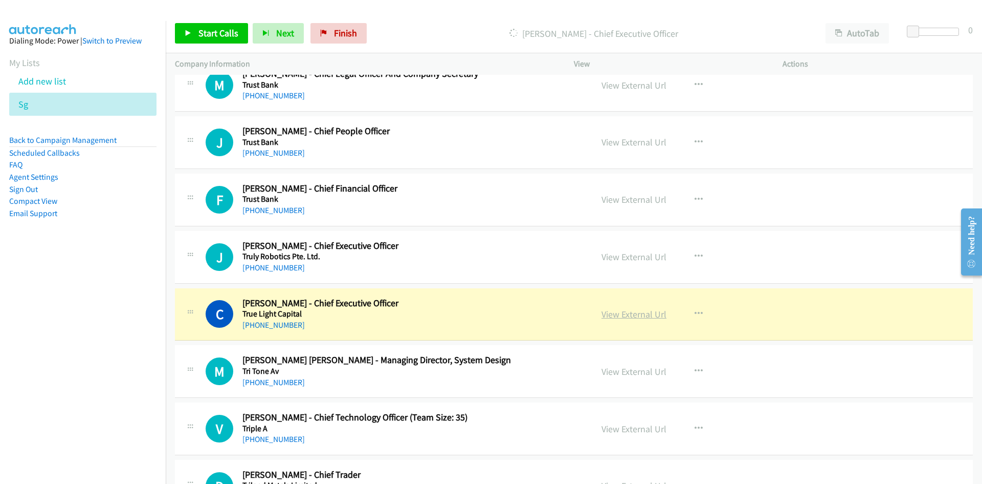
click at [640, 316] on link "View External Url" at bounding box center [634, 314] width 65 height 12
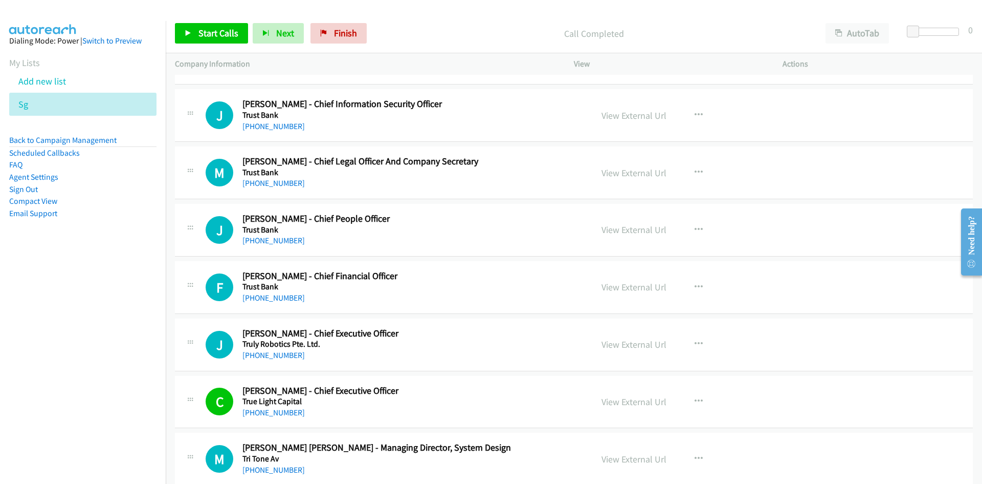
scroll to position [3381, 0]
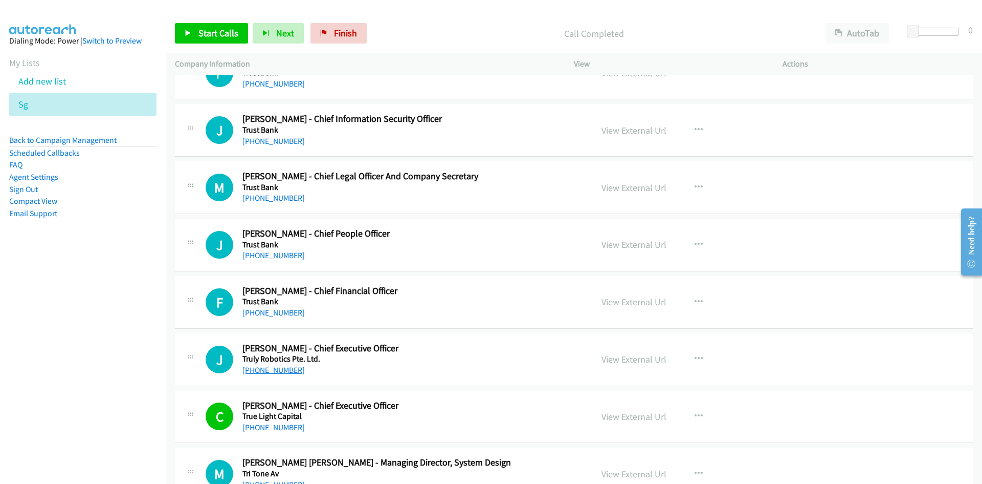
click at [275, 372] on link "[PHONE_NUMBER]" at bounding box center [274, 370] width 62 height 10
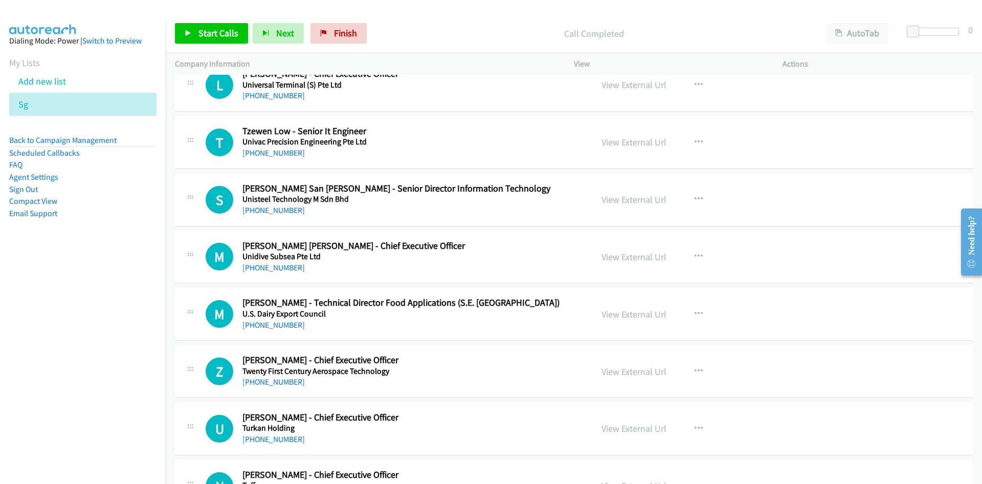
scroll to position [2614, 0]
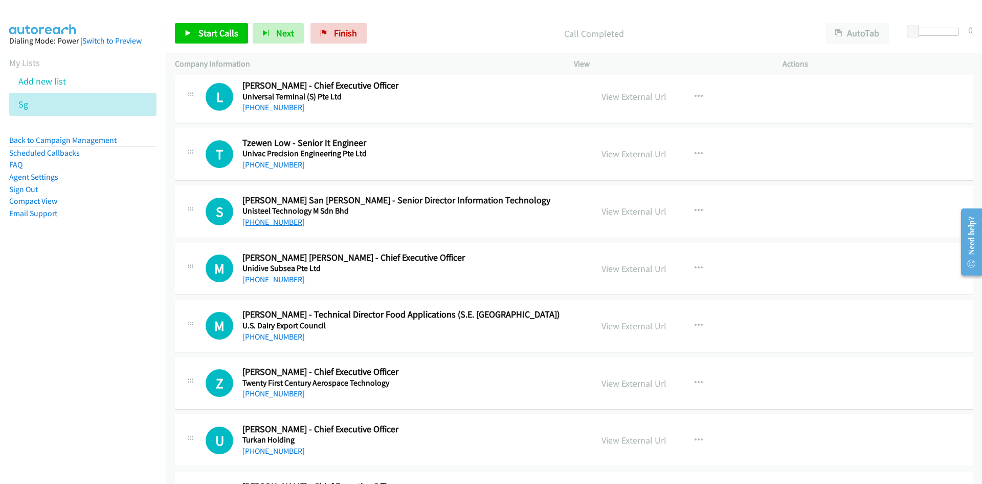
click at [276, 224] on link "[PHONE_NUMBER]" at bounding box center [274, 222] width 62 height 10
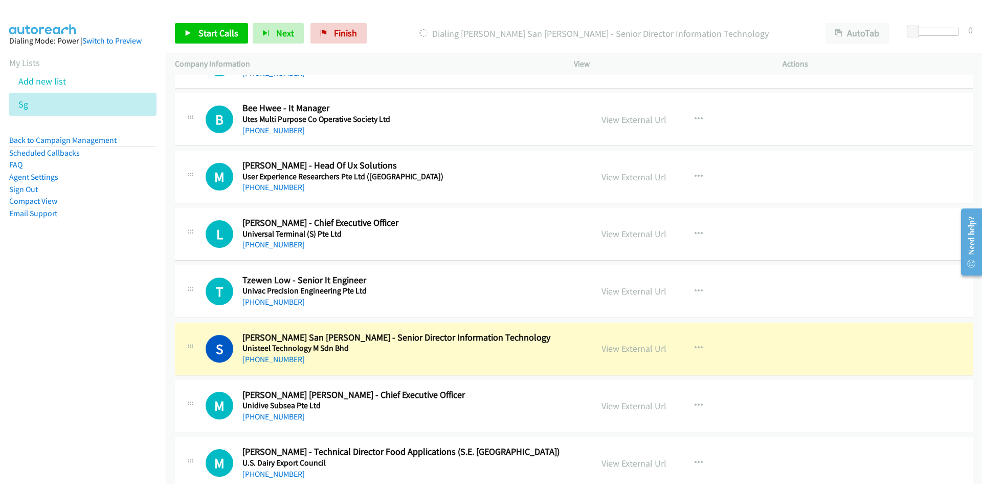
scroll to position [2460, 0]
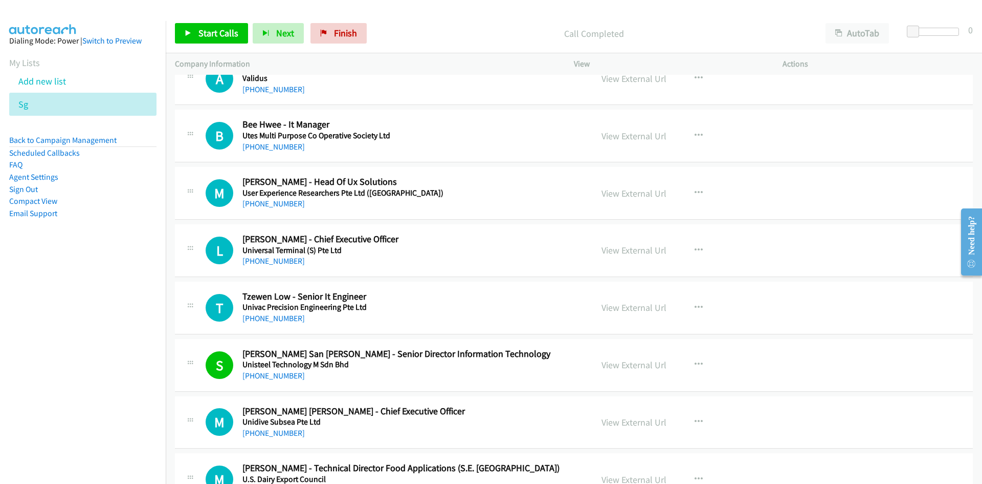
drag, startPoint x: 283, startPoint y: 315, endPoint x: 2, endPoint y: 383, distance: 289.5
click at [283, 315] on link "[PHONE_NUMBER]" at bounding box center [274, 318] width 62 height 10
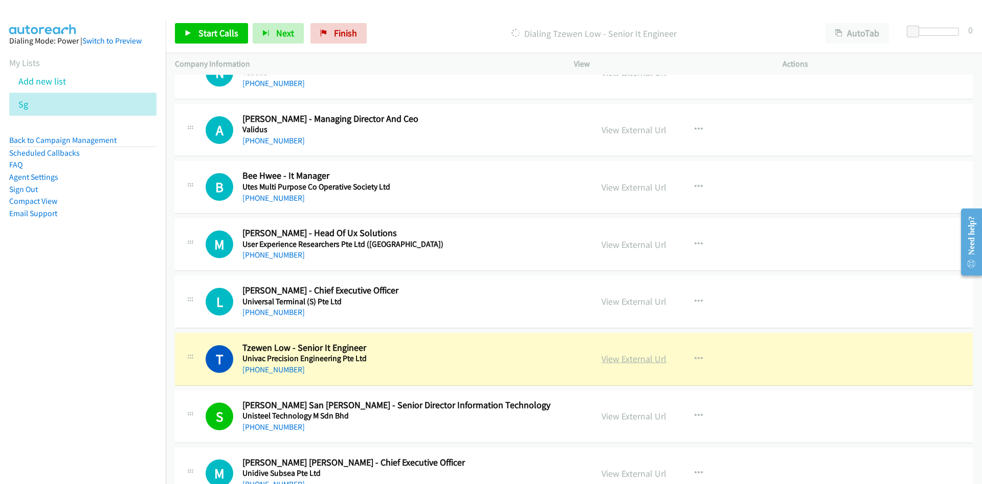
click at [631, 360] on link "View External Url" at bounding box center [634, 359] width 65 height 12
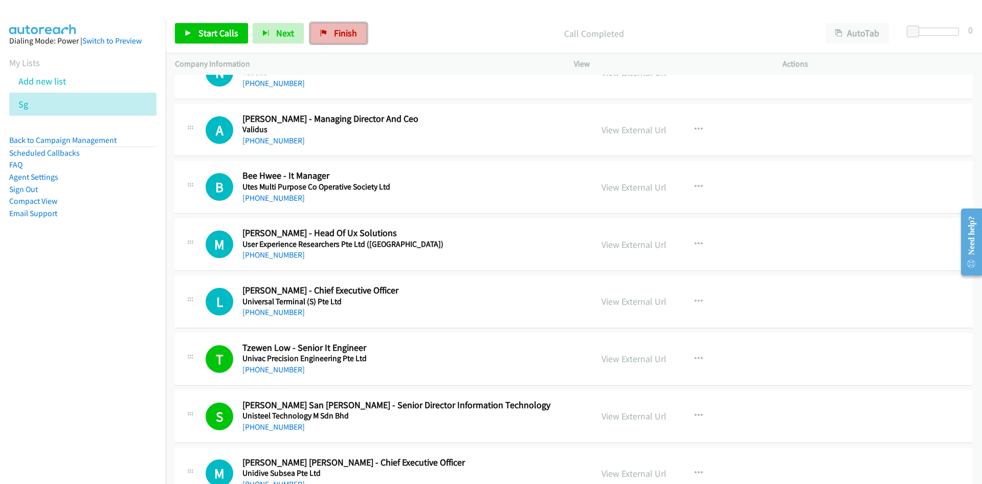
click at [348, 41] on link "Finish" at bounding box center [339, 33] width 56 height 20
